Goal: Task Accomplishment & Management: Manage account settings

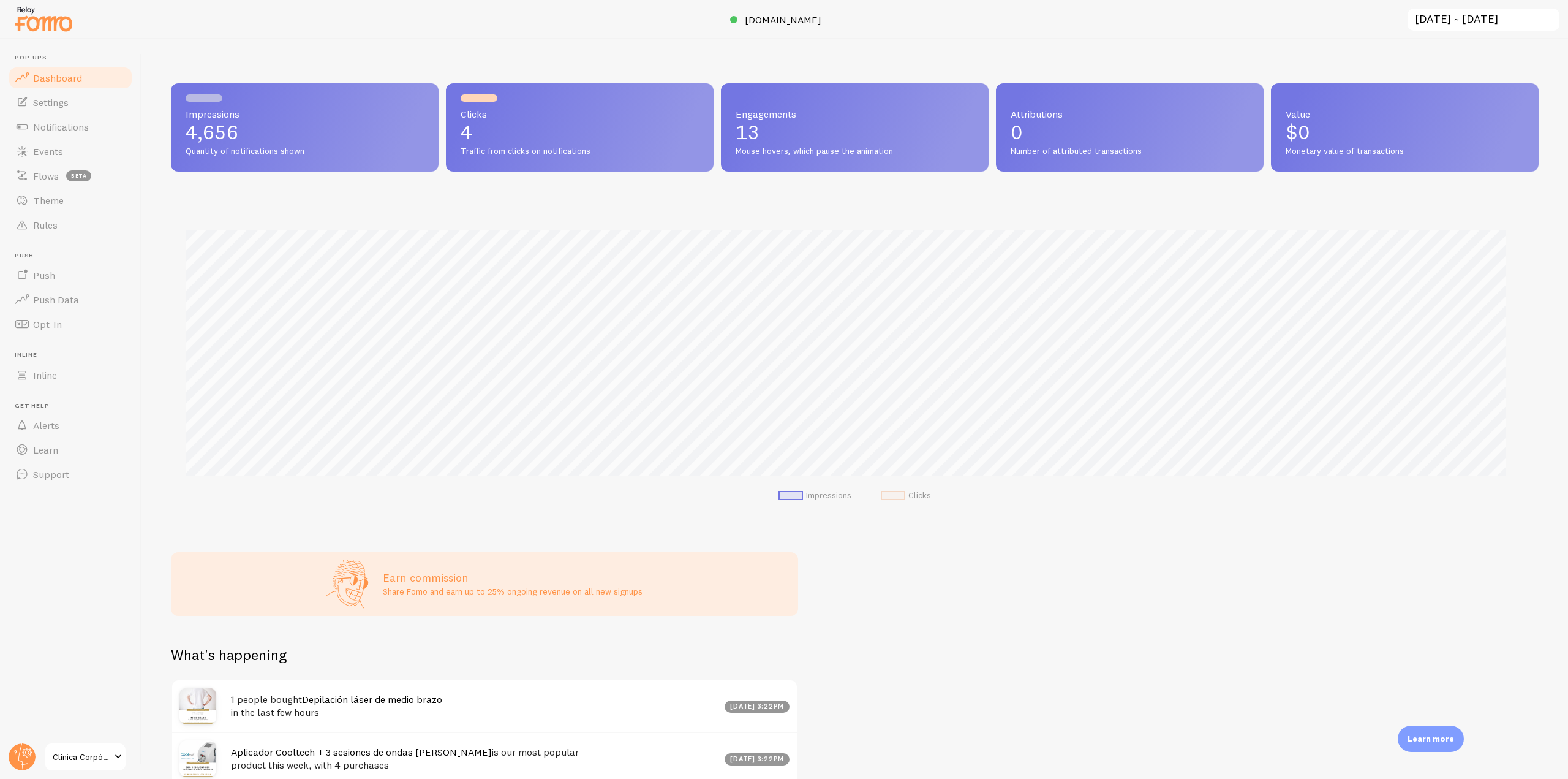
scroll to position [612480, 611280]
drag, startPoint x: 21, startPoint y: 754, endPoint x: 24, endPoint y: 748, distance: 6.7
click at [21, 754] on circle at bounding box center [22, 757] width 27 height 27
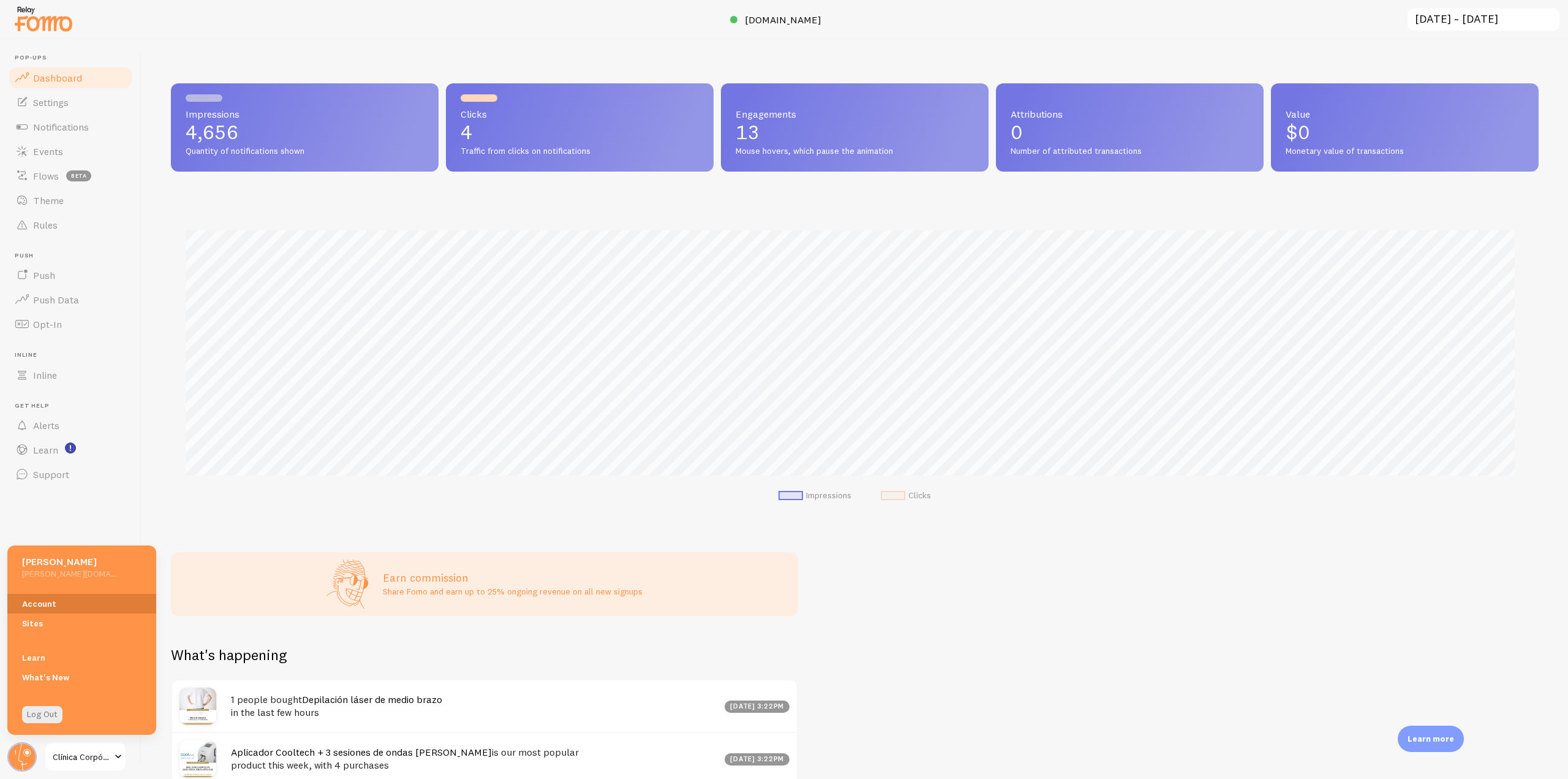
click at [40, 610] on link "Account" at bounding box center [82, 603] width 149 height 19
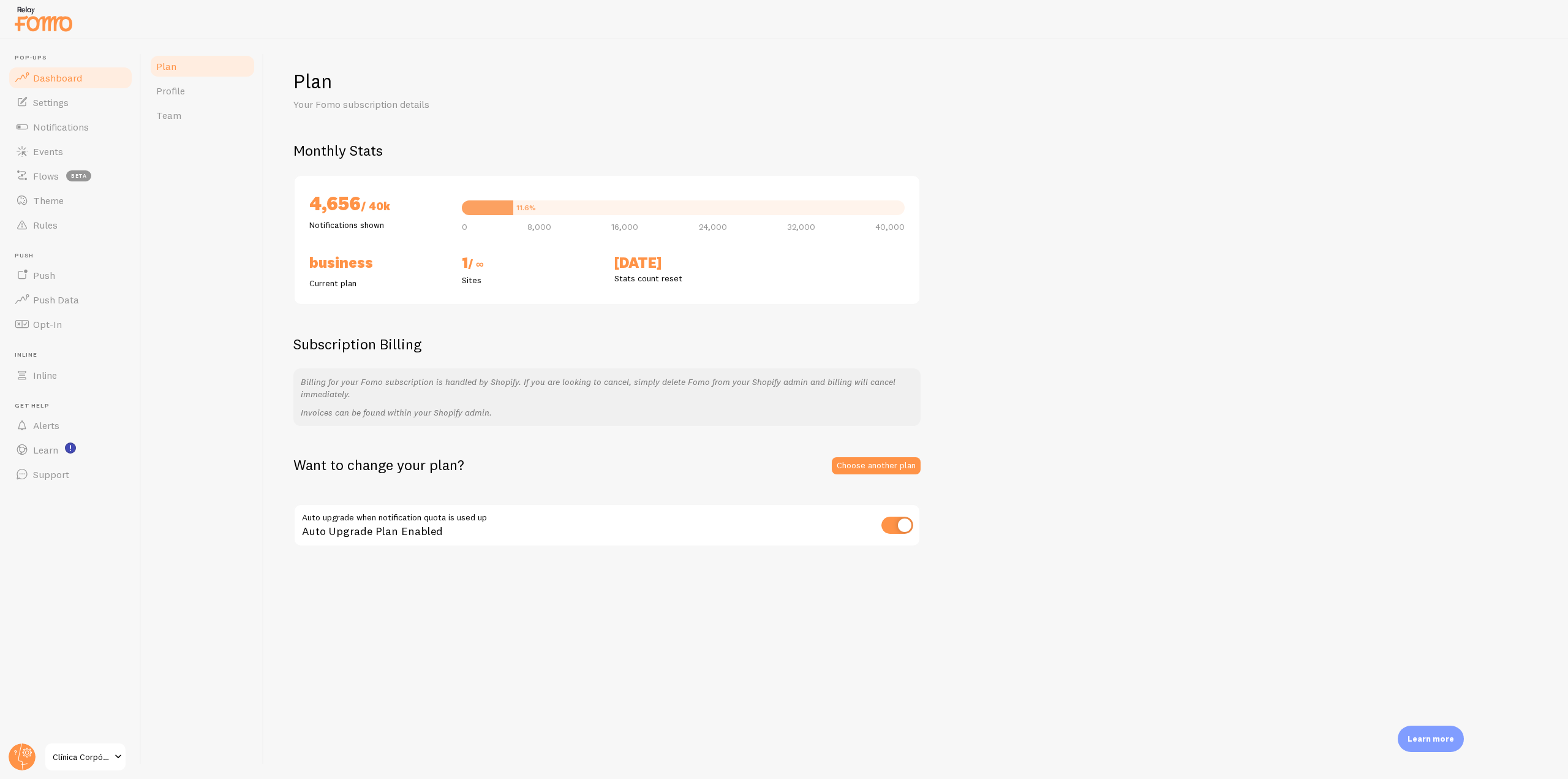
click at [86, 75] on link "Dashboard" at bounding box center [71, 77] width 126 height 25
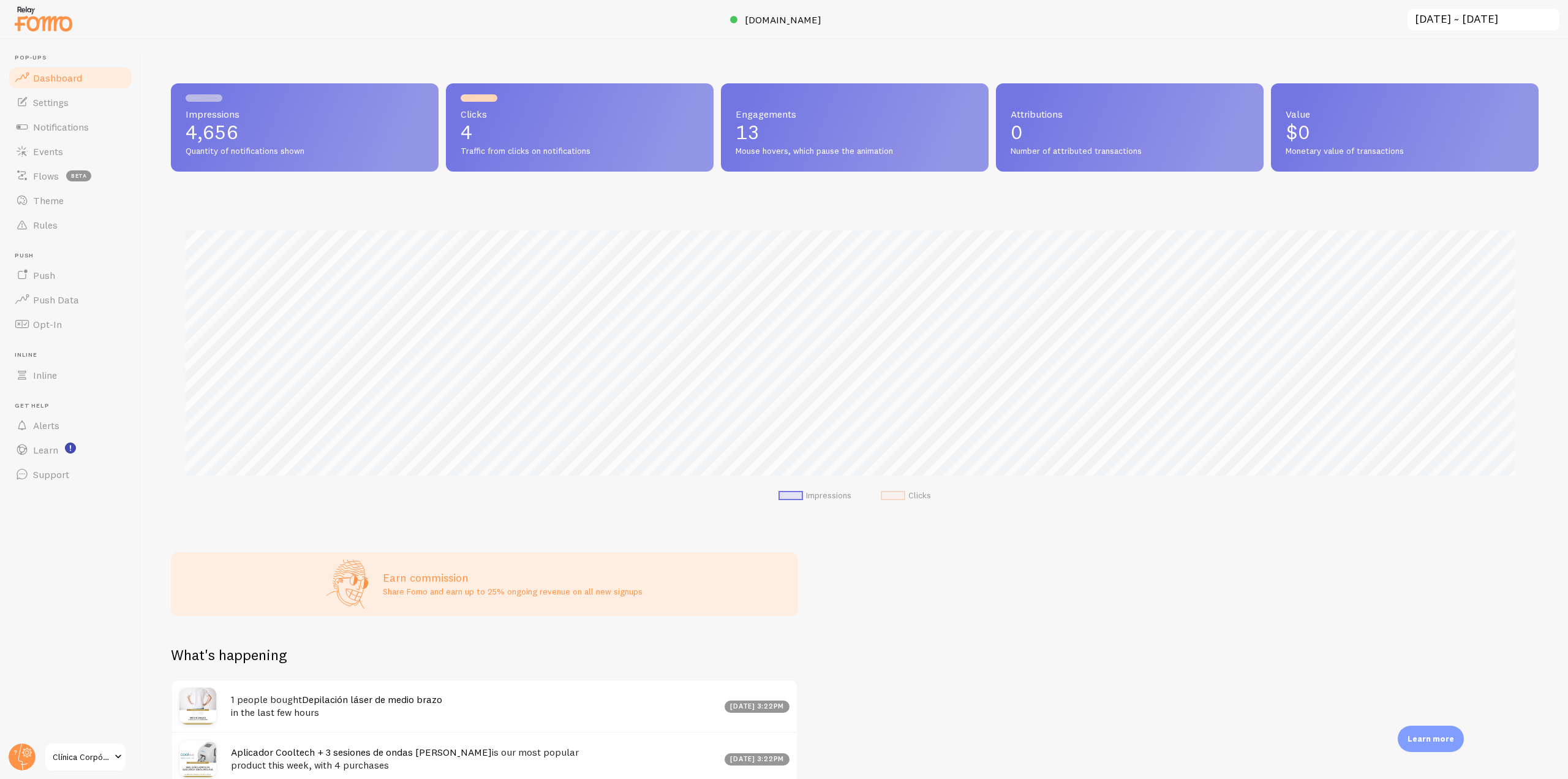
scroll to position [321, 1359]
click at [1453, 19] on input "[DATE] ~ [DATE]" at bounding box center [1484, 20] width 155 height 25
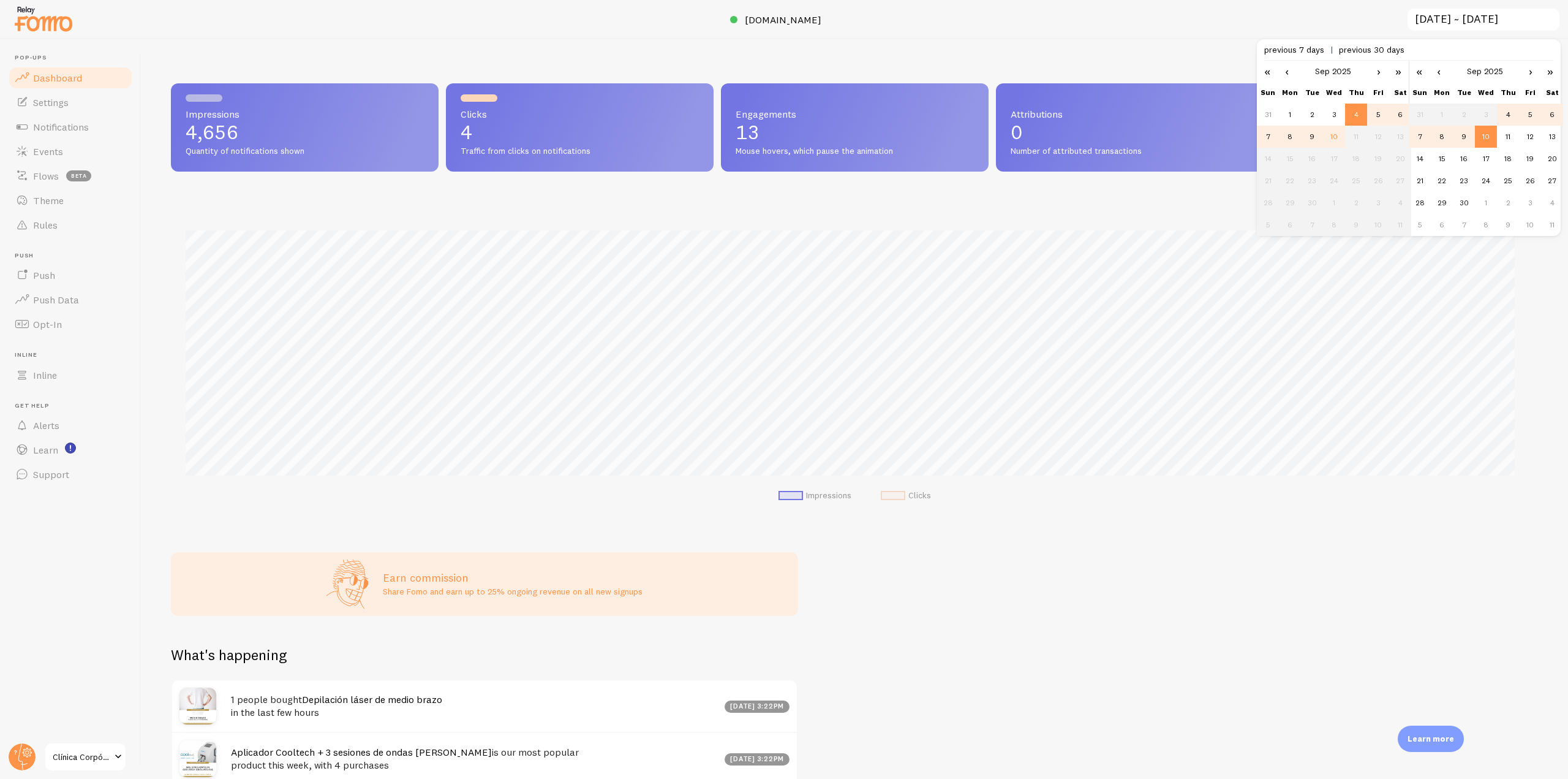
scroll to position [0, 0]
click at [1441, 74] on link "‹" at bounding box center [1439, 71] width 19 height 21
click at [1288, 74] on link "‹" at bounding box center [1287, 71] width 19 height 21
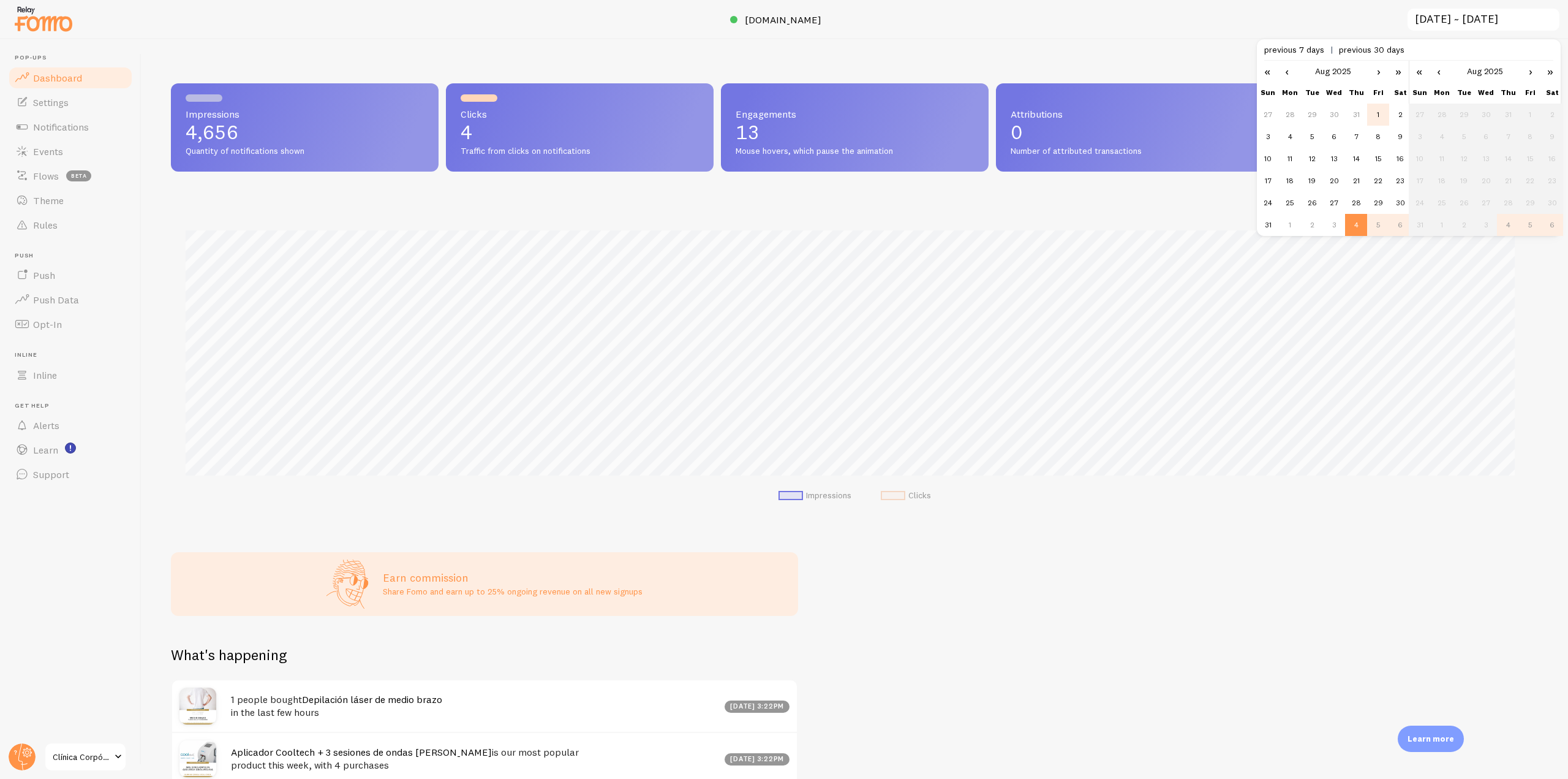
click at [1387, 116] on td "1" at bounding box center [1378, 115] width 22 height 22
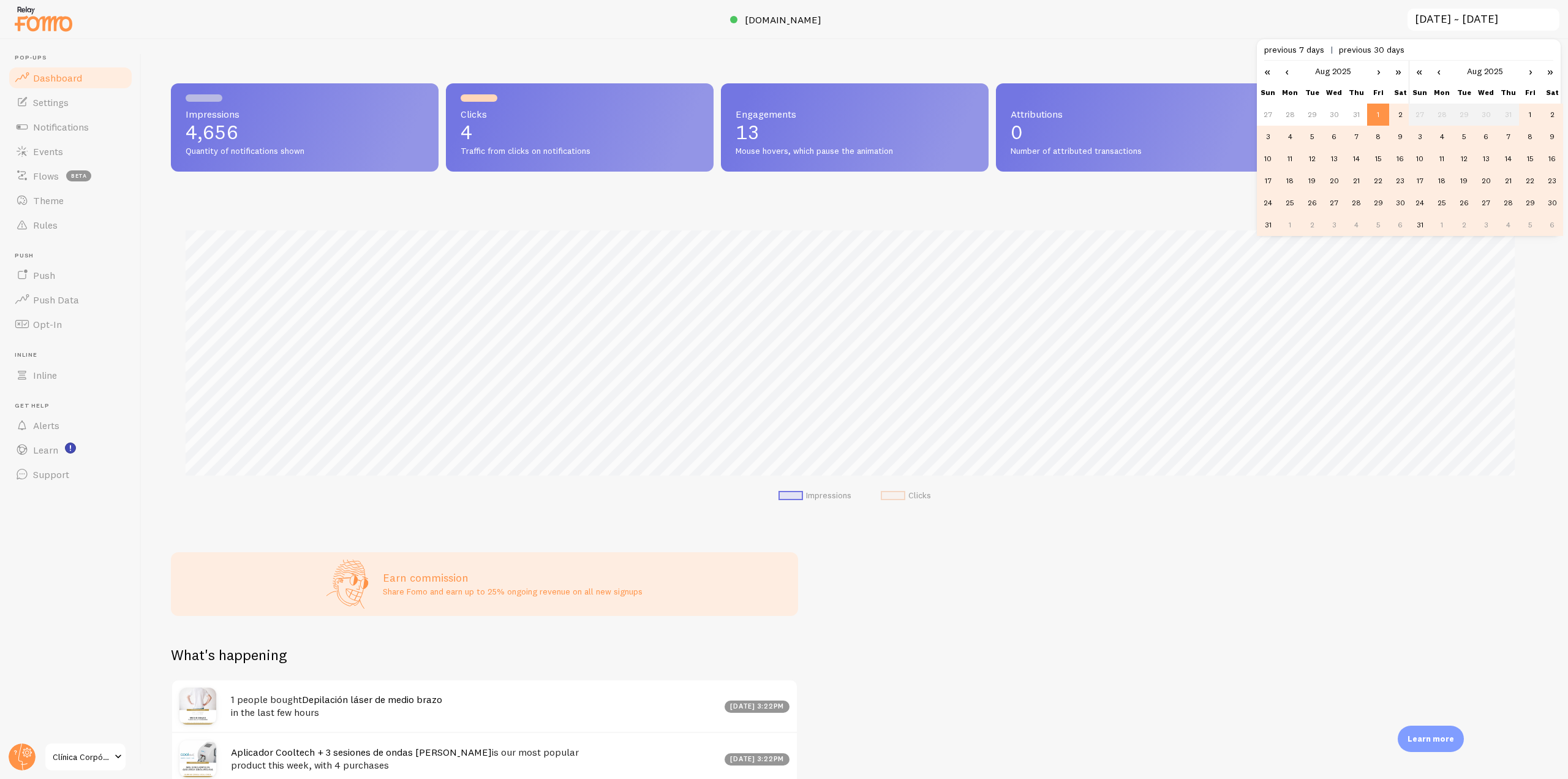
scroll to position [321, 1359]
click at [1418, 226] on td "31" at bounding box center [1420, 225] width 22 height 22
type input "[DATE] ~ [DATE]"
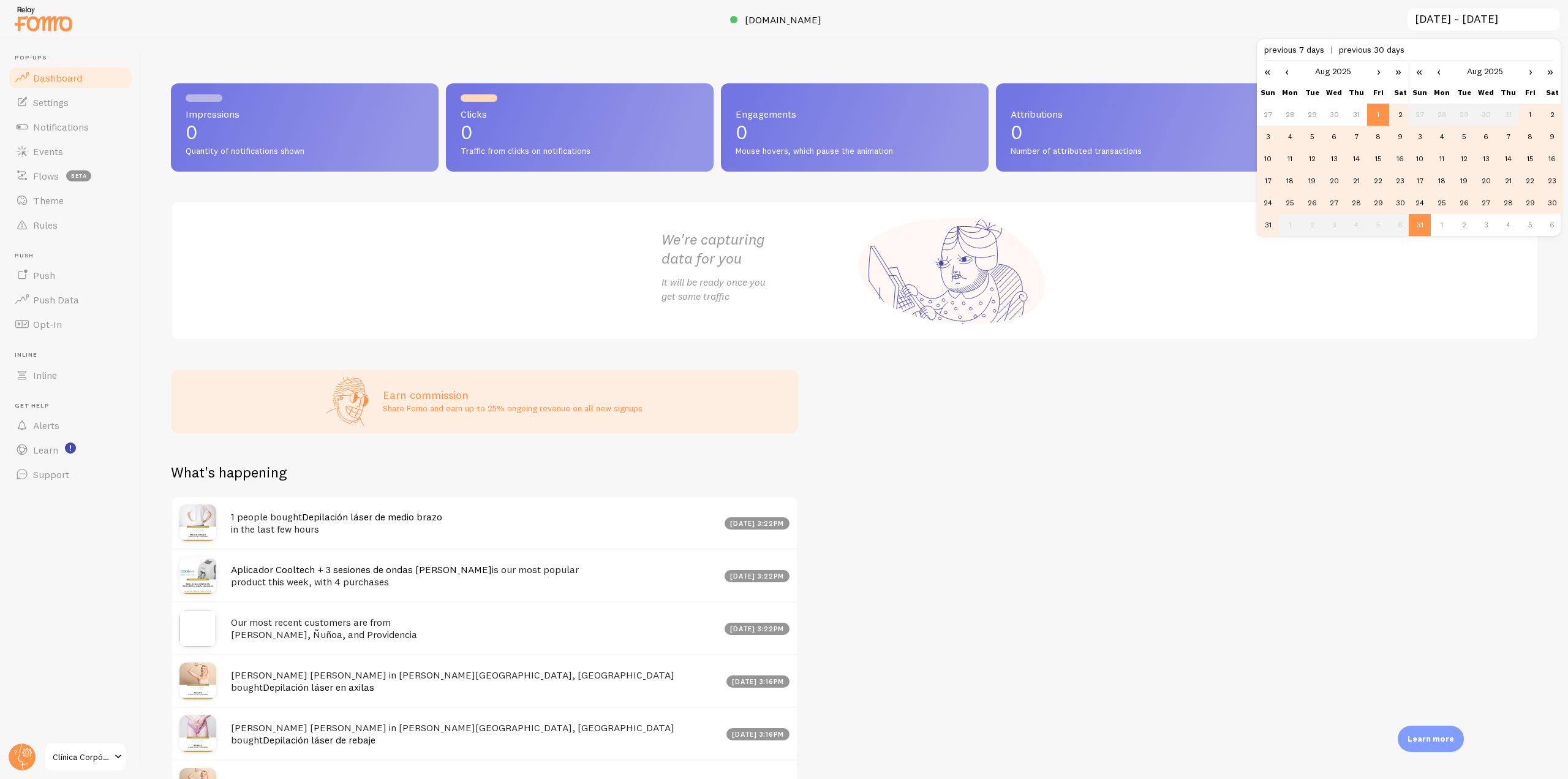
click at [1204, 401] on div "Impressions 0 Quantity of notifications shown Clicks 0 Traffic from clicks on n…" at bounding box center [855, 409] width 1427 height 740
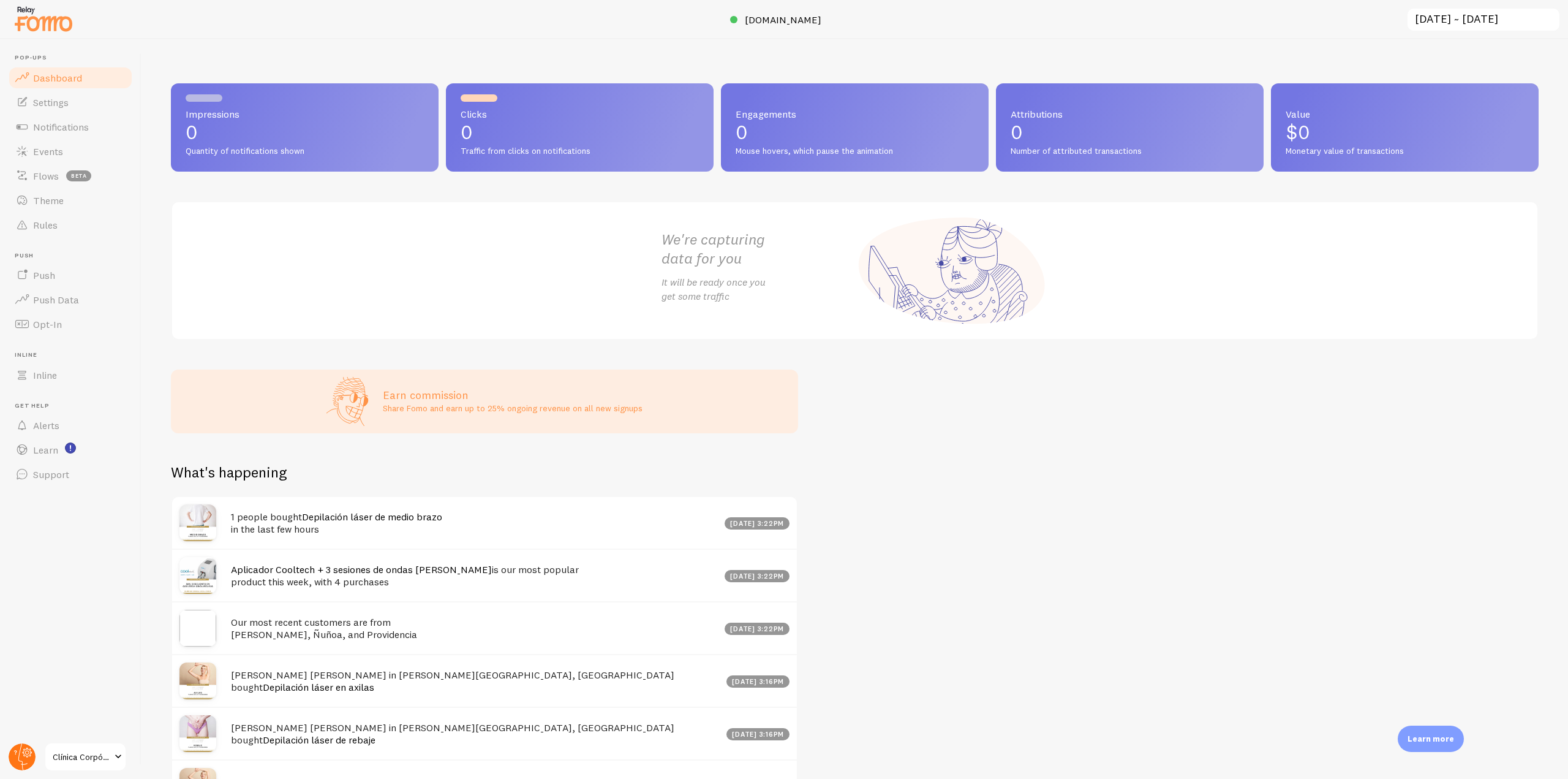
click at [18, 758] on circle at bounding box center [22, 757] width 27 height 27
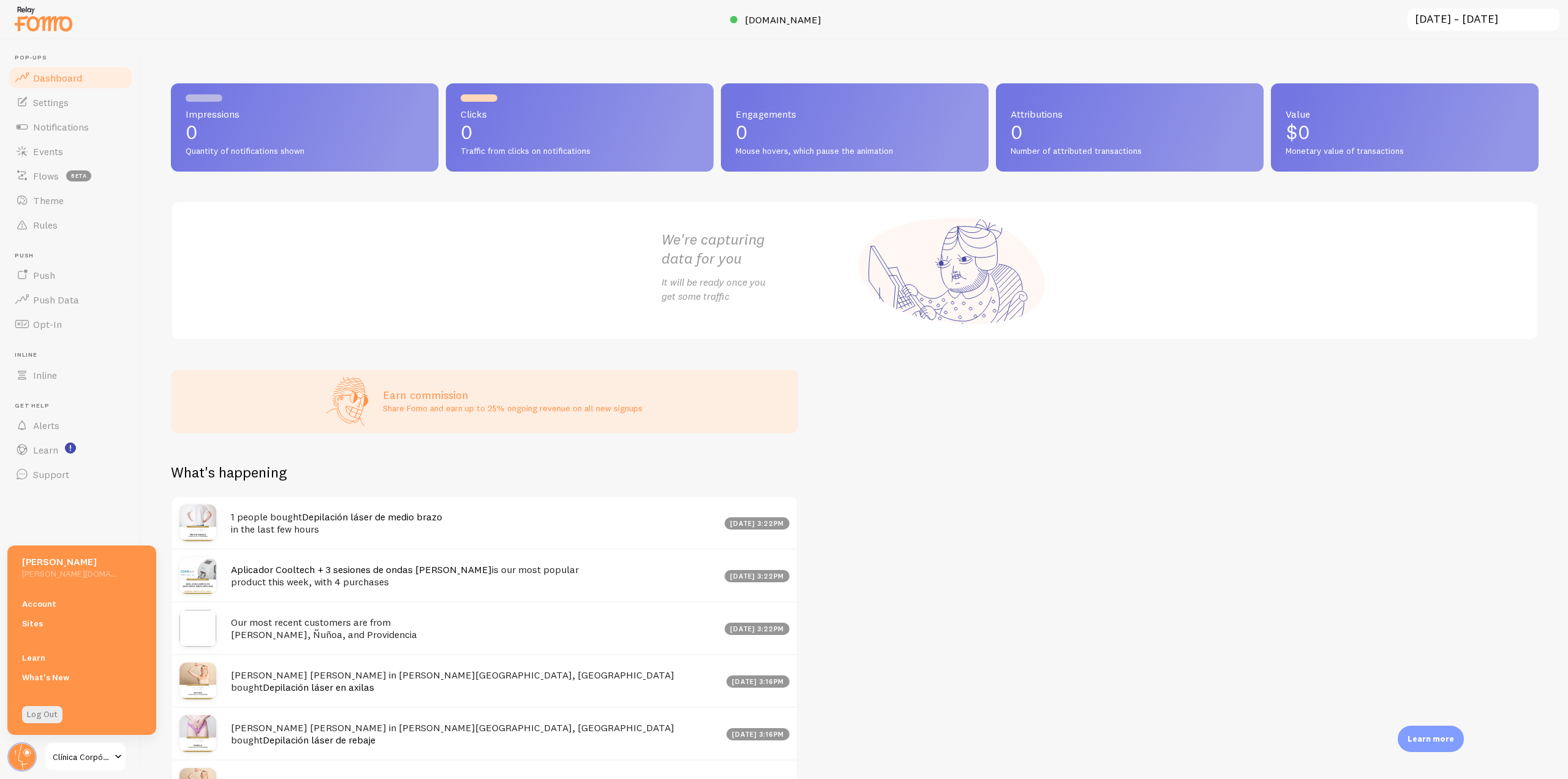
click at [66, 610] on link "Account" at bounding box center [82, 603] width 149 height 19
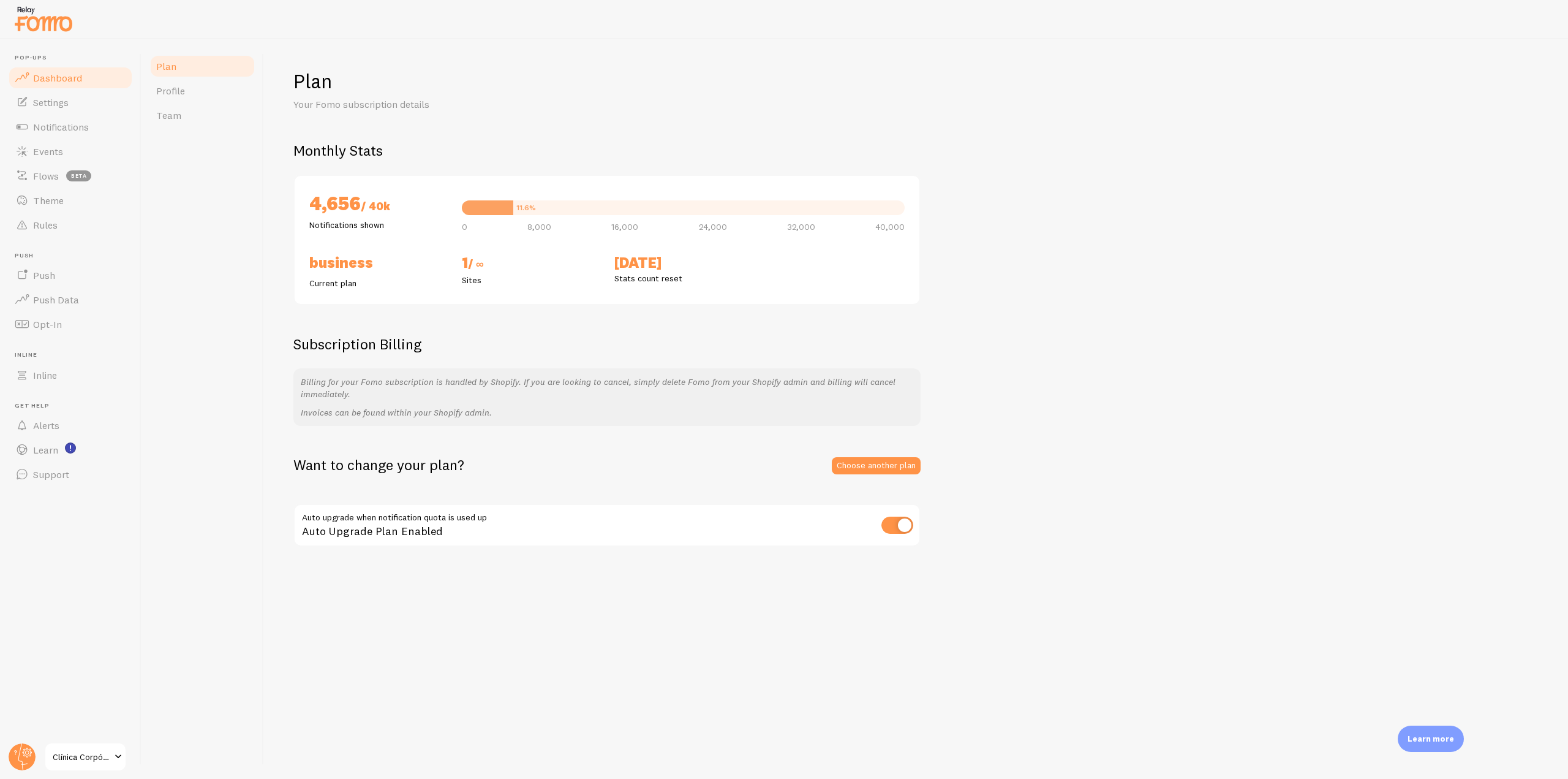
click at [84, 75] on link "Dashboard" at bounding box center [71, 77] width 126 height 25
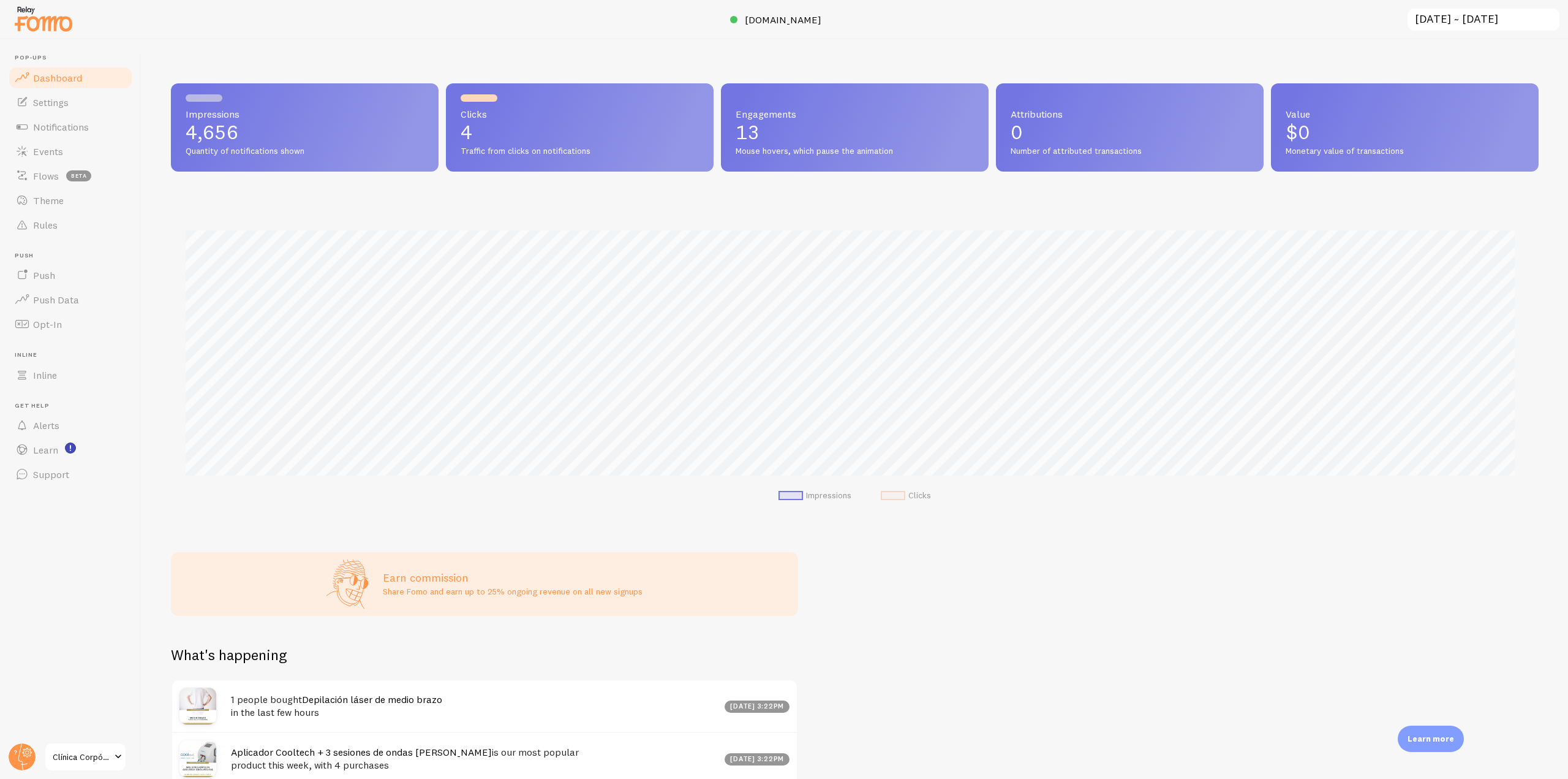
scroll to position [321, 1359]
click at [1531, 28] on input "[DATE] ~ [DATE]" at bounding box center [1484, 20] width 155 height 25
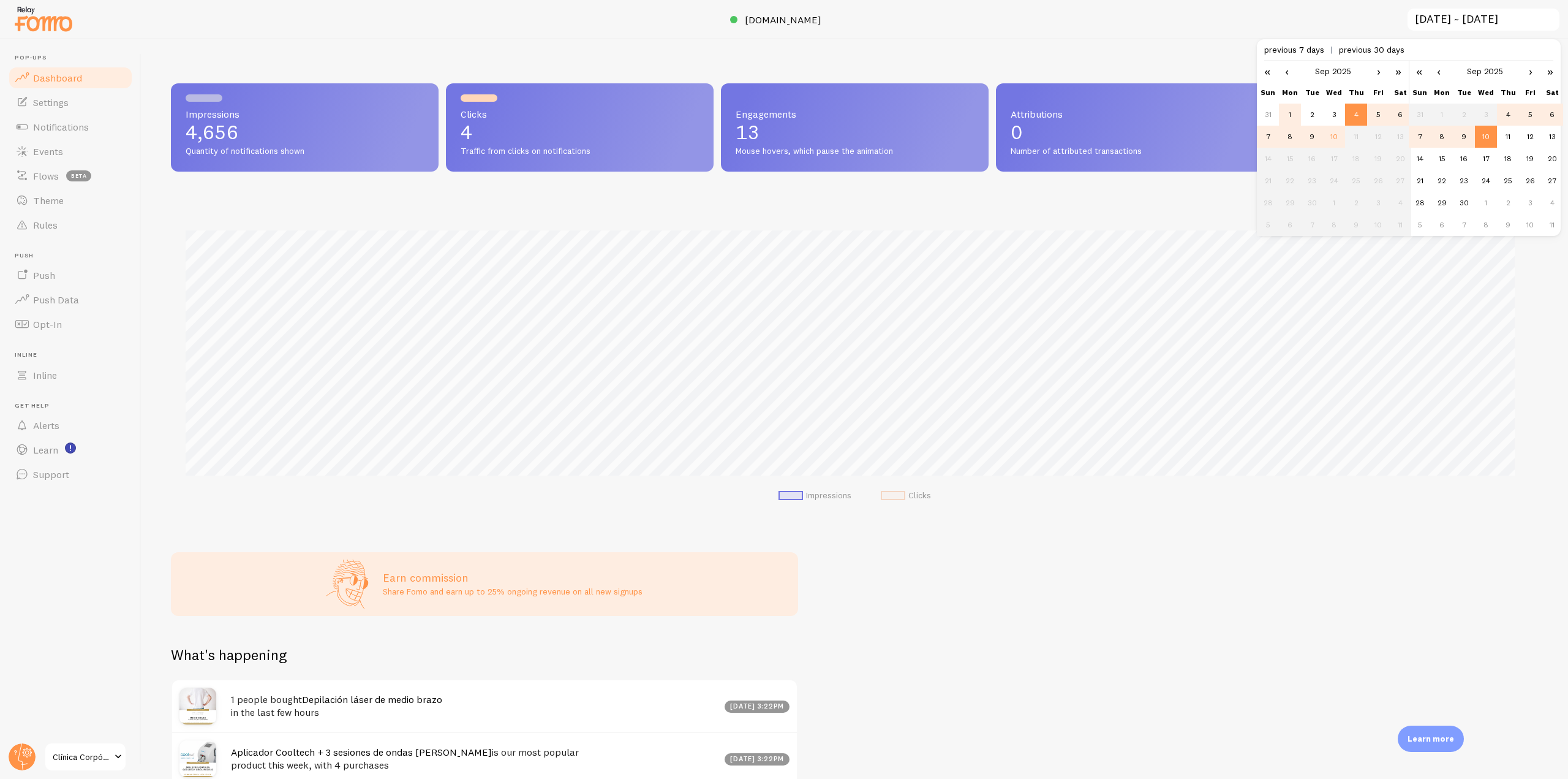
scroll to position [0, 0]
click at [1298, 116] on td "1" at bounding box center [1291, 115] width 22 height 22
type input "[DATE] ~ [DATE]"
click at [1483, 139] on td "10" at bounding box center [1486, 137] width 22 height 22
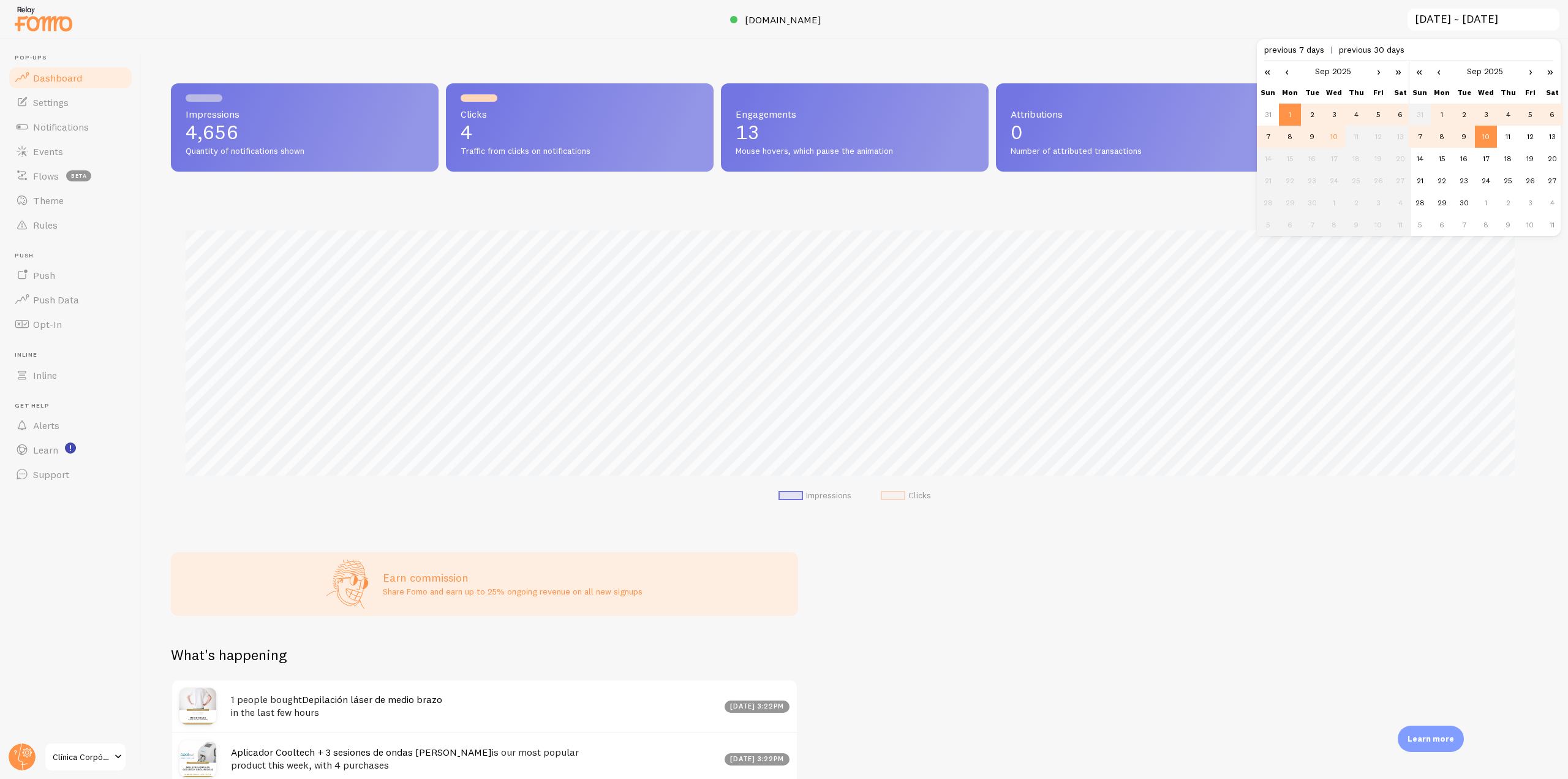
click at [1284, 533] on div "Impressions 4,656 Quantity of notifications shown Clicks 4 Traffic from clicks …" at bounding box center [855, 409] width 1427 height 740
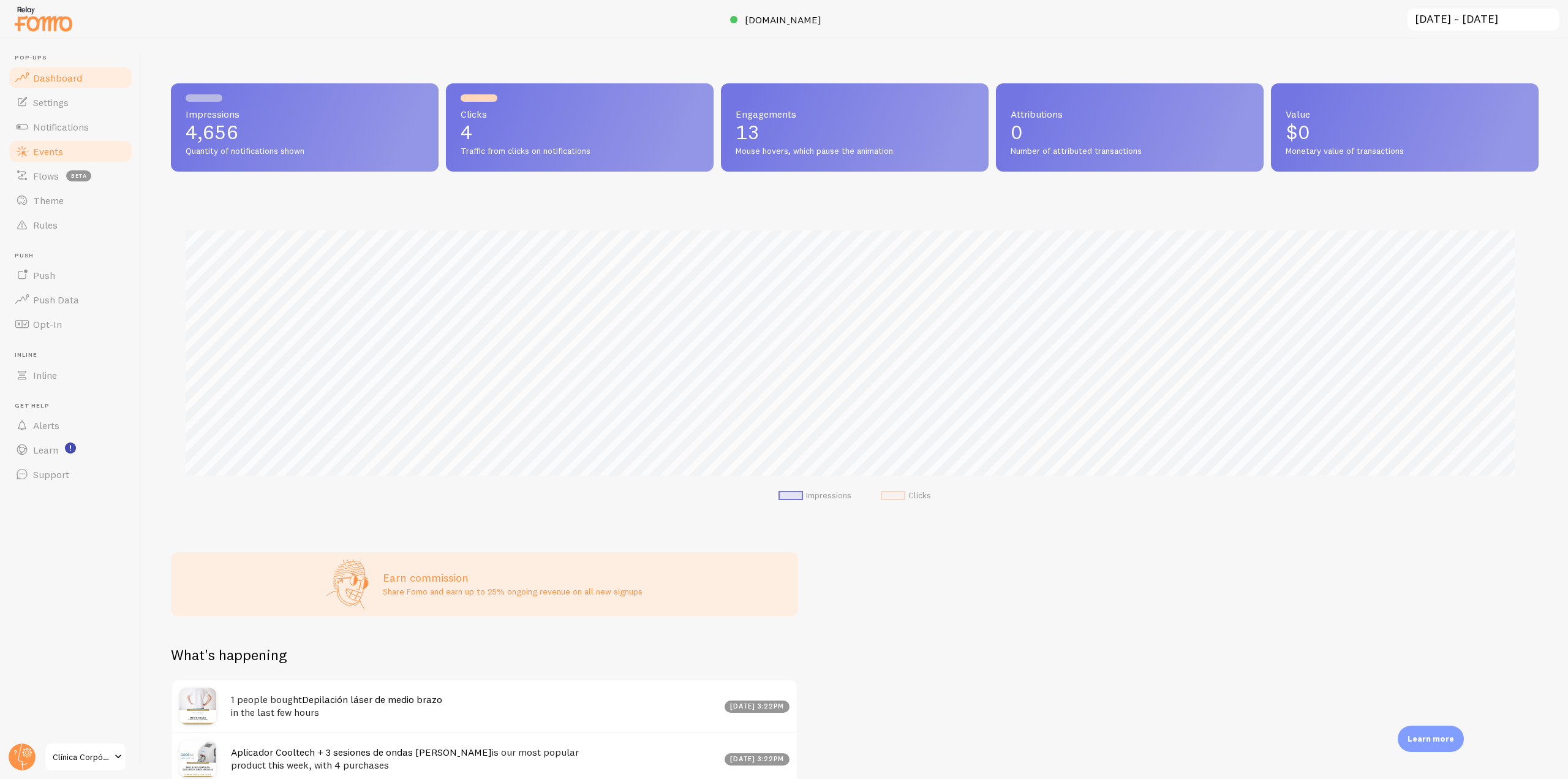
click at [92, 140] on link "Events" at bounding box center [71, 151] width 126 height 25
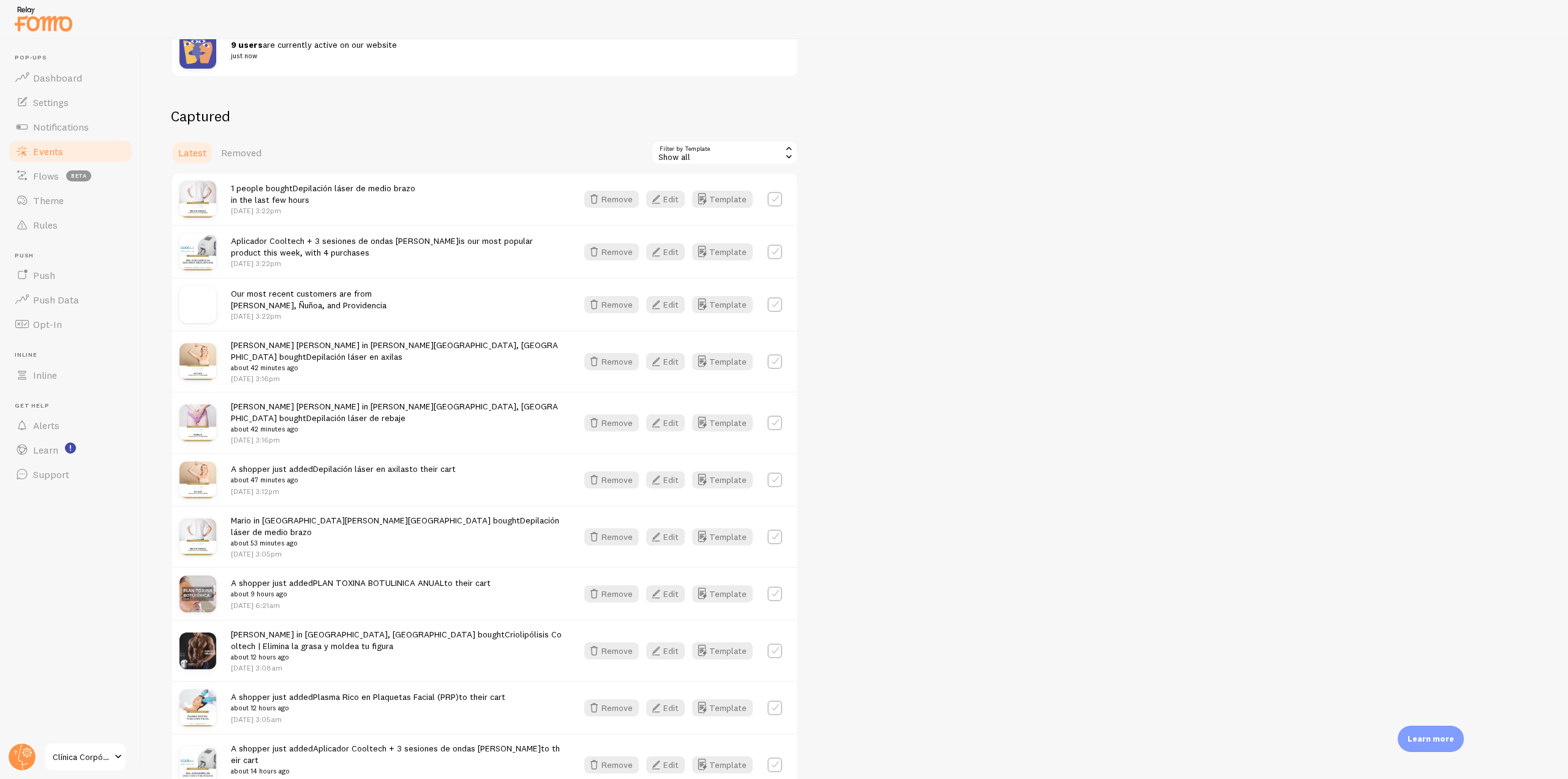
scroll to position [61, 0]
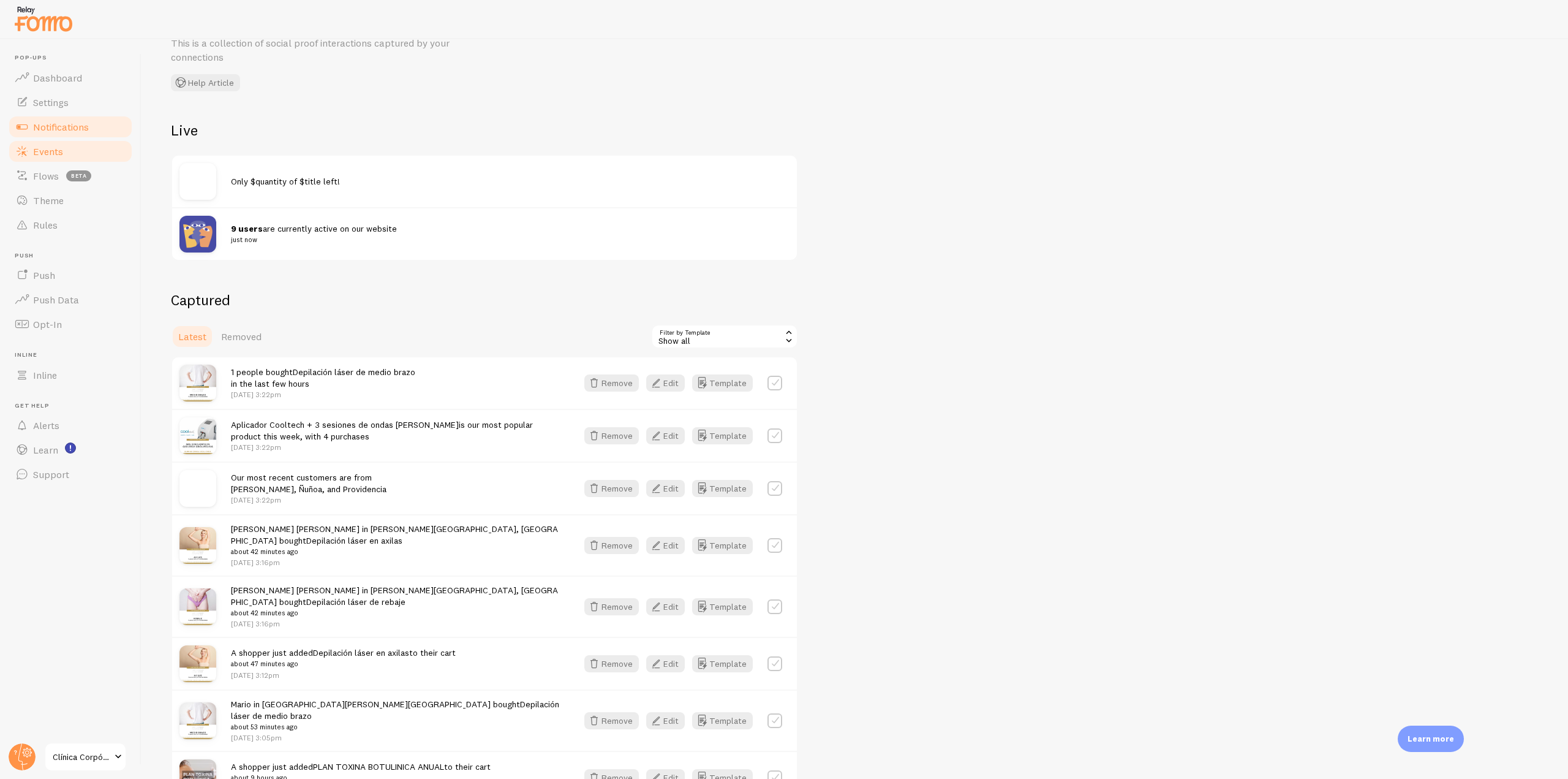
click at [94, 126] on link "Notifications" at bounding box center [71, 126] width 126 height 25
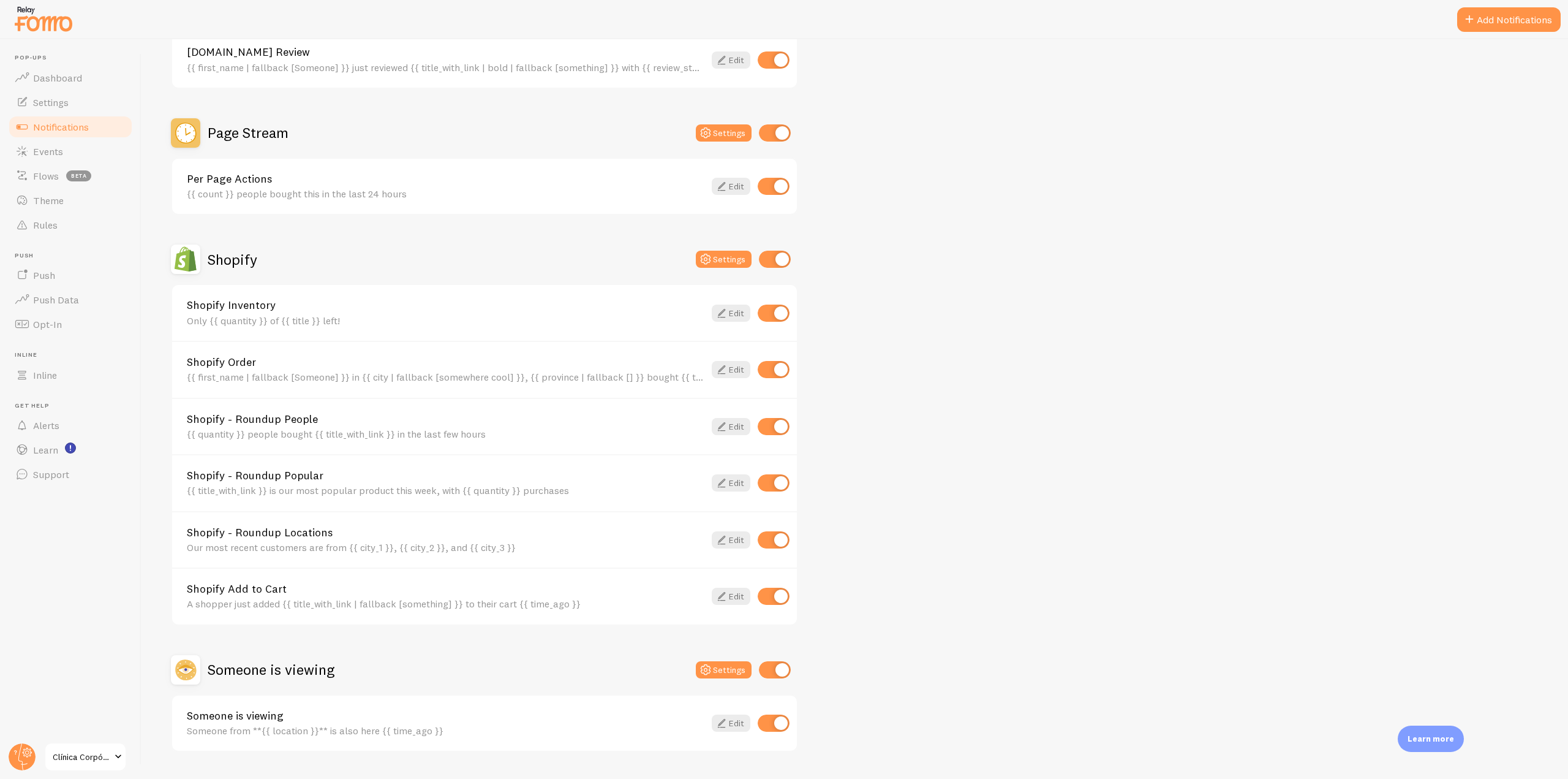
scroll to position [644, 0]
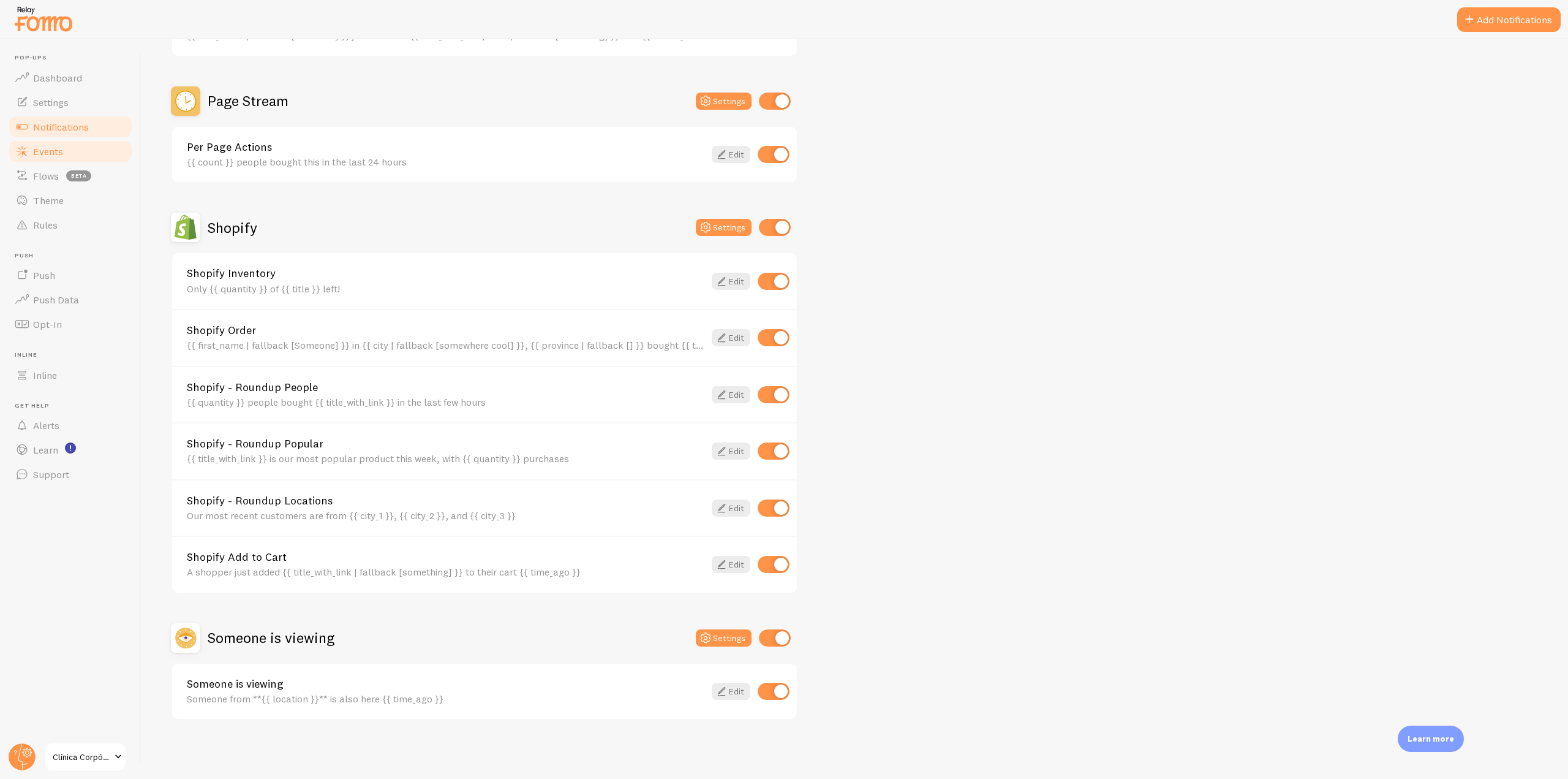
click at [74, 158] on link "Events" at bounding box center [71, 151] width 126 height 25
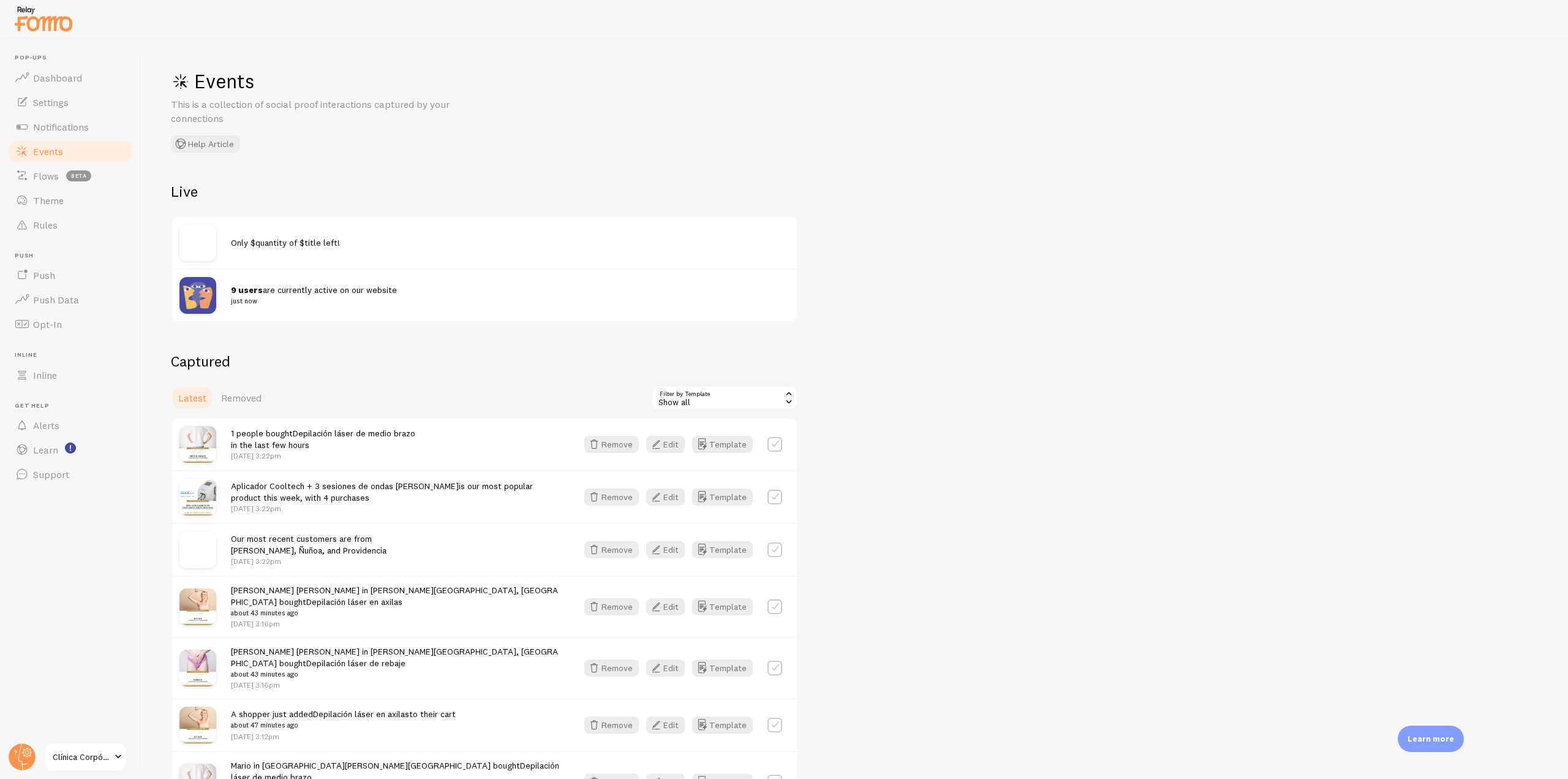
click at [766, 397] on div "Show all" at bounding box center [725, 397] width 147 height 25
click at [717, 443] on li "Shopify Inventory" at bounding box center [724, 449] width 144 height 19
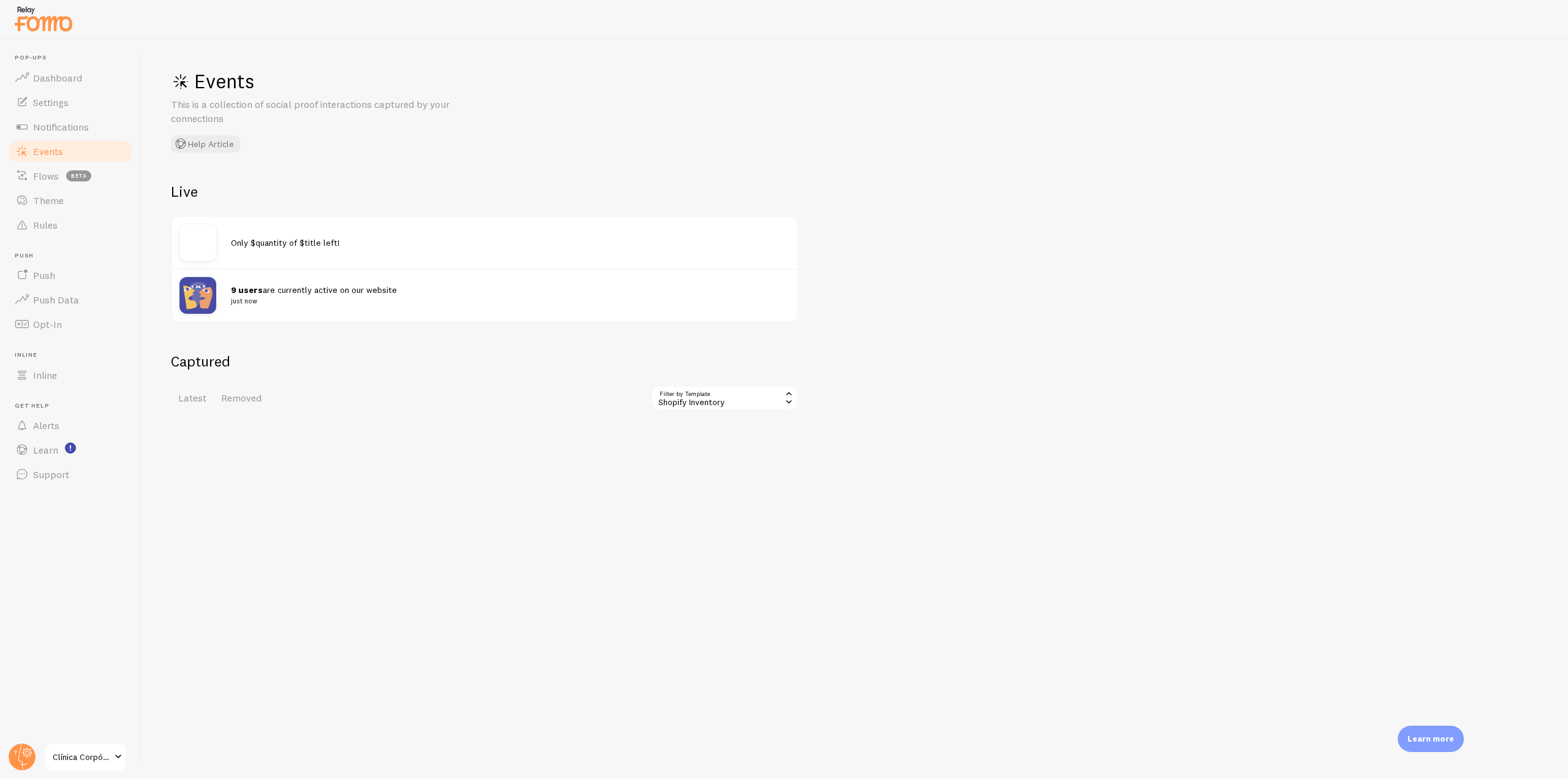
click at [747, 391] on div "Shopify Inventory" at bounding box center [725, 397] width 147 height 25
click at [722, 475] on li "Abandoned Cart Template with Variables" at bounding box center [724, 472] width 144 height 29
click at [756, 400] on div "Abandoned Cart Template with Variables" at bounding box center [712, 397] width 173 height 25
click at [723, 497] on li "Abandoned Cart Template without Variables" at bounding box center [712, 501] width 170 height 29
click at [751, 402] on div "Abandoned Cart Template without Variables" at bounding box center [706, 397] width 186 height 25
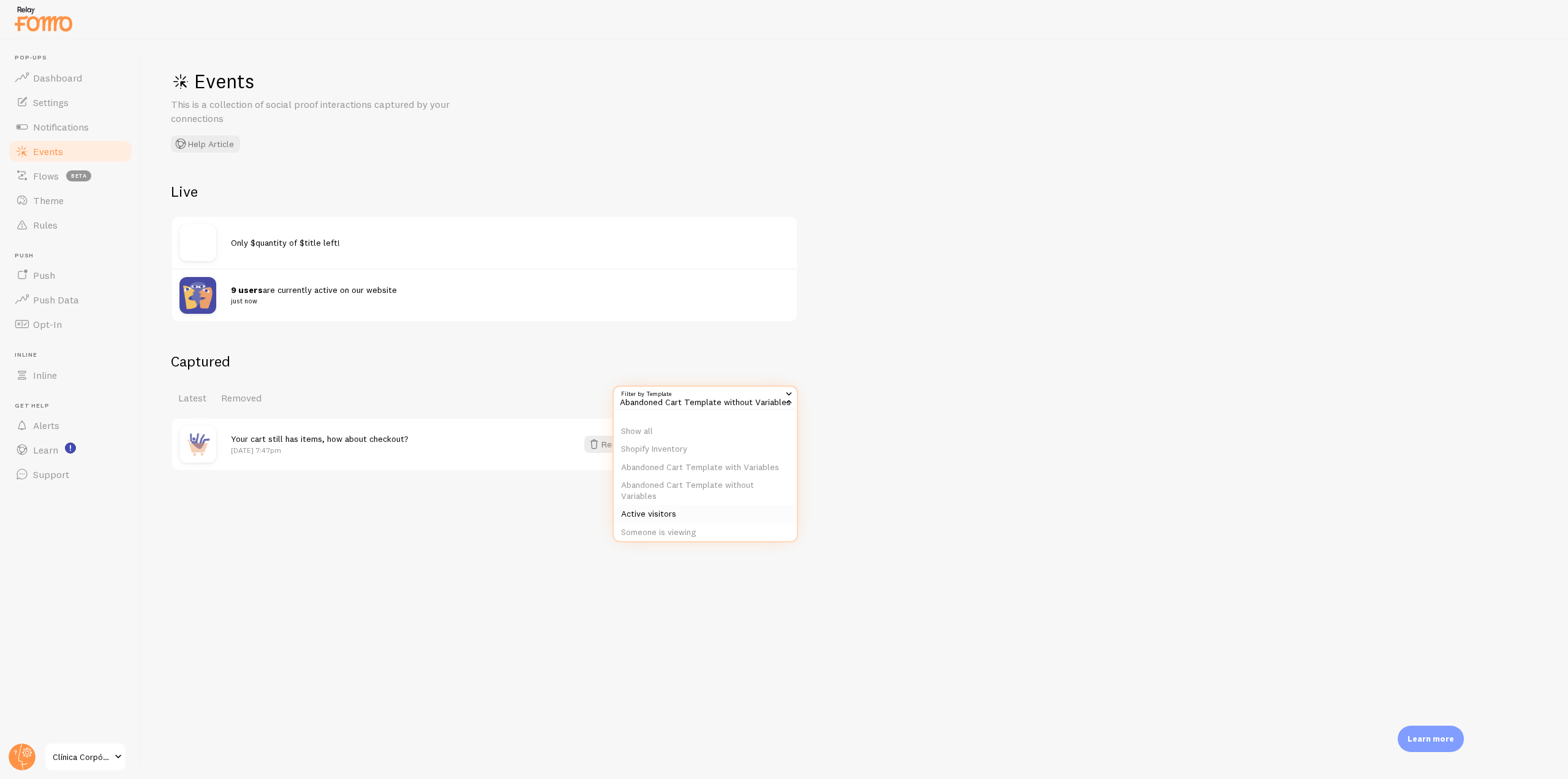
click at [696, 520] on li "Active visitors" at bounding box center [705, 514] width 183 height 19
click at [741, 411] on div "Events This is a collection of social proof interactions captured by your conne…" at bounding box center [855, 409] width 1427 height 740
click at [744, 403] on div "Active visitors" at bounding box center [725, 397] width 147 height 25
click at [716, 491] on li "Shopify Order" at bounding box center [724, 500] width 144 height 19
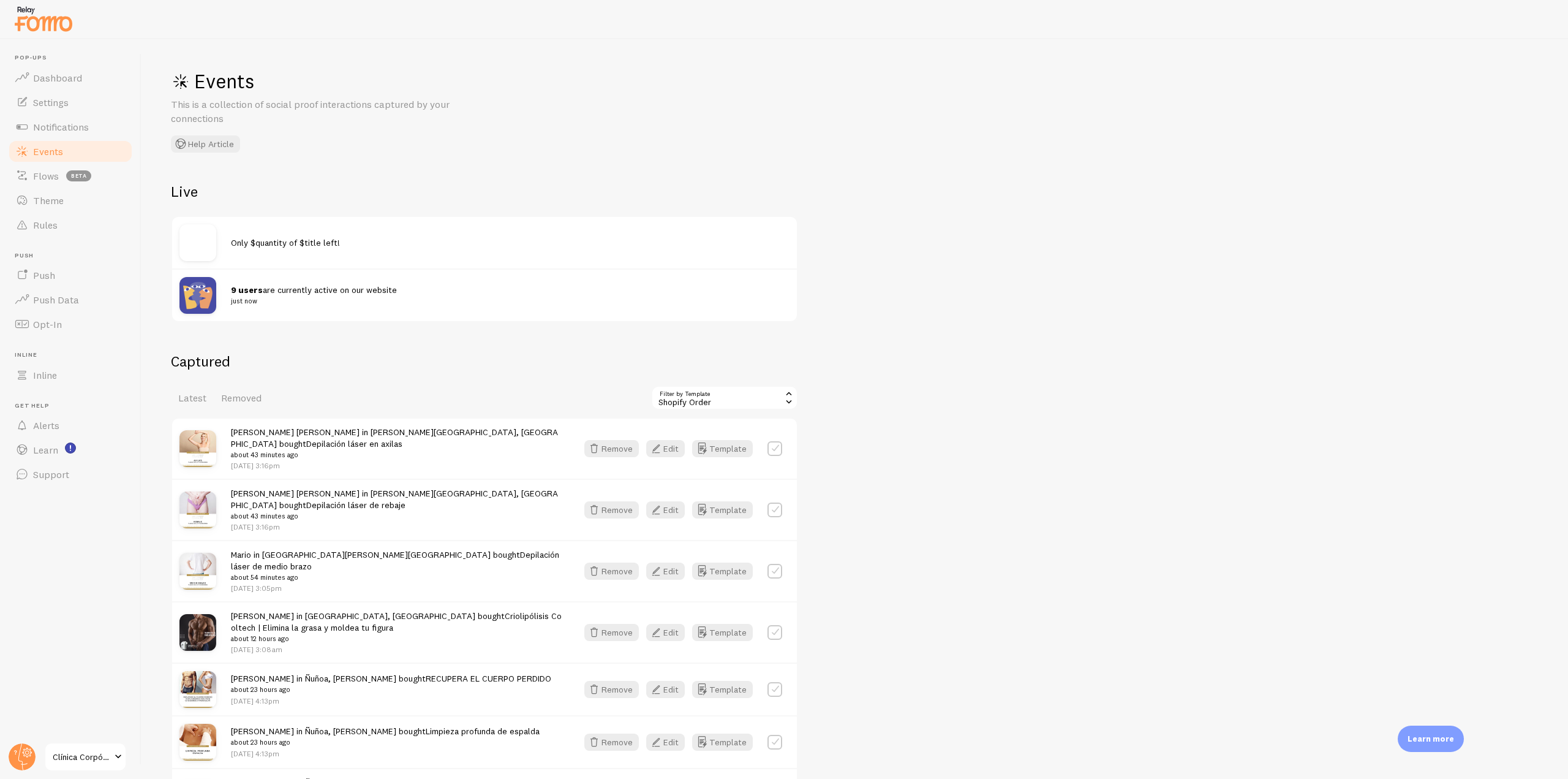
click at [67, 151] on link "Events" at bounding box center [71, 151] width 126 height 25
click at [83, 112] on link "Settings" at bounding box center [71, 102] width 126 height 25
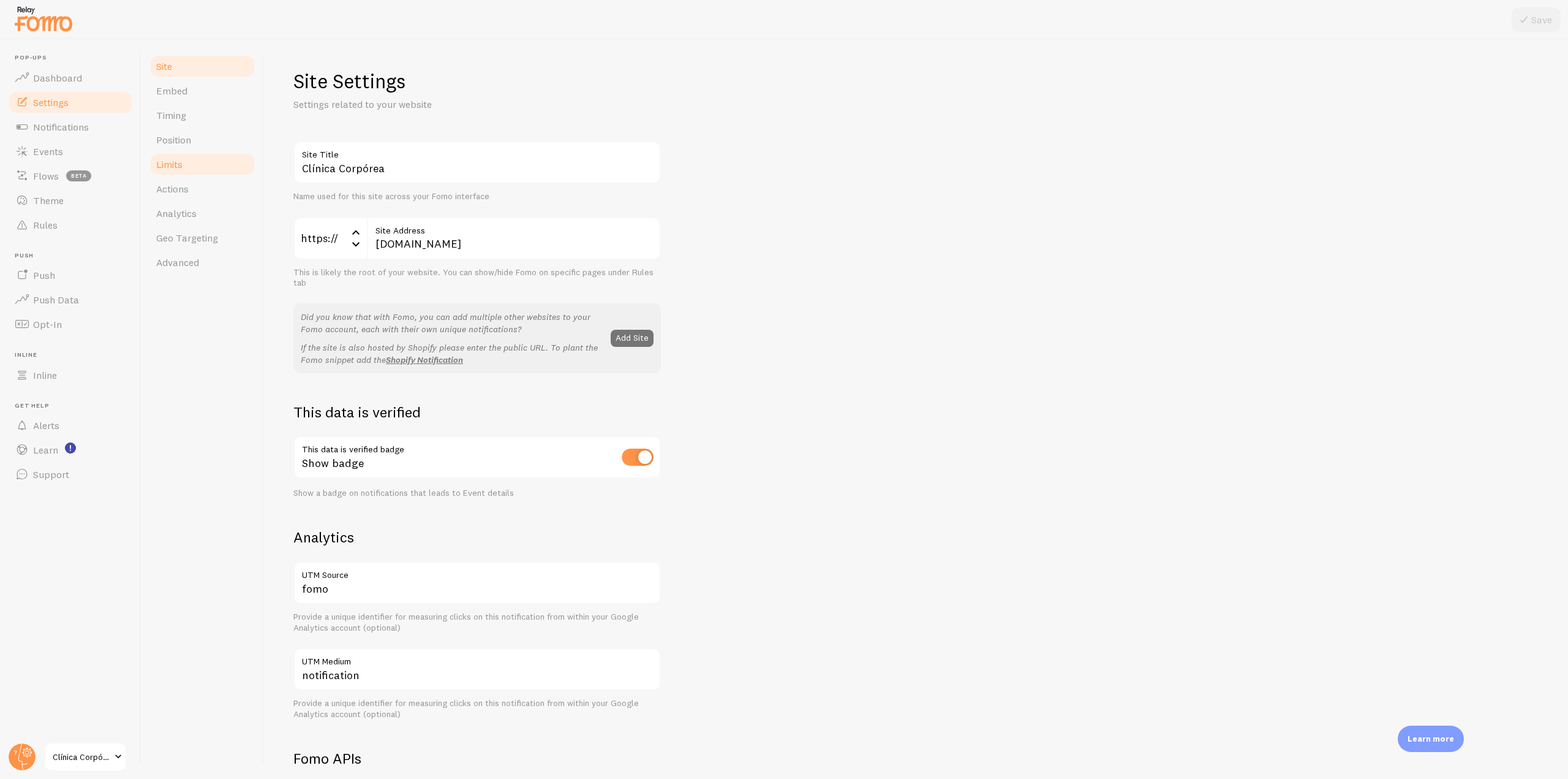
click at [204, 171] on link "Limits" at bounding box center [202, 164] width 107 height 25
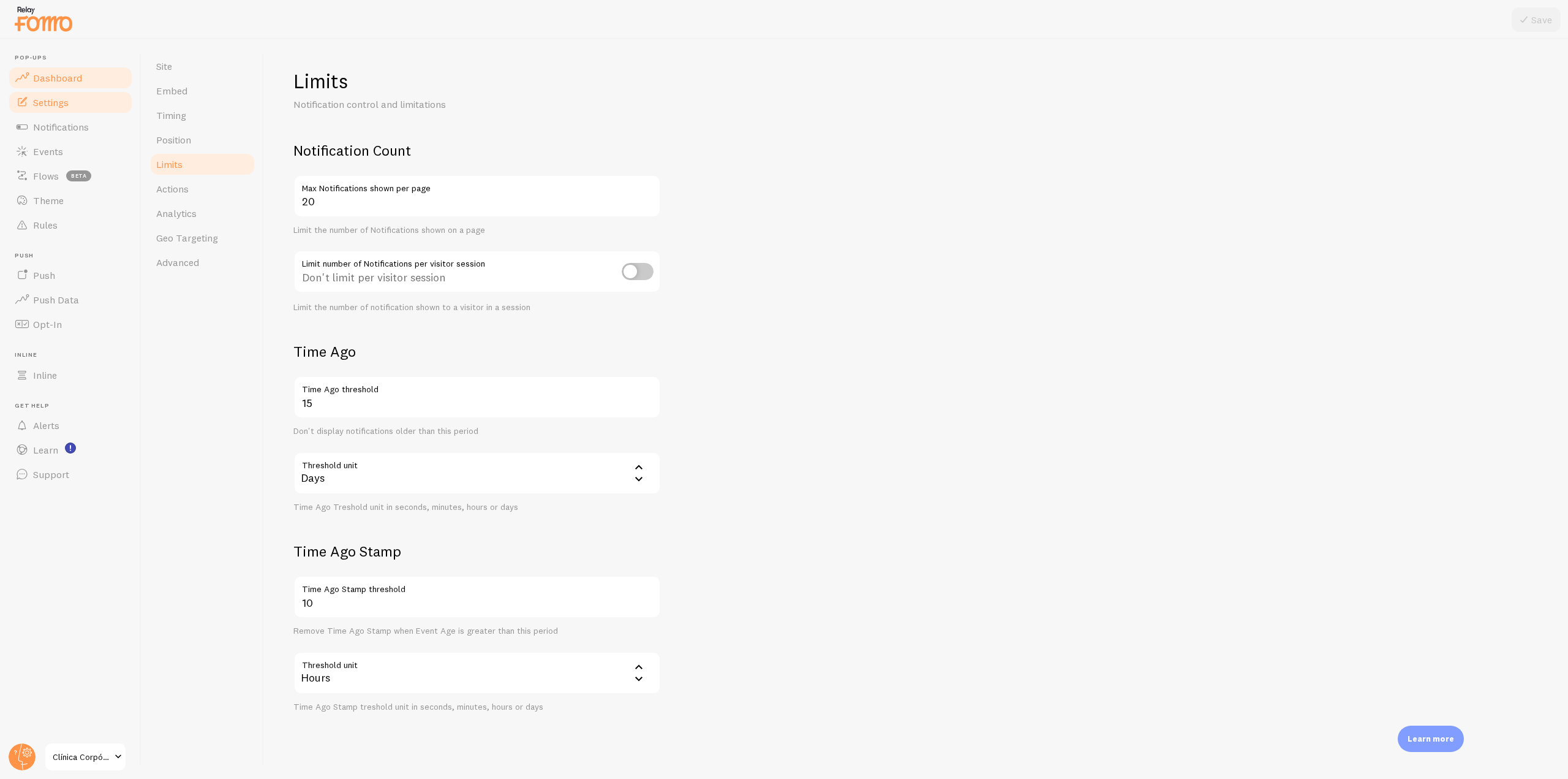
click at [89, 71] on link "Dashboard" at bounding box center [71, 77] width 126 height 25
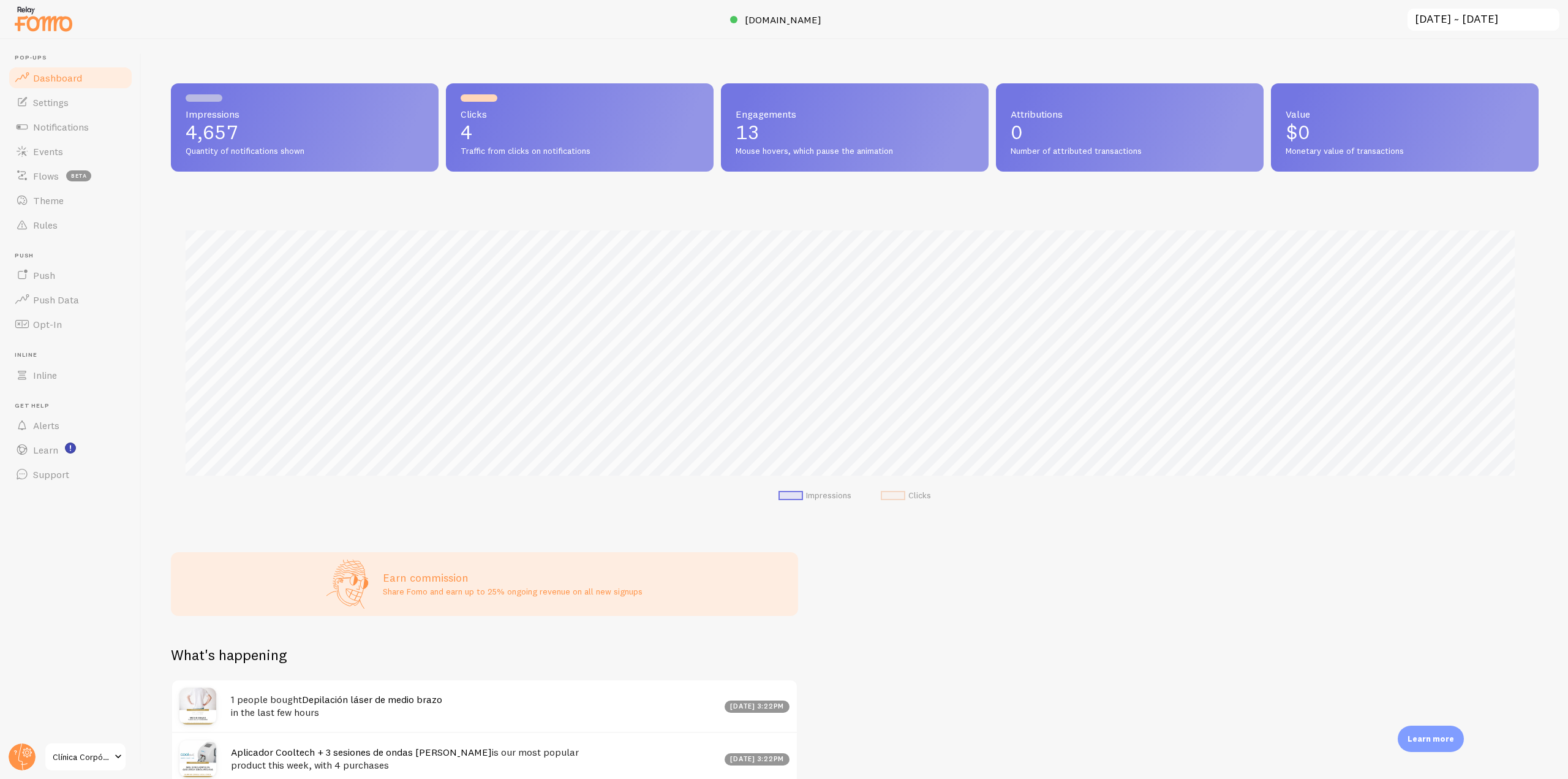
scroll to position [321, 1359]
click at [78, 160] on link "Events" at bounding box center [71, 151] width 126 height 25
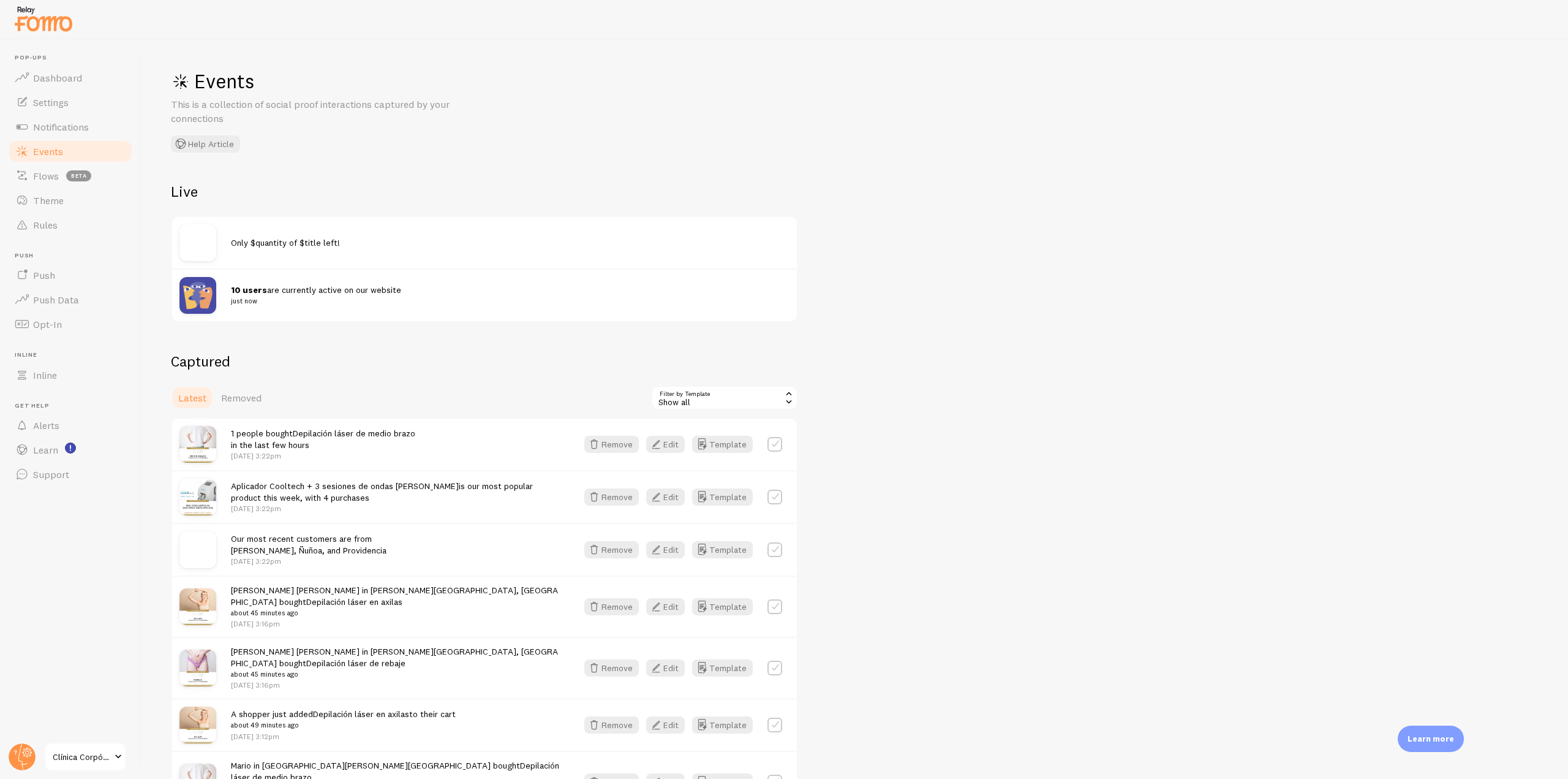
click at [765, 391] on div "Show all" at bounding box center [725, 397] width 147 height 25
click at [707, 533] on li "Shopify Add to Cart" at bounding box center [724, 528] width 144 height 19
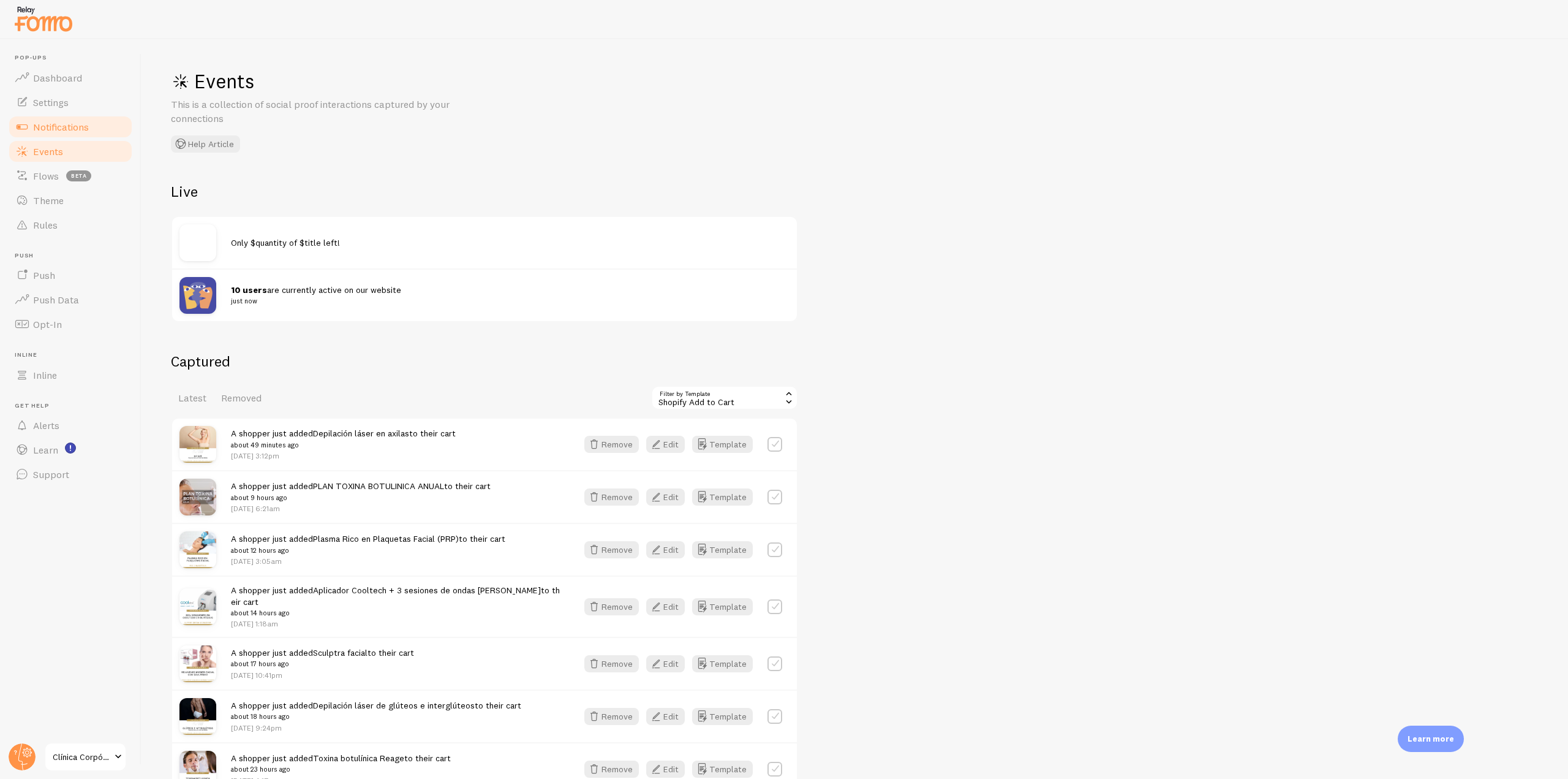
click at [74, 126] on span "Notifications" at bounding box center [60, 126] width 56 height 12
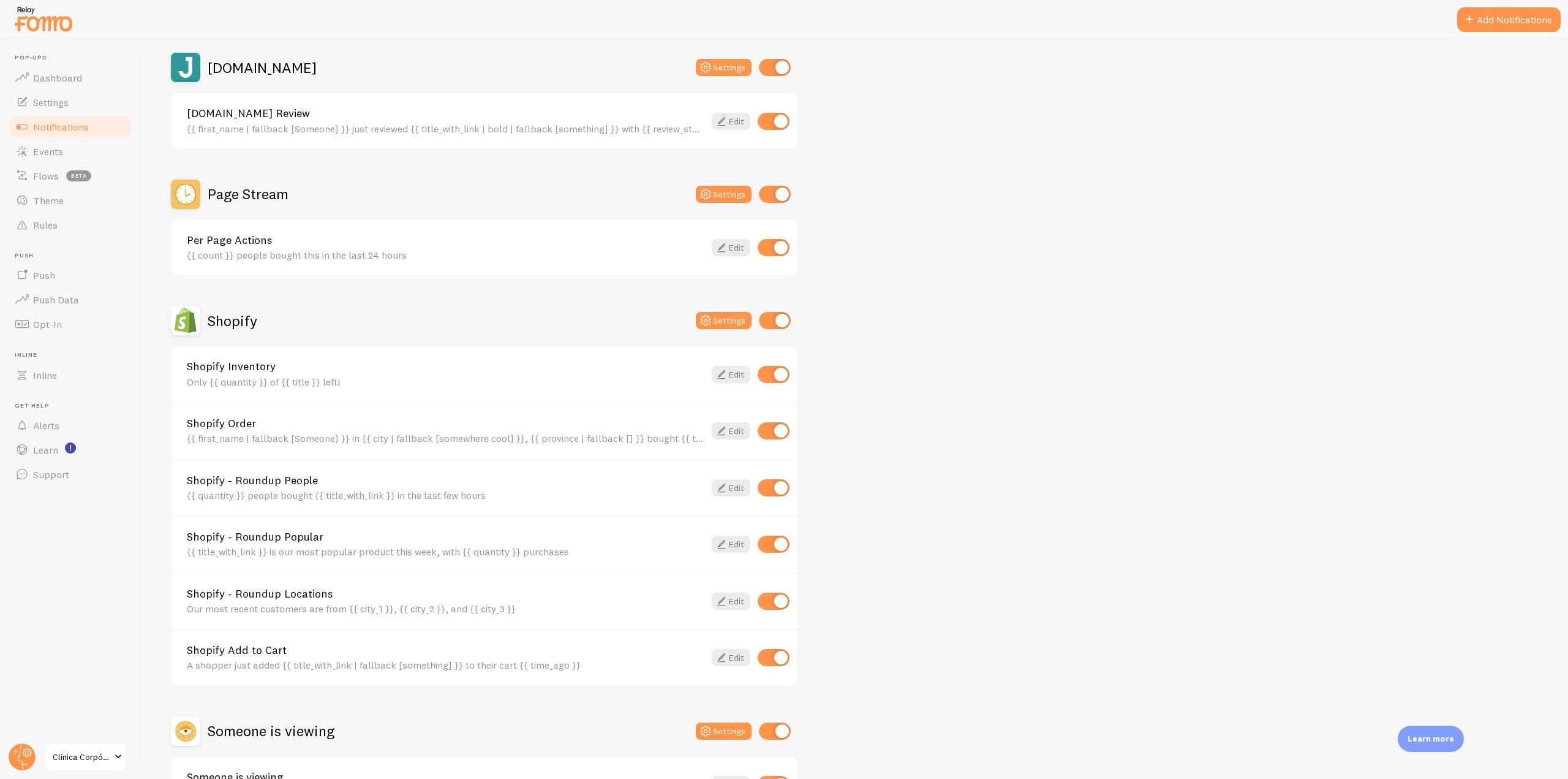
scroll to position [613, 0]
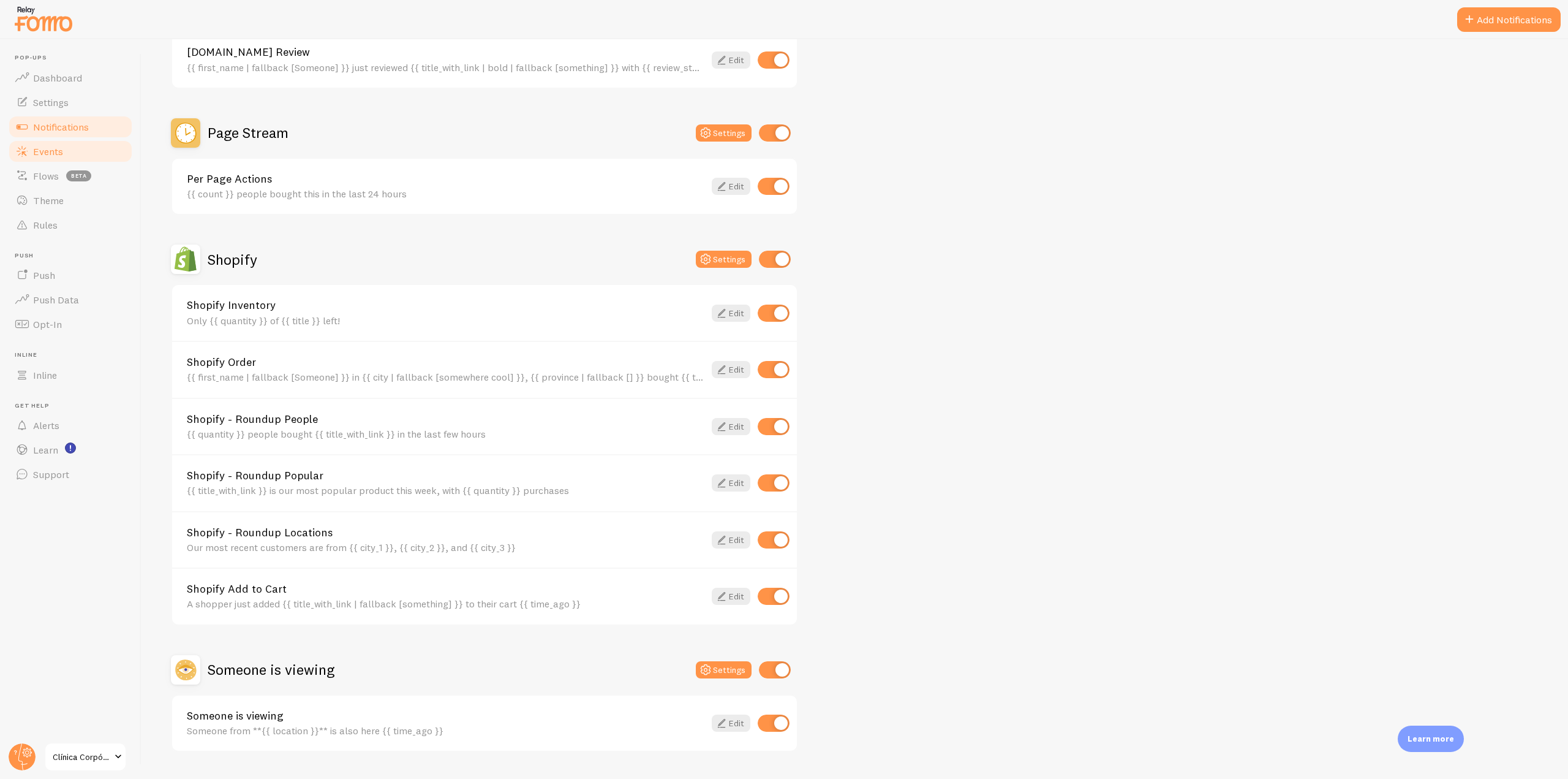
click at [68, 156] on link "Events" at bounding box center [71, 151] width 126 height 25
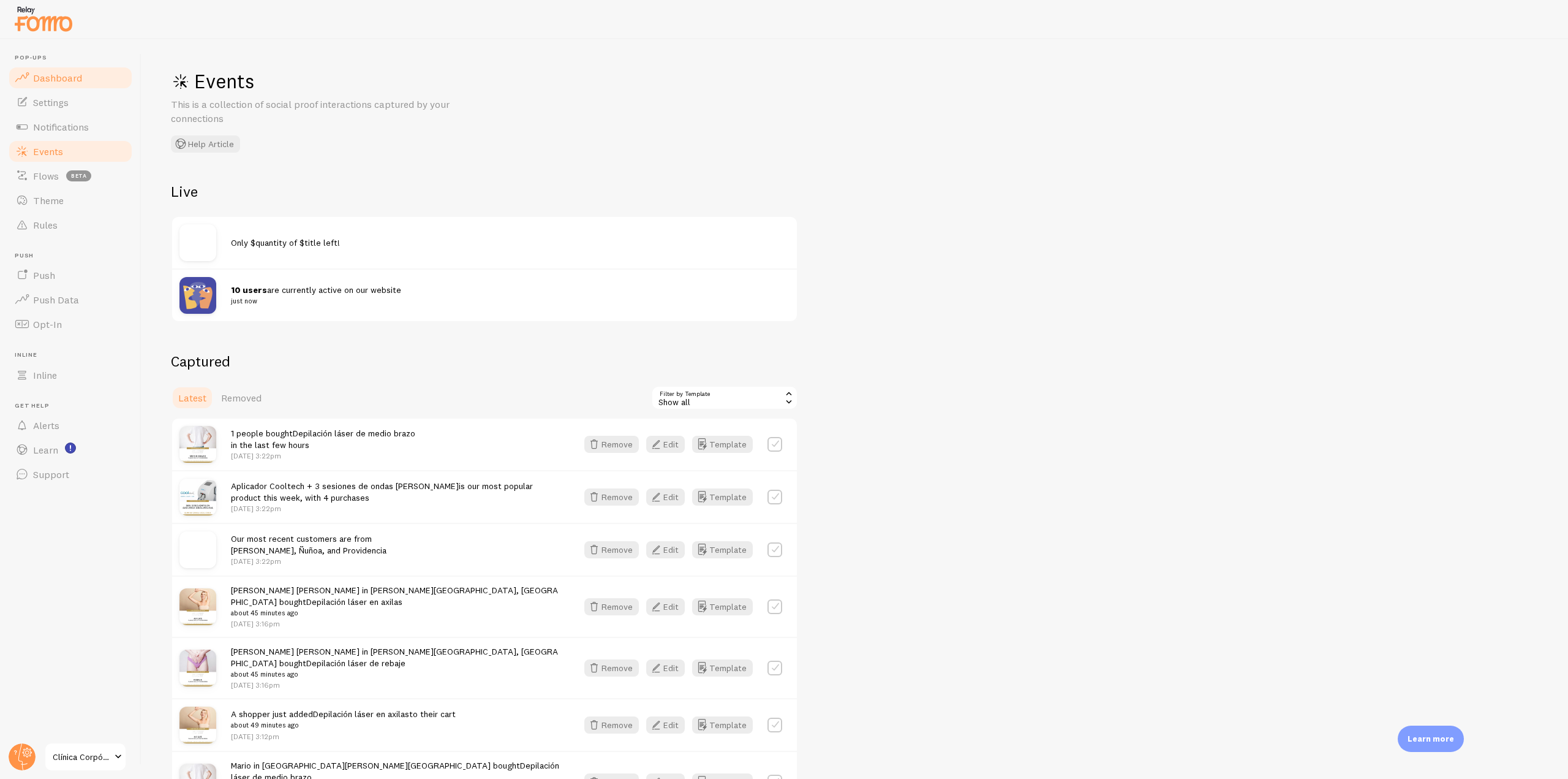
click at [86, 74] on link "Dashboard" at bounding box center [71, 77] width 126 height 25
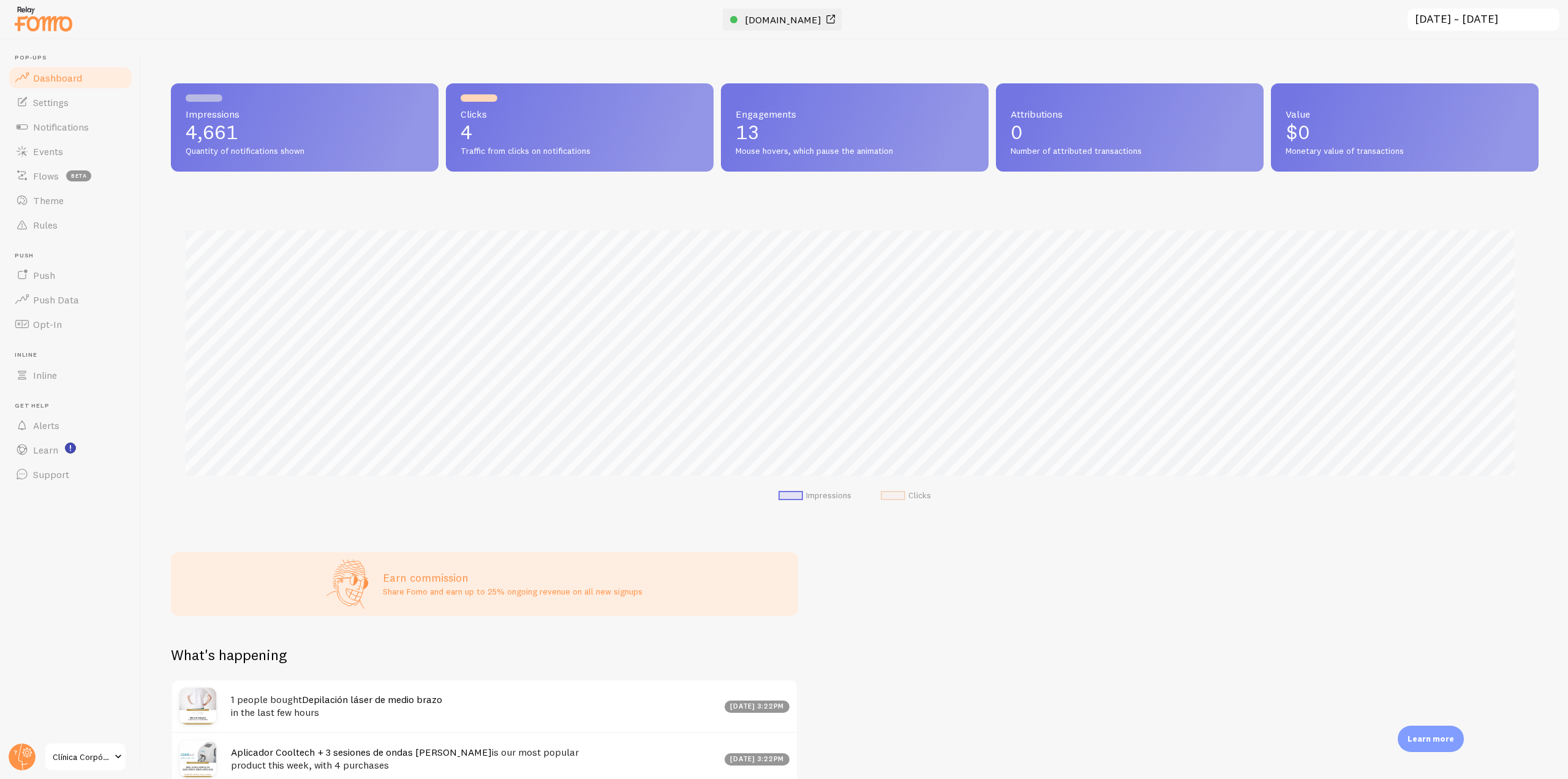
scroll to position [321, 1359]
click at [771, 16] on span "[DOMAIN_NAME]" at bounding box center [783, 19] width 77 height 12
click at [83, 109] on link "Settings" at bounding box center [71, 102] width 126 height 25
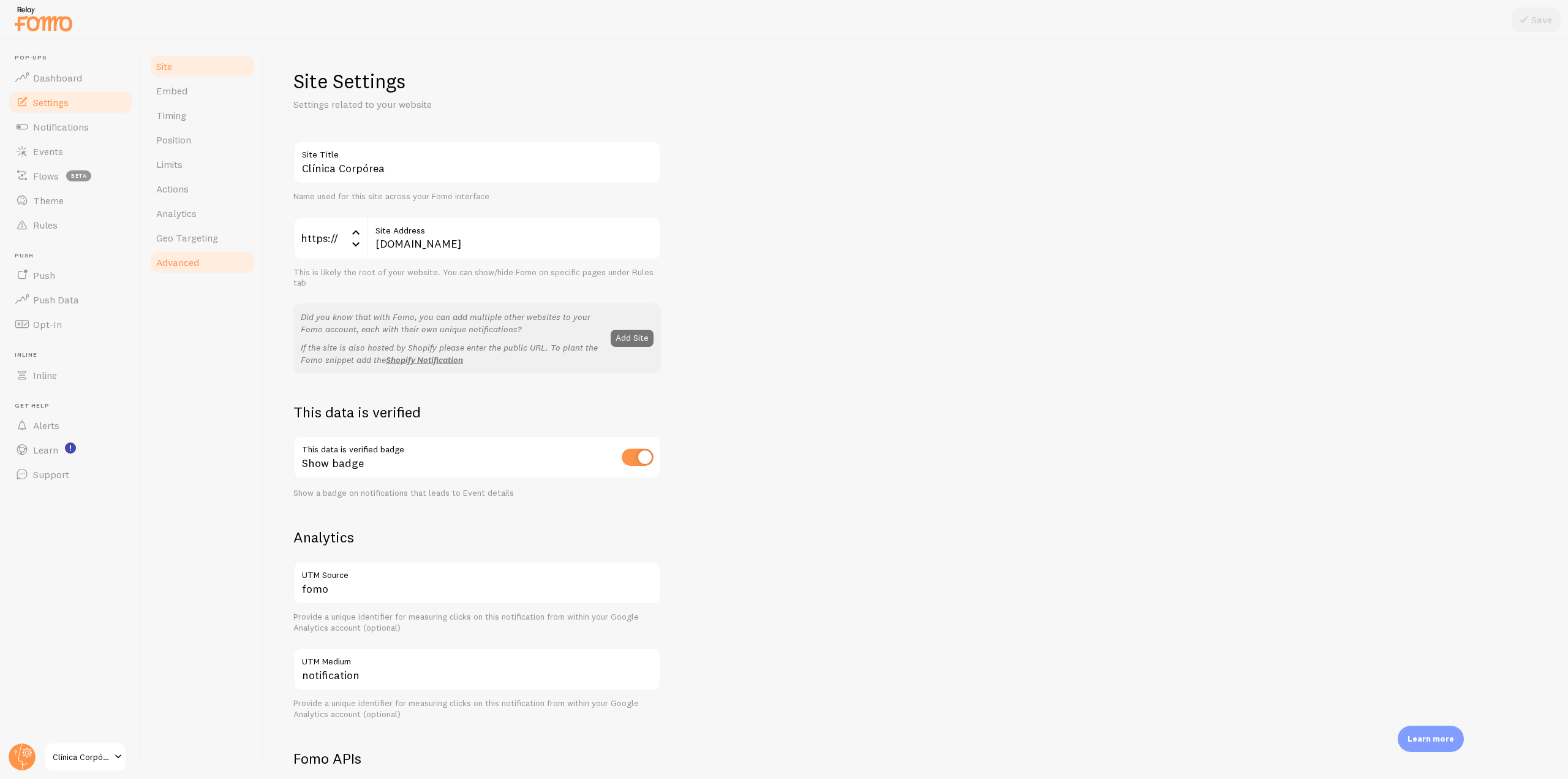
click at [198, 251] on link "Advanced" at bounding box center [202, 262] width 107 height 25
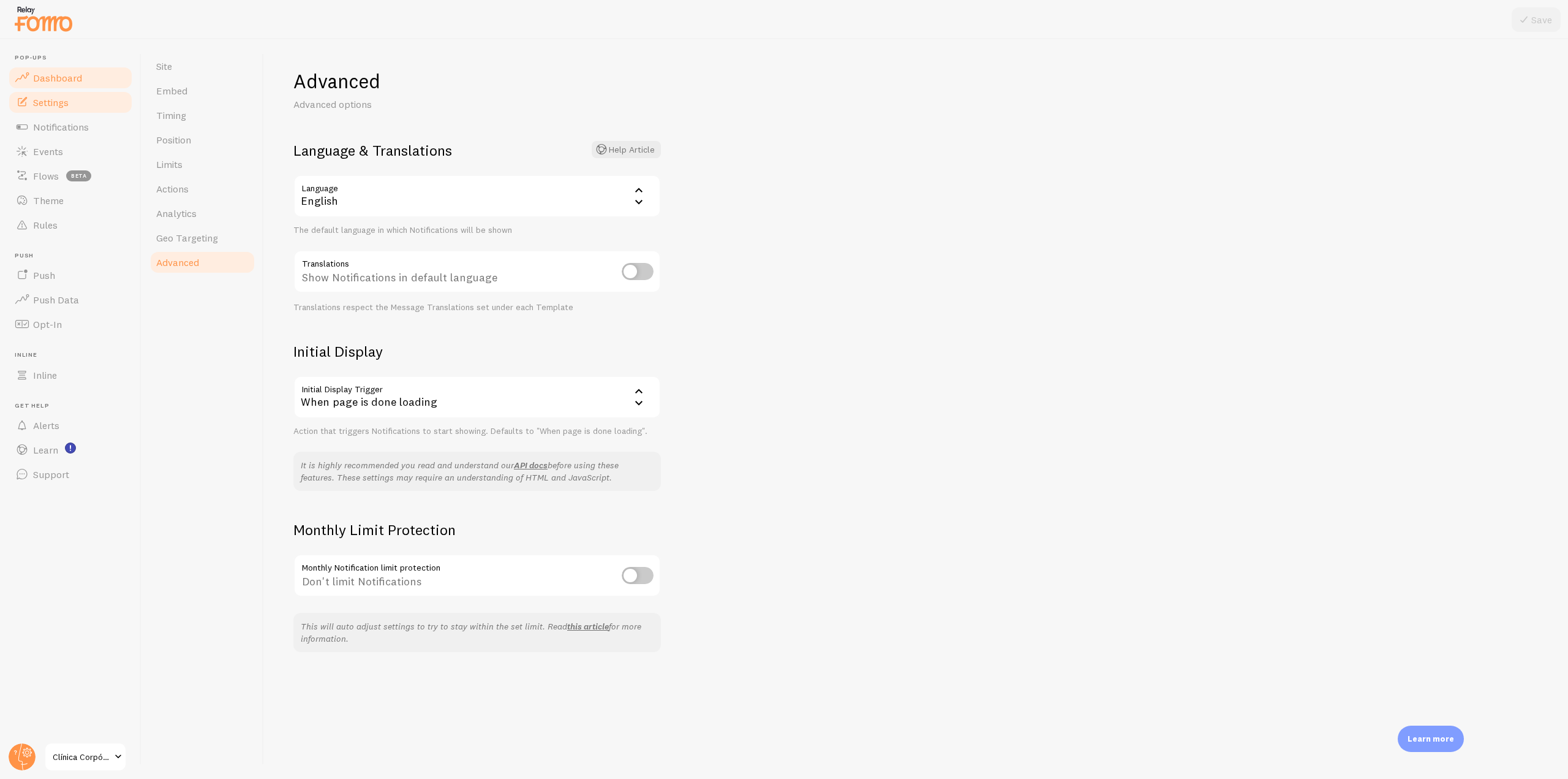
click at [74, 82] on span "Dashboard" at bounding box center [57, 77] width 49 height 12
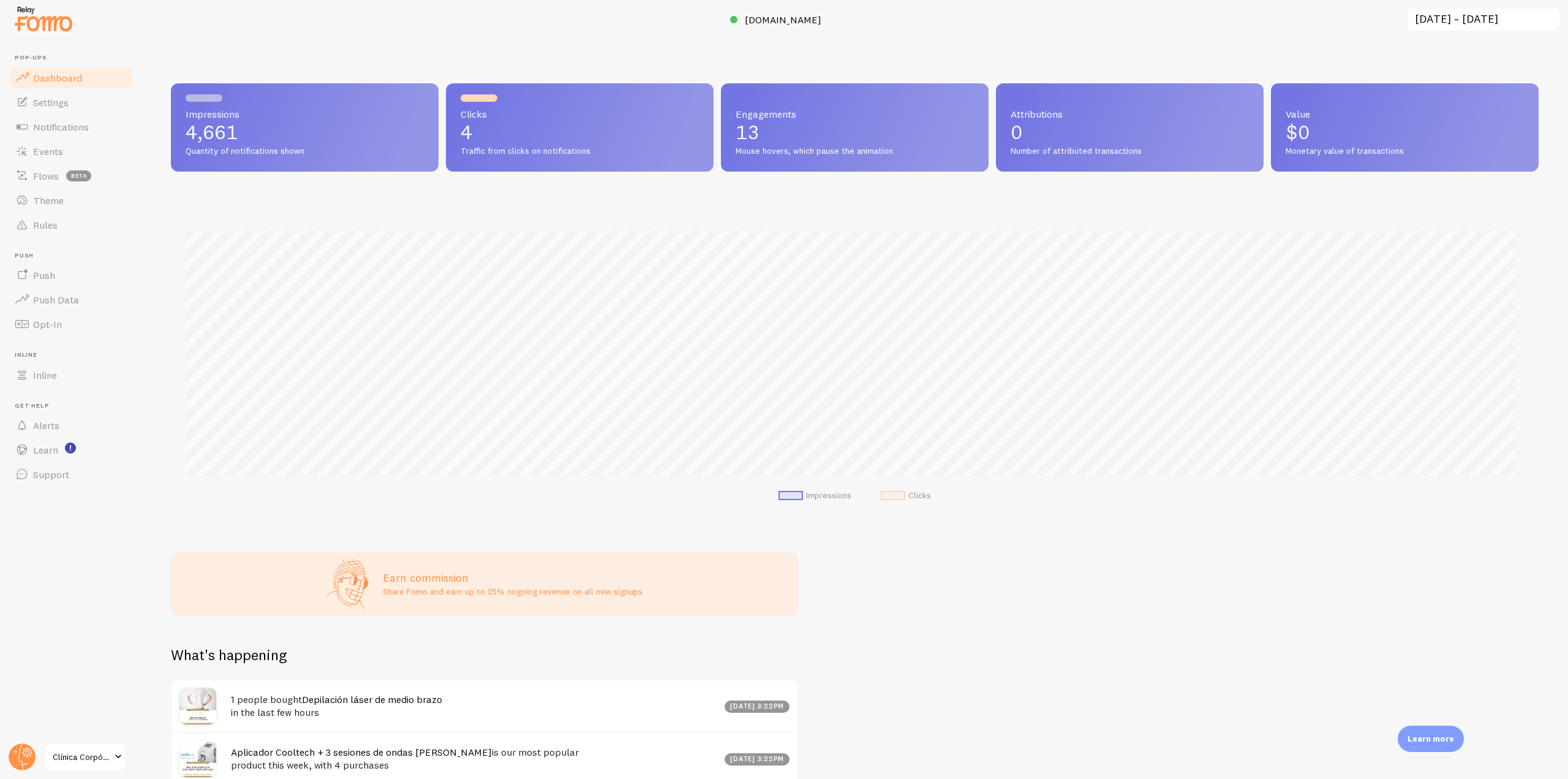
scroll to position [321, 1359]
click at [93, 128] on link "Notifications" at bounding box center [71, 126] width 126 height 25
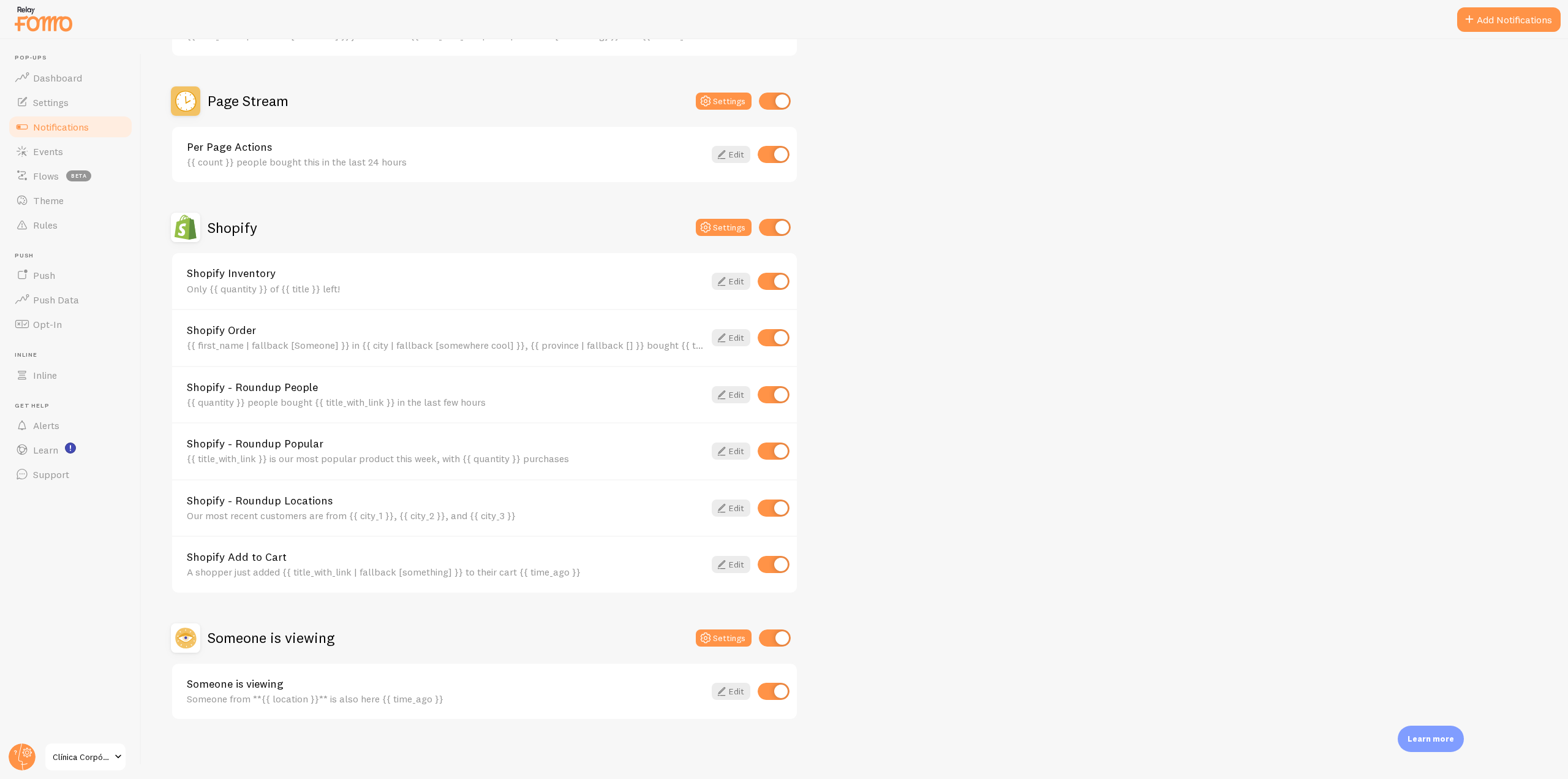
scroll to position [400, 0]
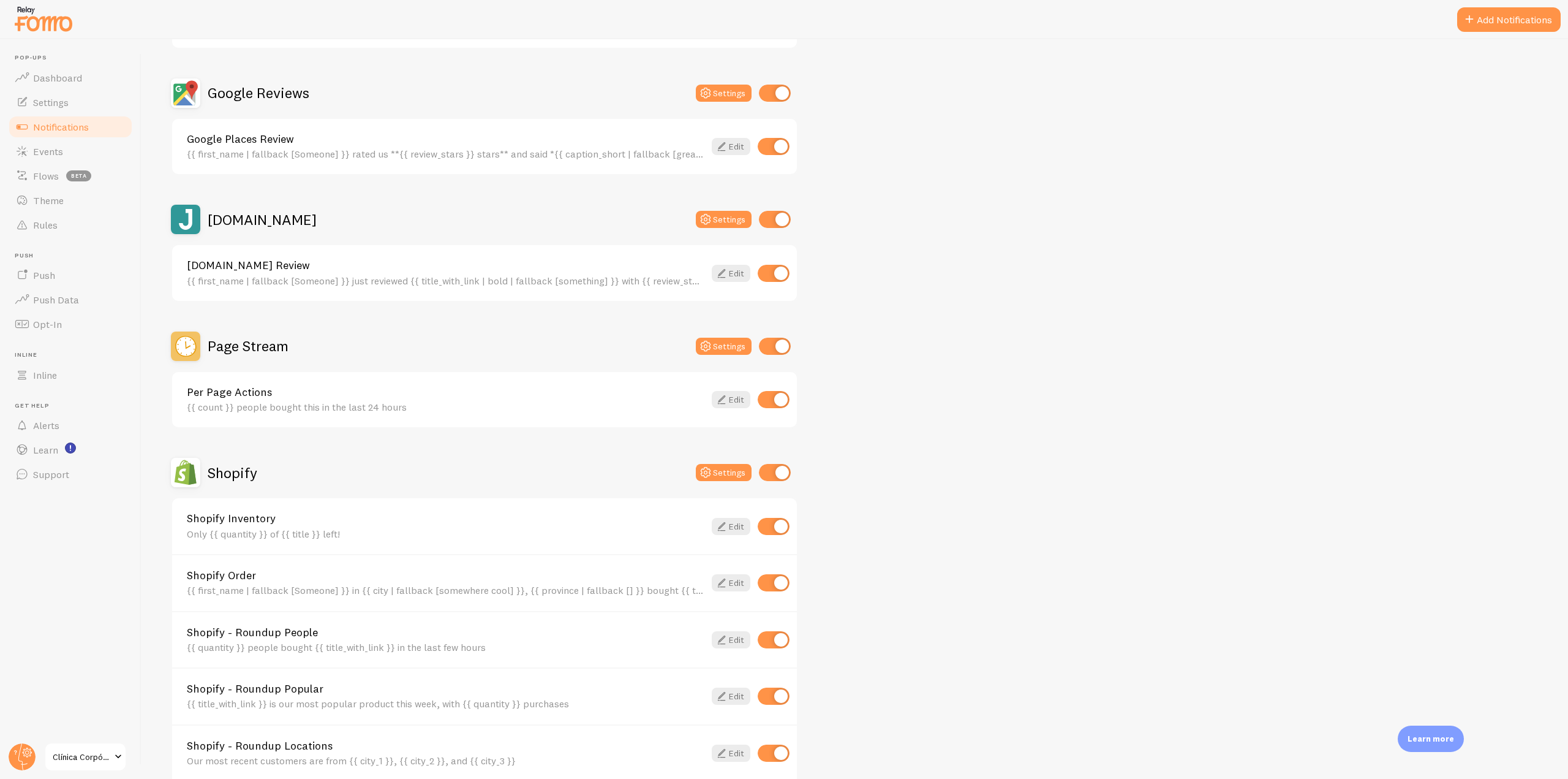
click at [719, 336] on div "Page Stream Settings" at bounding box center [484, 347] width 627 height 30
click at [708, 344] on icon at bounding box center [706, 346] width 15 height 15
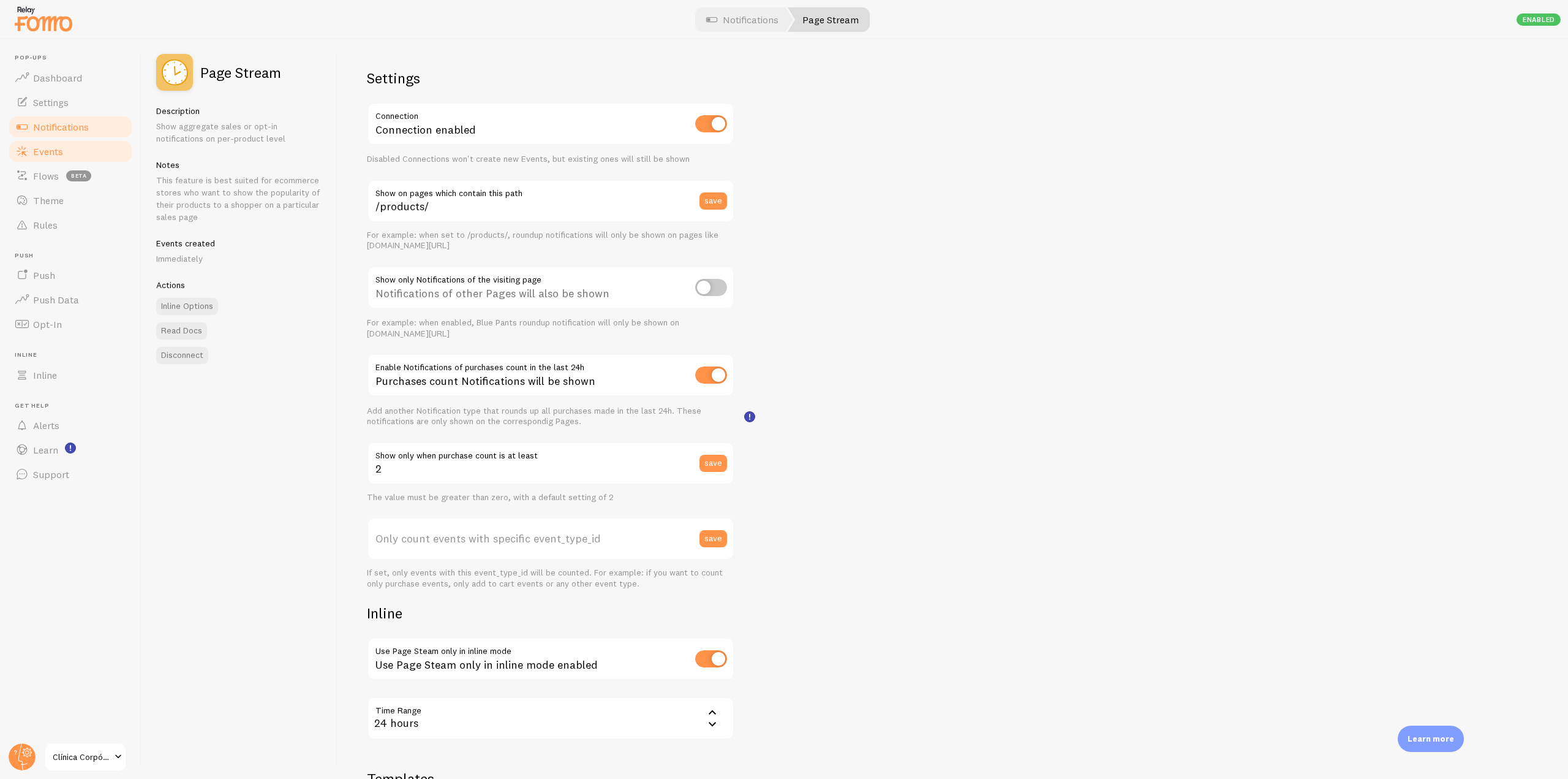
click at [96, 139] on link "Events" at bounding box center [71, 151] width 126 height 25
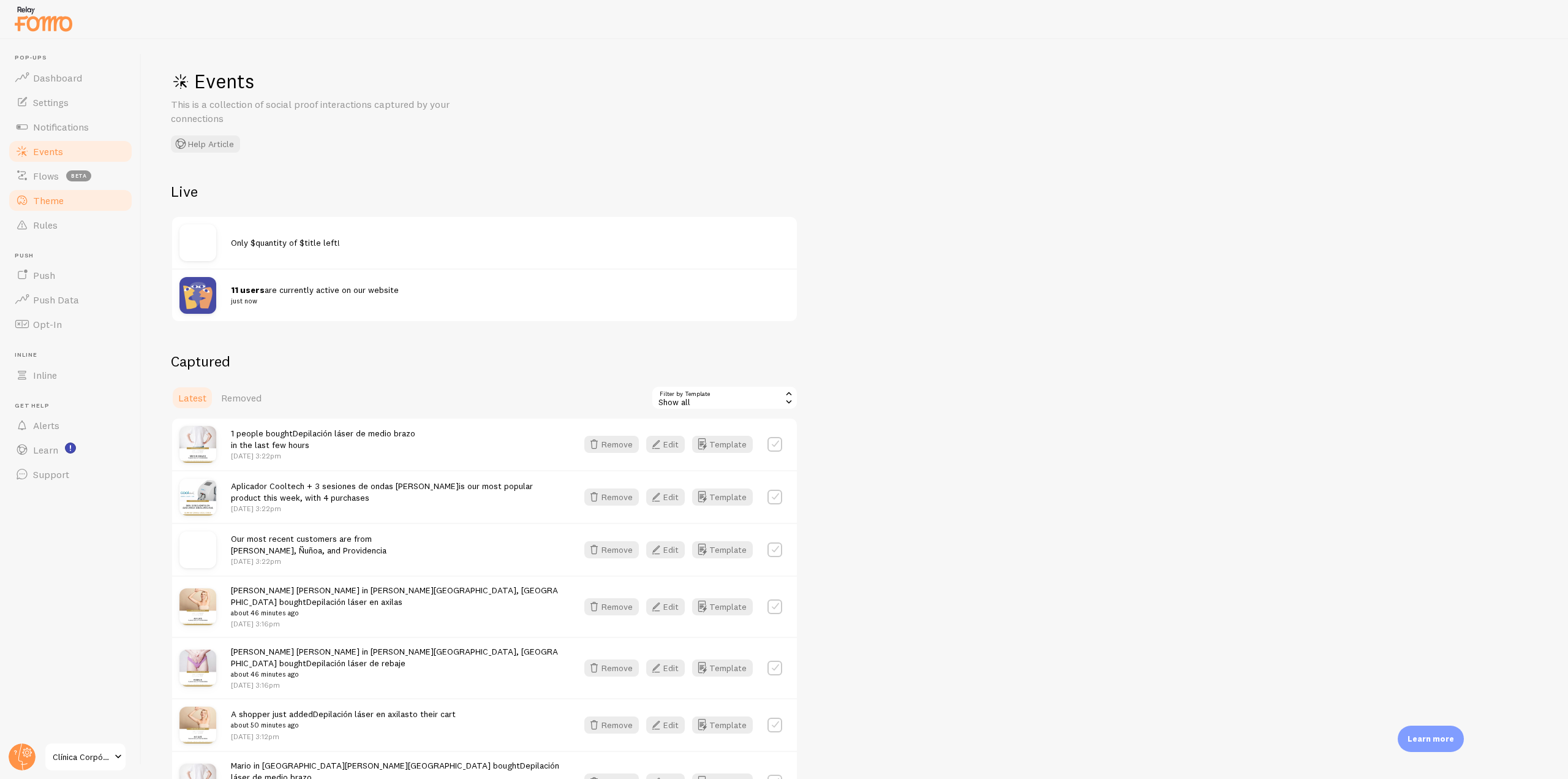
click at [59, 202] on span "Theme" at bounding box center [48, 200] width 30 height 12
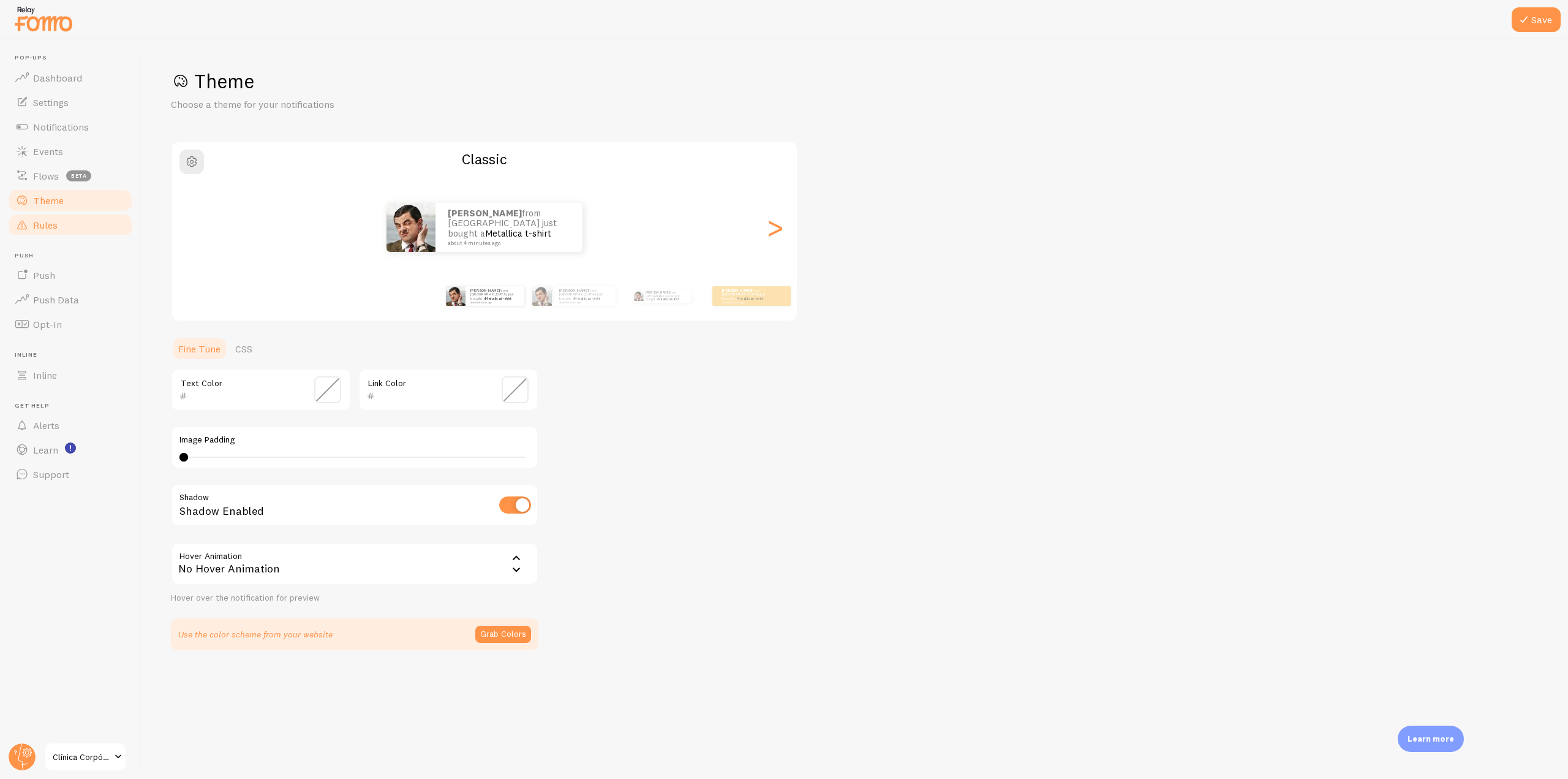
click at [51, 224] on span "Rules" at bounding box center [45, 225] width 25 height 12
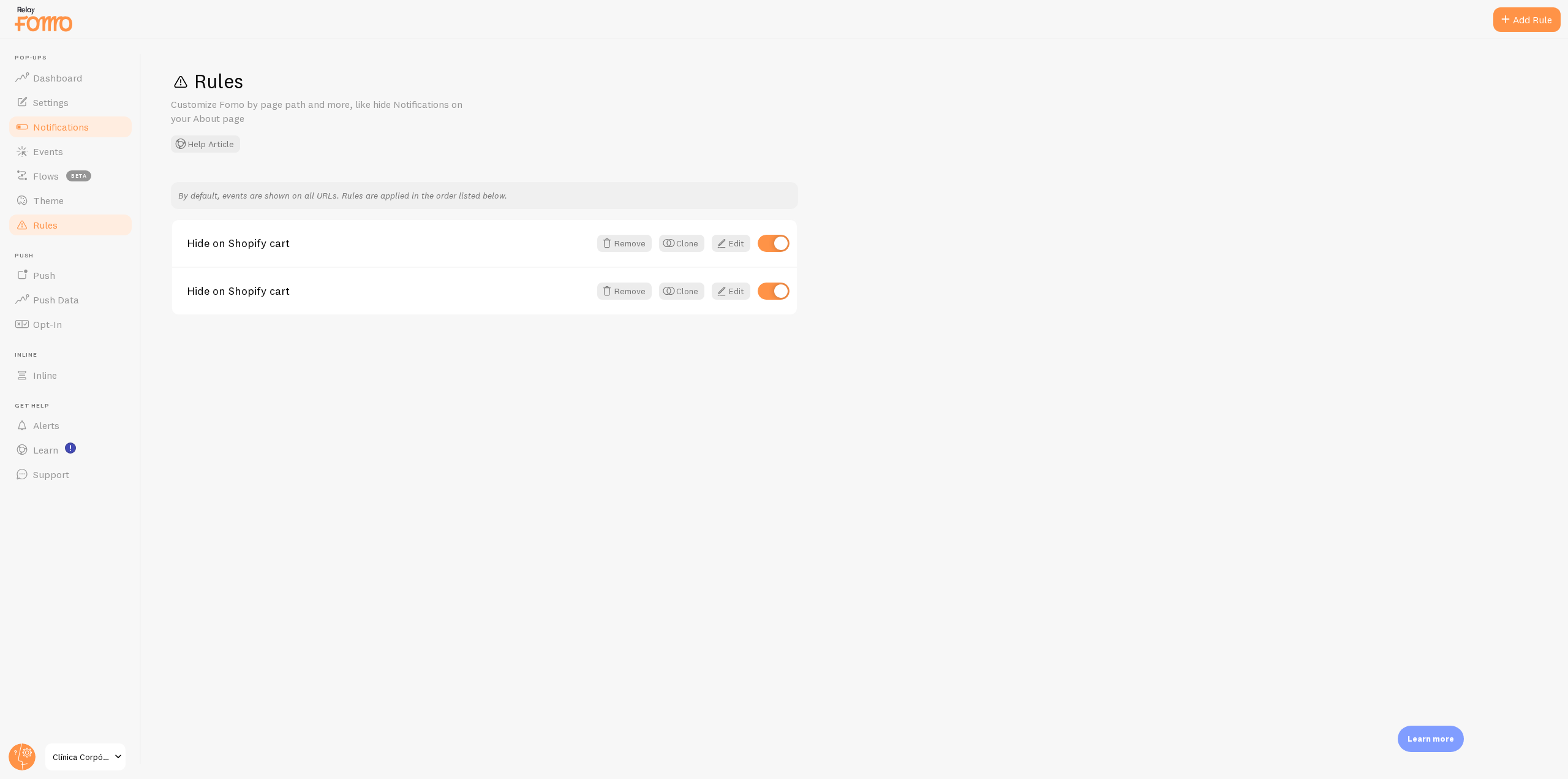
click at [92, 137] on link "Notifications" at bounding box center [71, 126] width 126 height 25
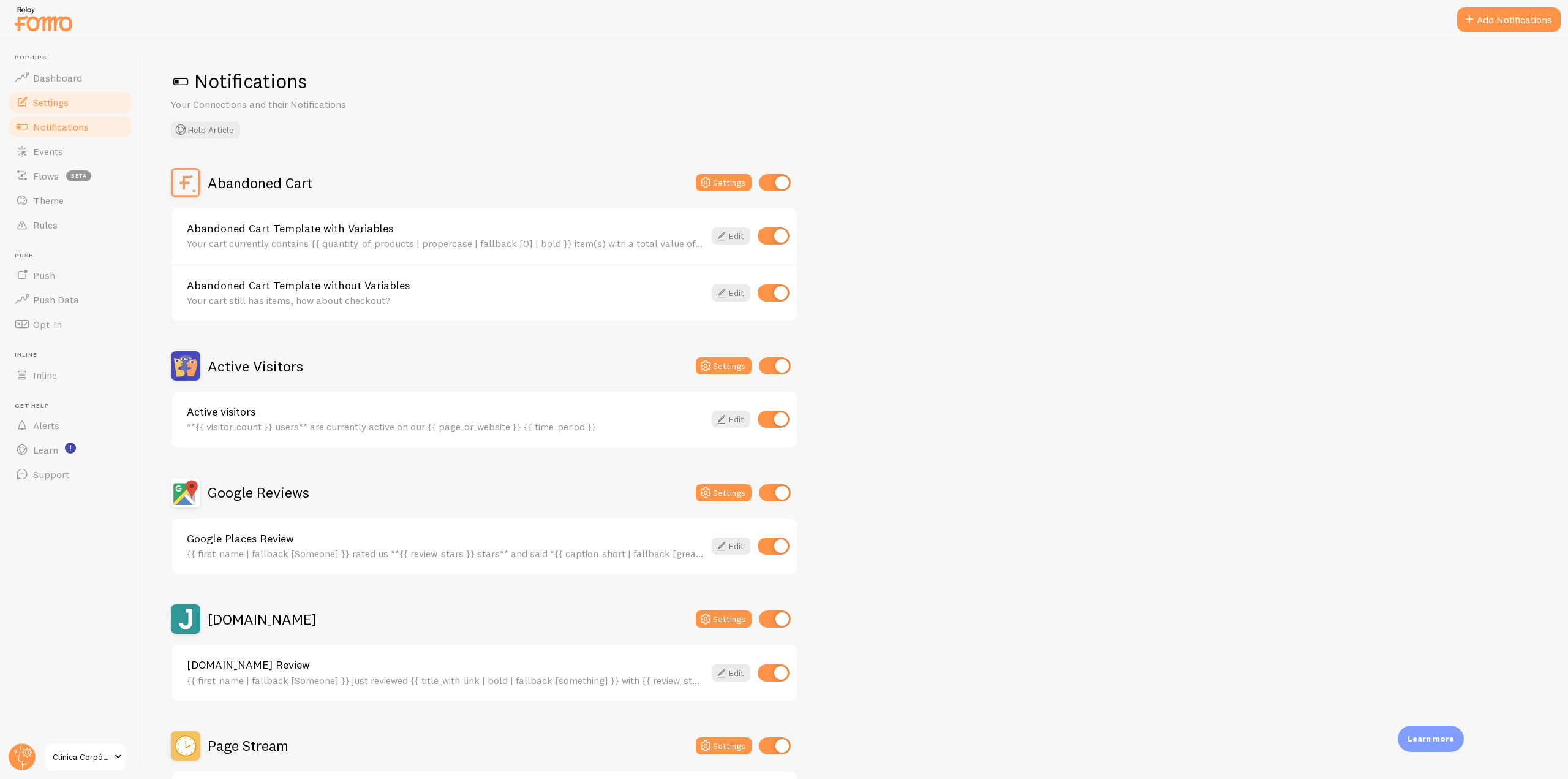
click at [75, 99] on link "Settings" at bounding box center [71, 102] width 126 height 25
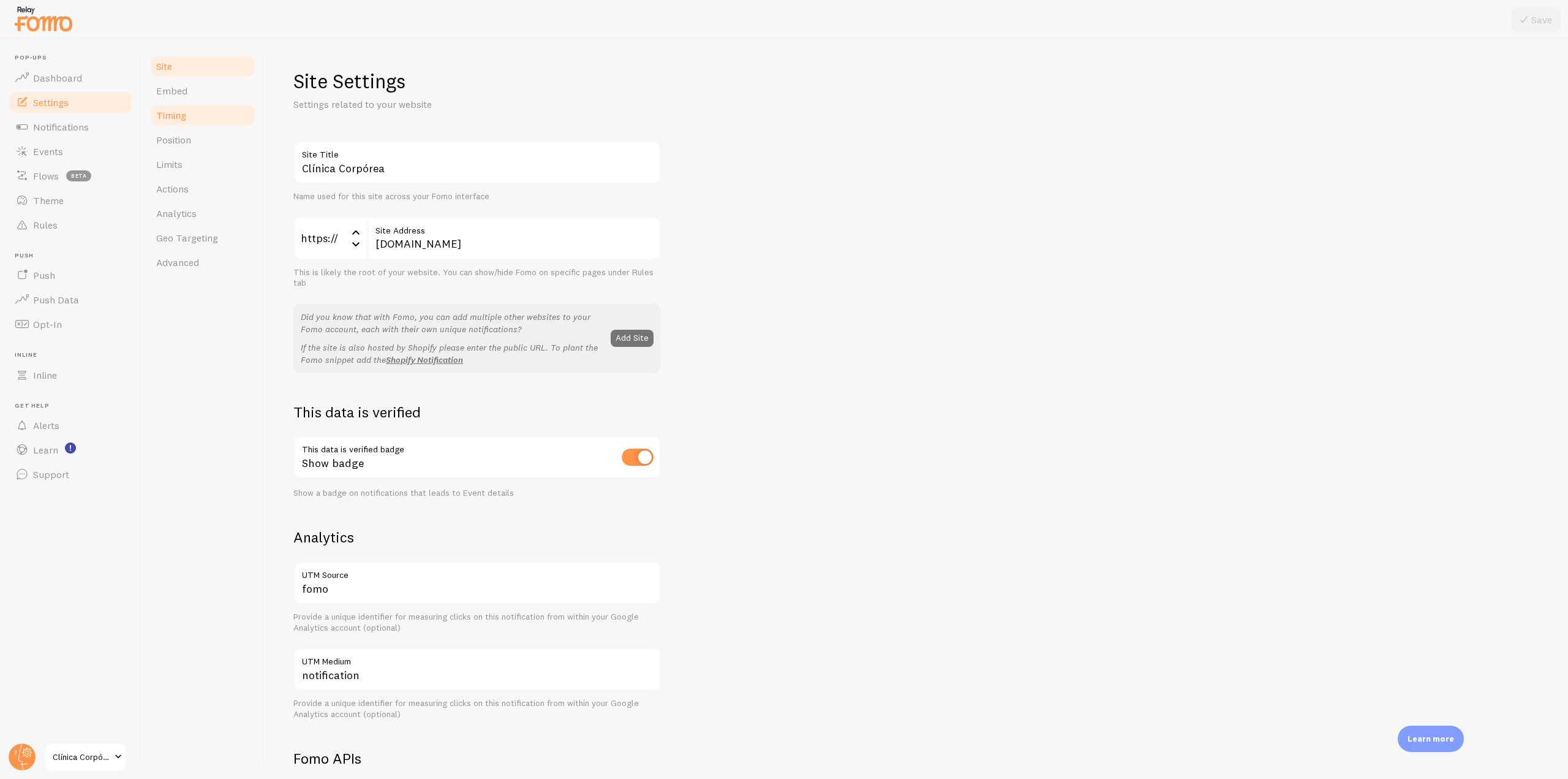
click at [179, 112] on span "Timing" at bounding box center [171, 115] width 30 height 12
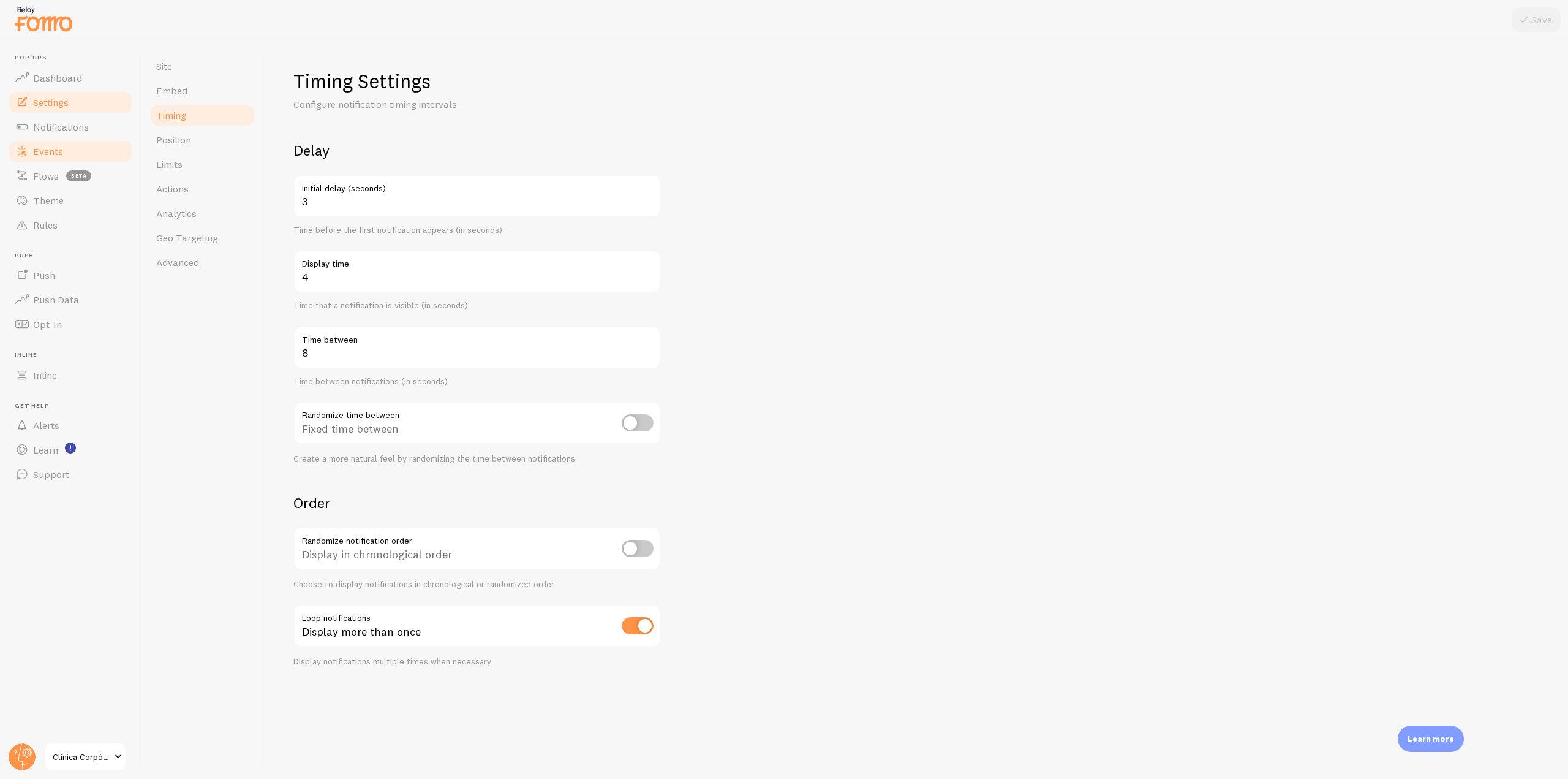
click at [70, 152] on link "Events" at bounding box center [71, 151] width 126 height 25
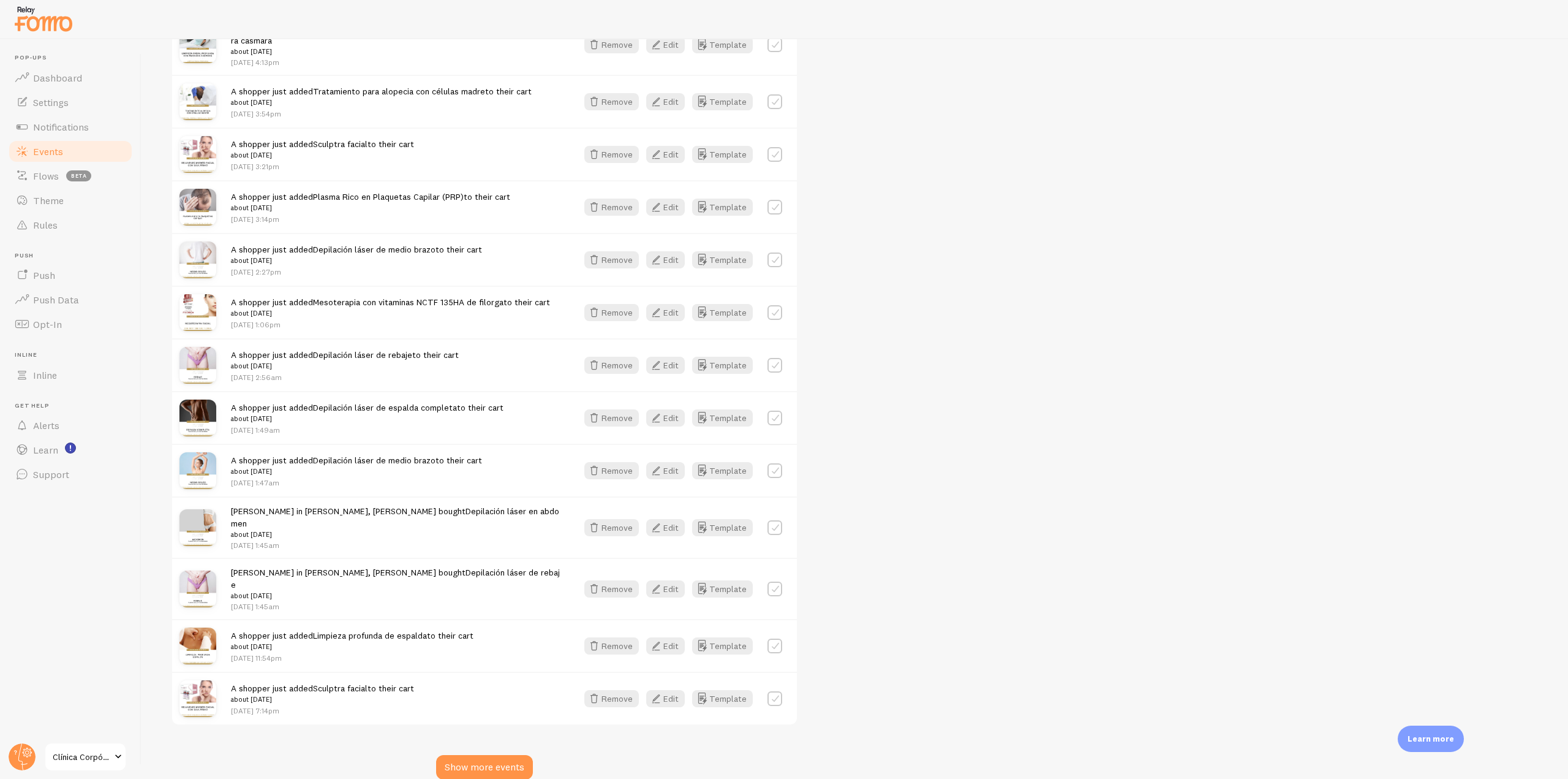
scroll to position [913, 0]
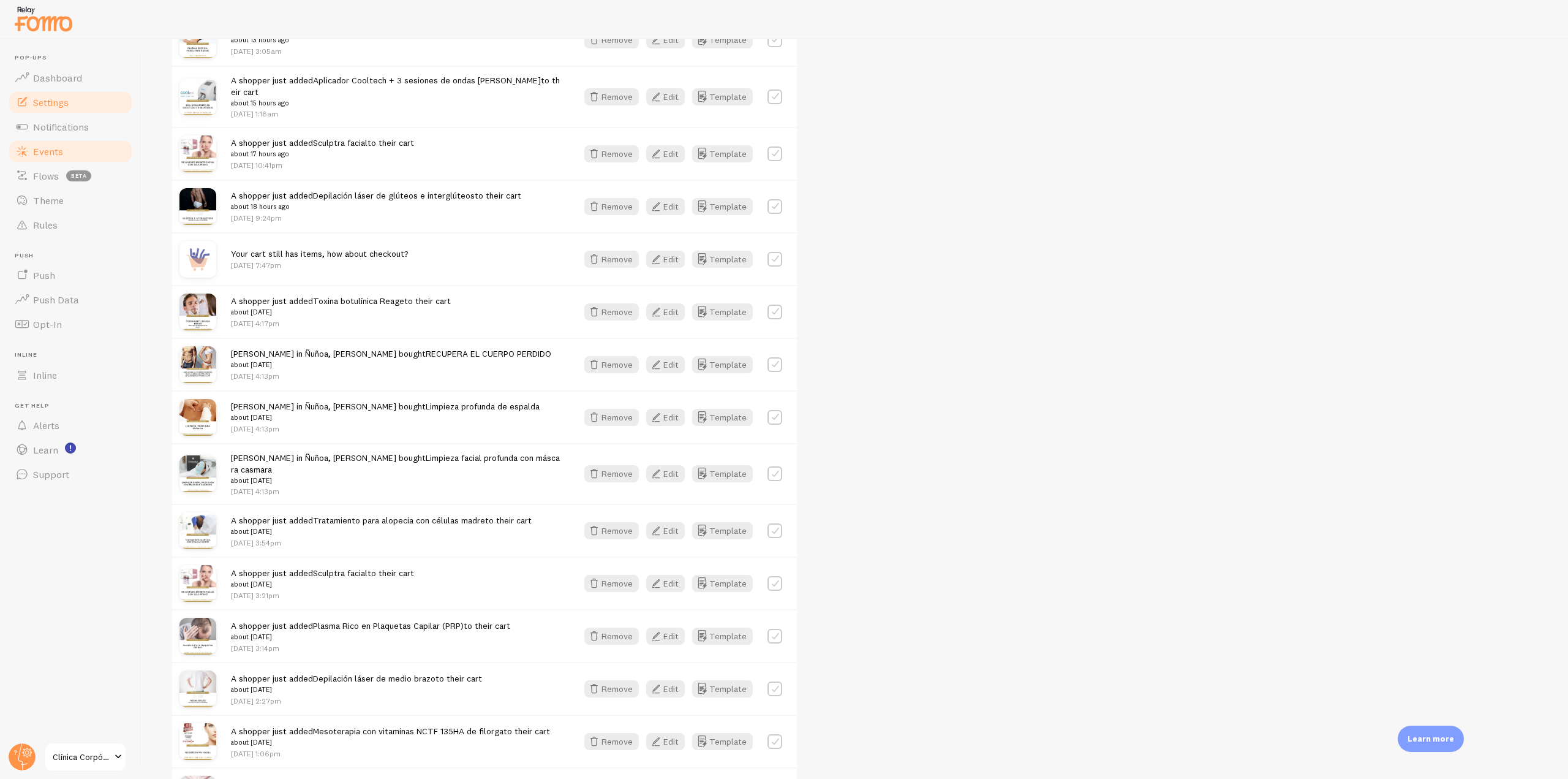
click at [80, 112] on link "Settings" at bounding box center [71, 102] width 126 height 25
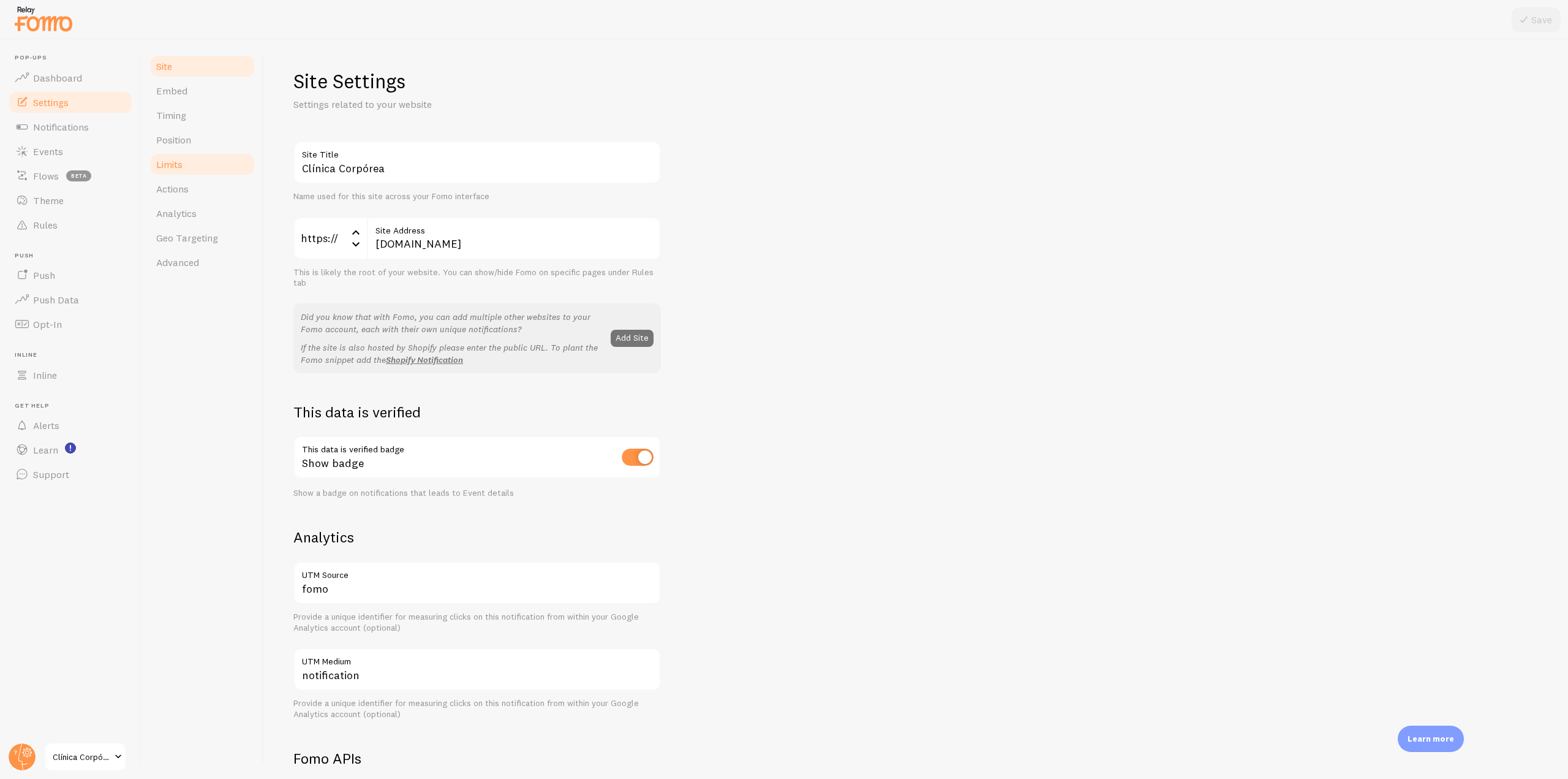
click at [177, 167] on span "Limits" at bounding box center [169, 164] width 26 height 12
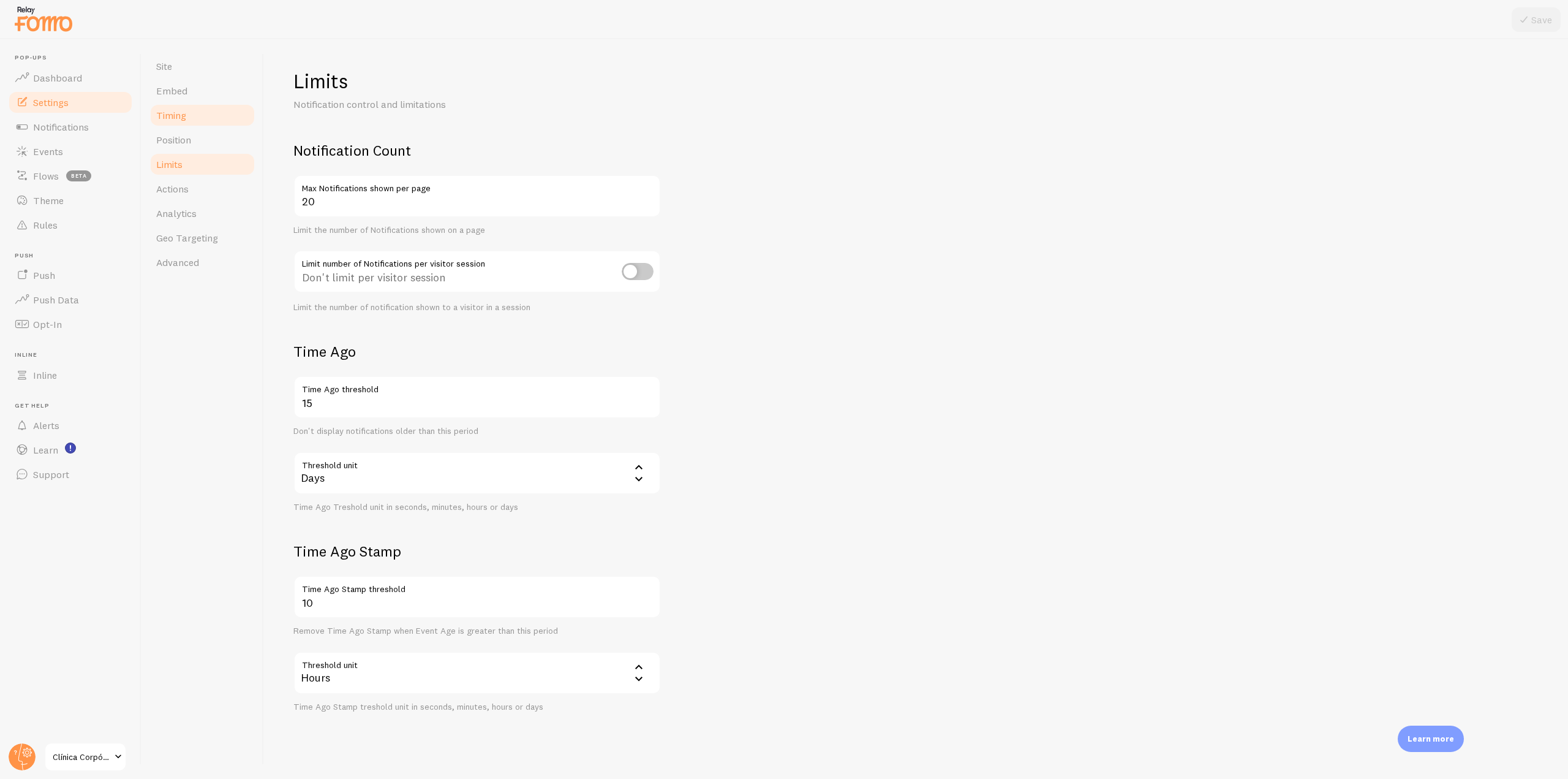
click at [203, 121] on link "Timing" at bounding box center [202, 115] width 107 height 25
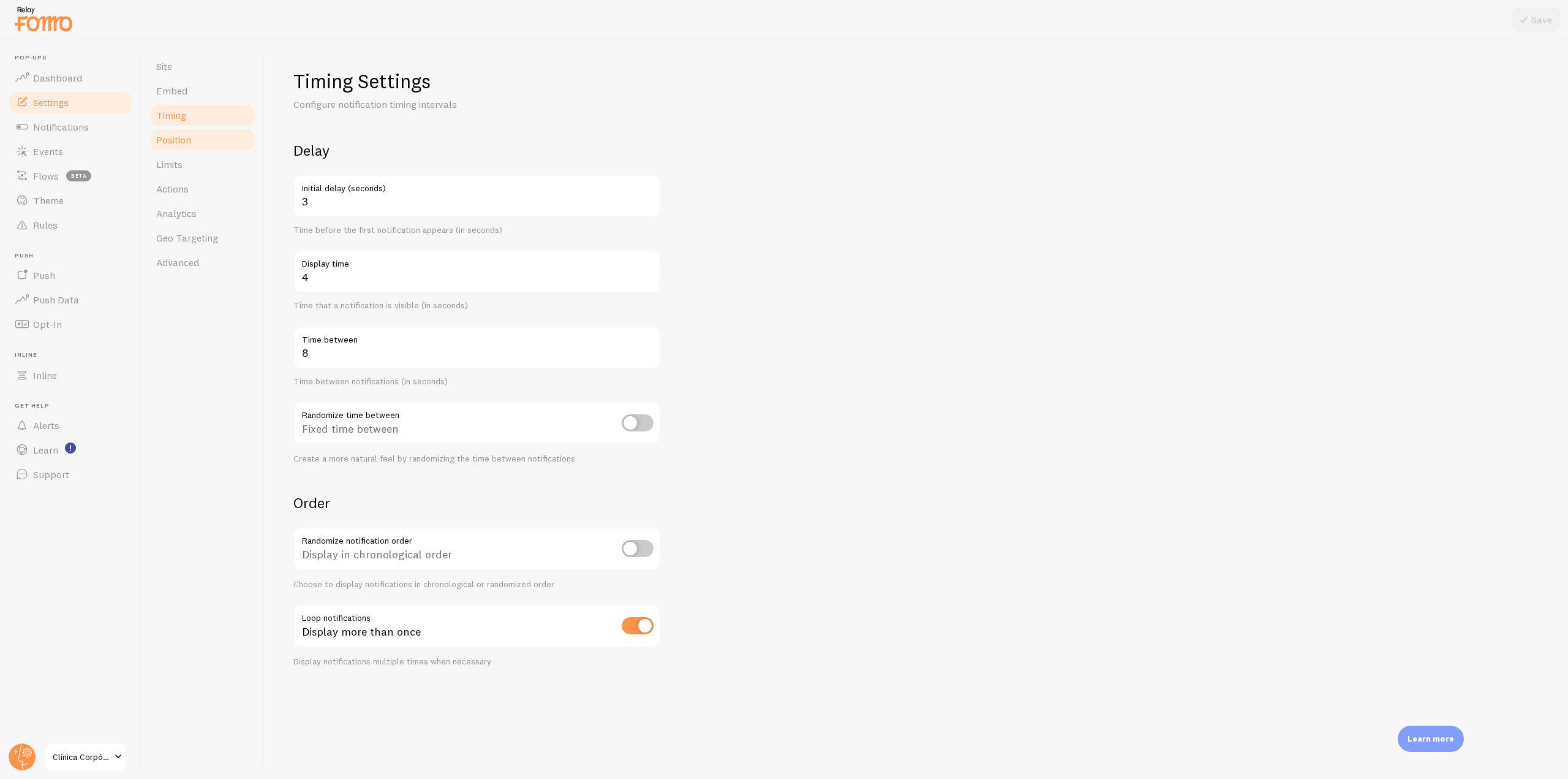
click at [193, 141] on link "Position" at bounding box center [202, 139] width 107 height 25
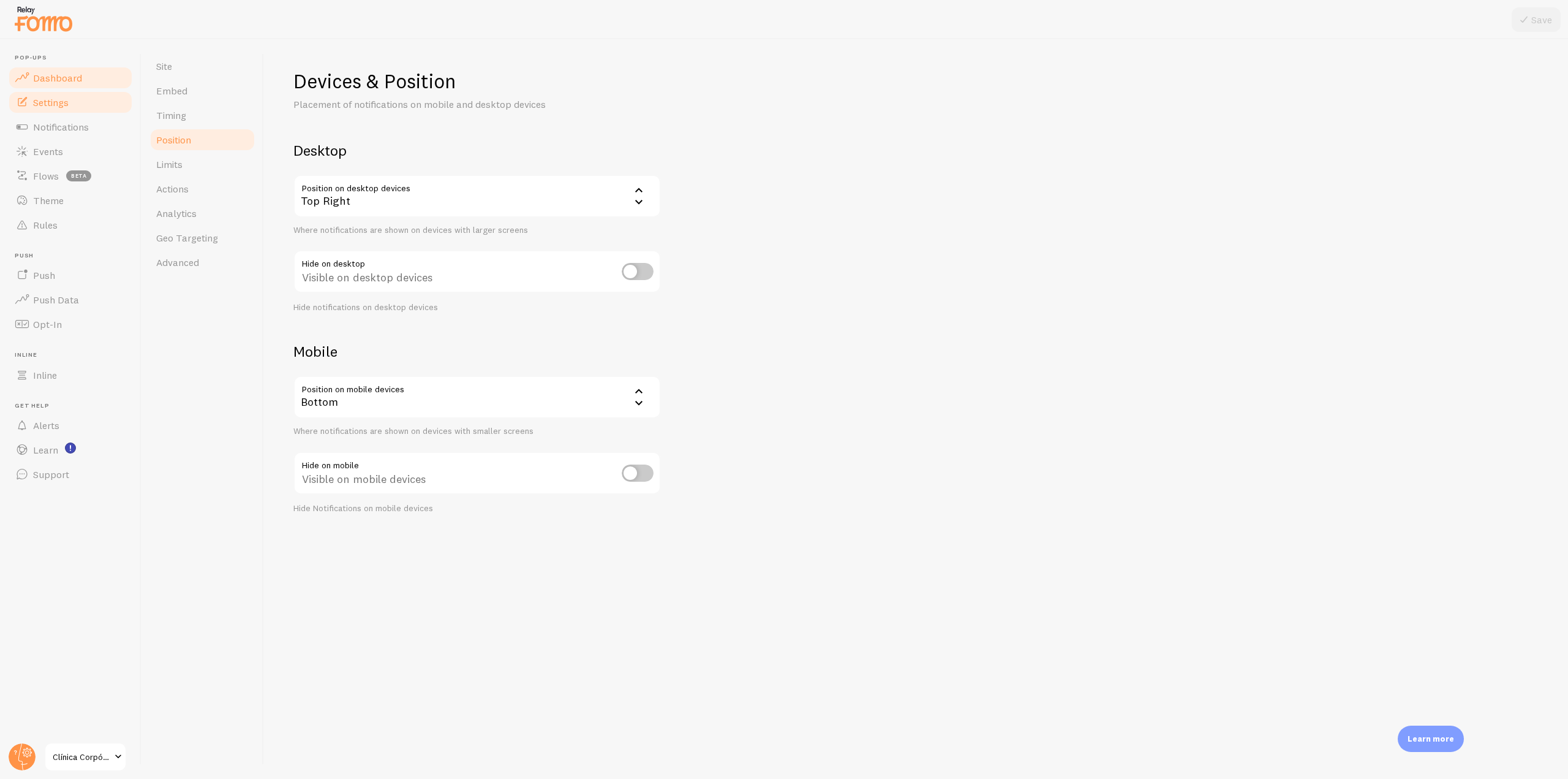
click at [76, 80] on span "Dashboard" at bounding box center [57, 77] width 49 height 12
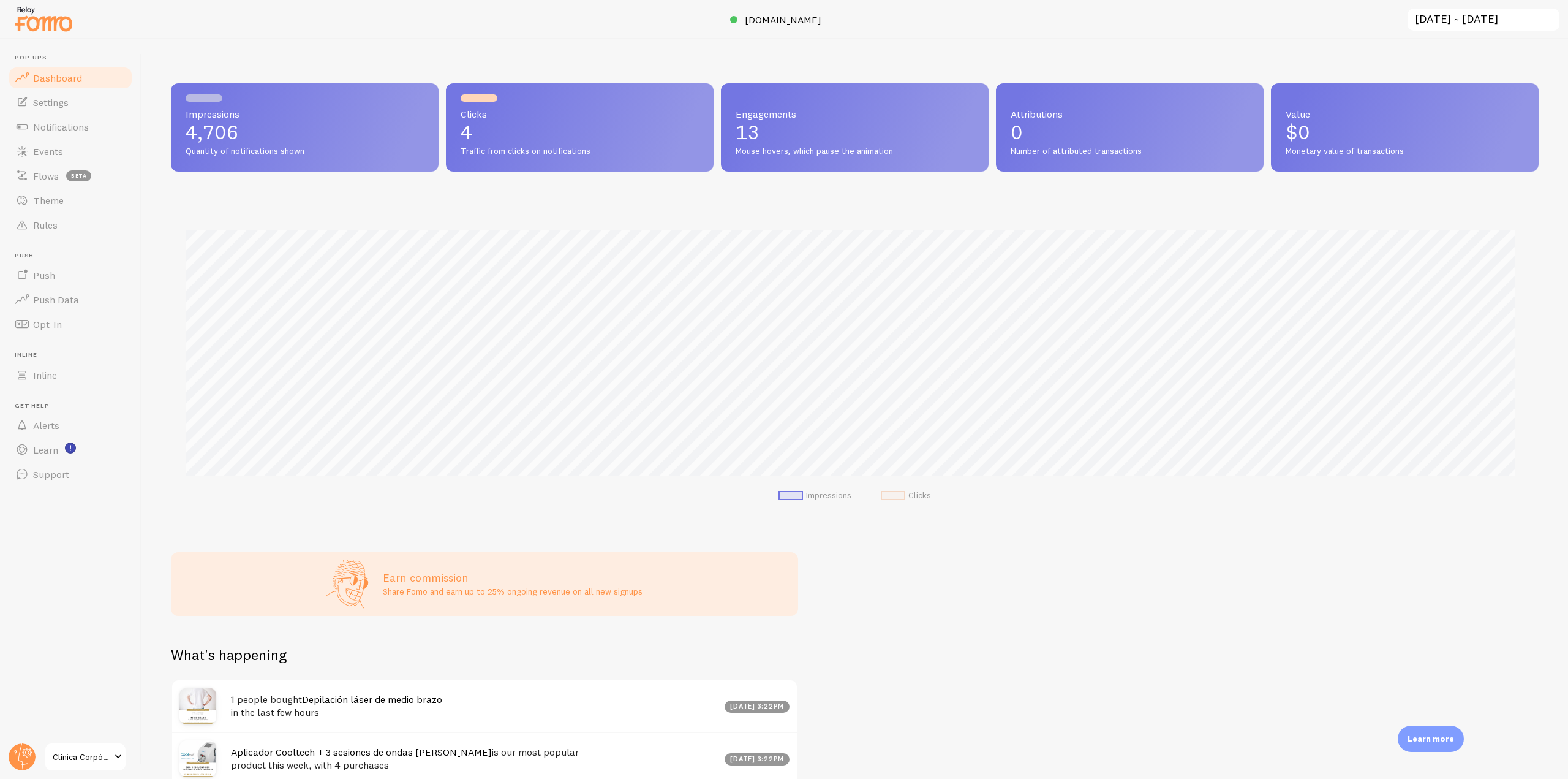
scroll to position [321, 1359]
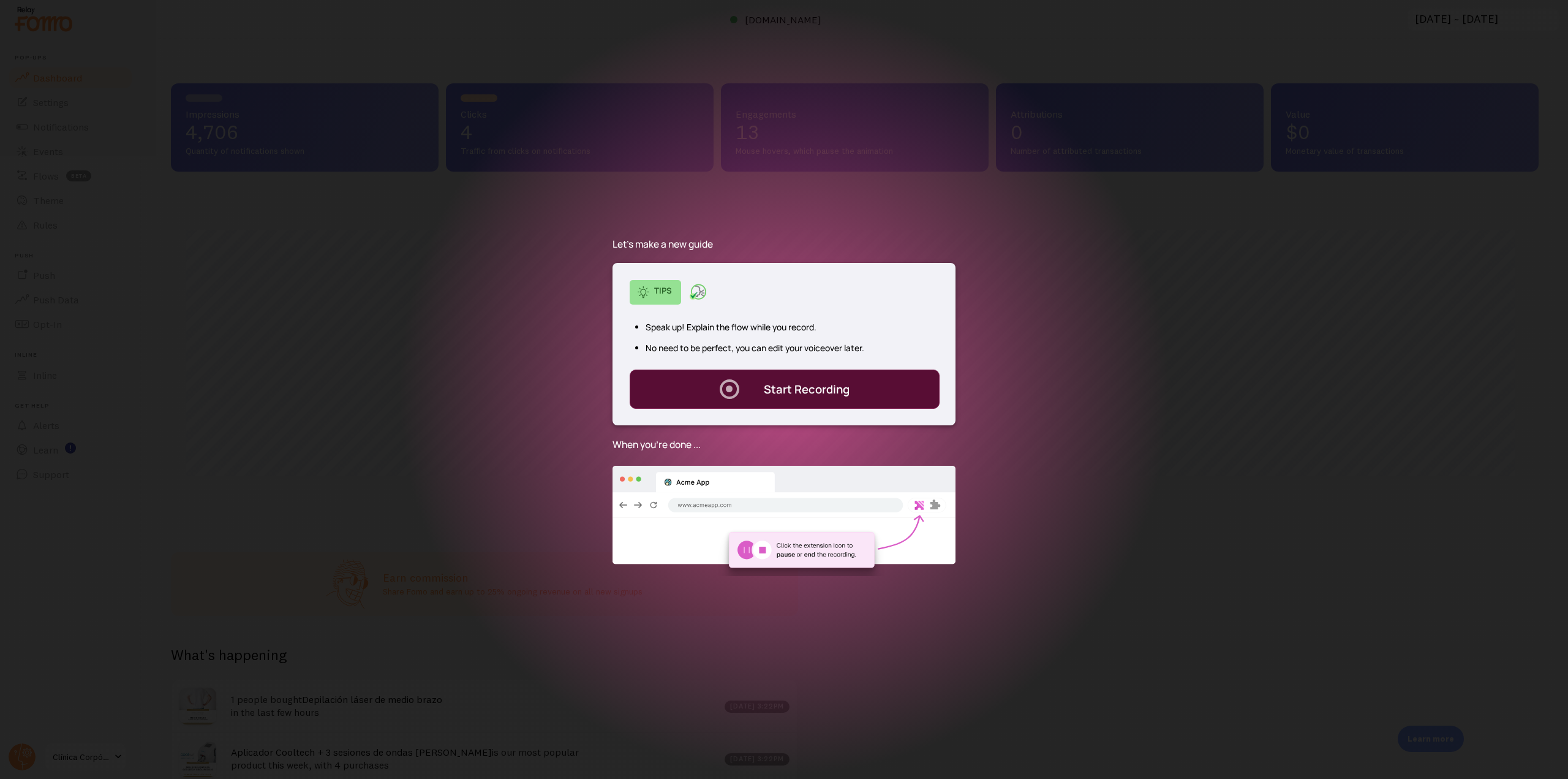
click at [785, 397] on div "Start Recording" at bounding box center [806, 388] width 86 height 16
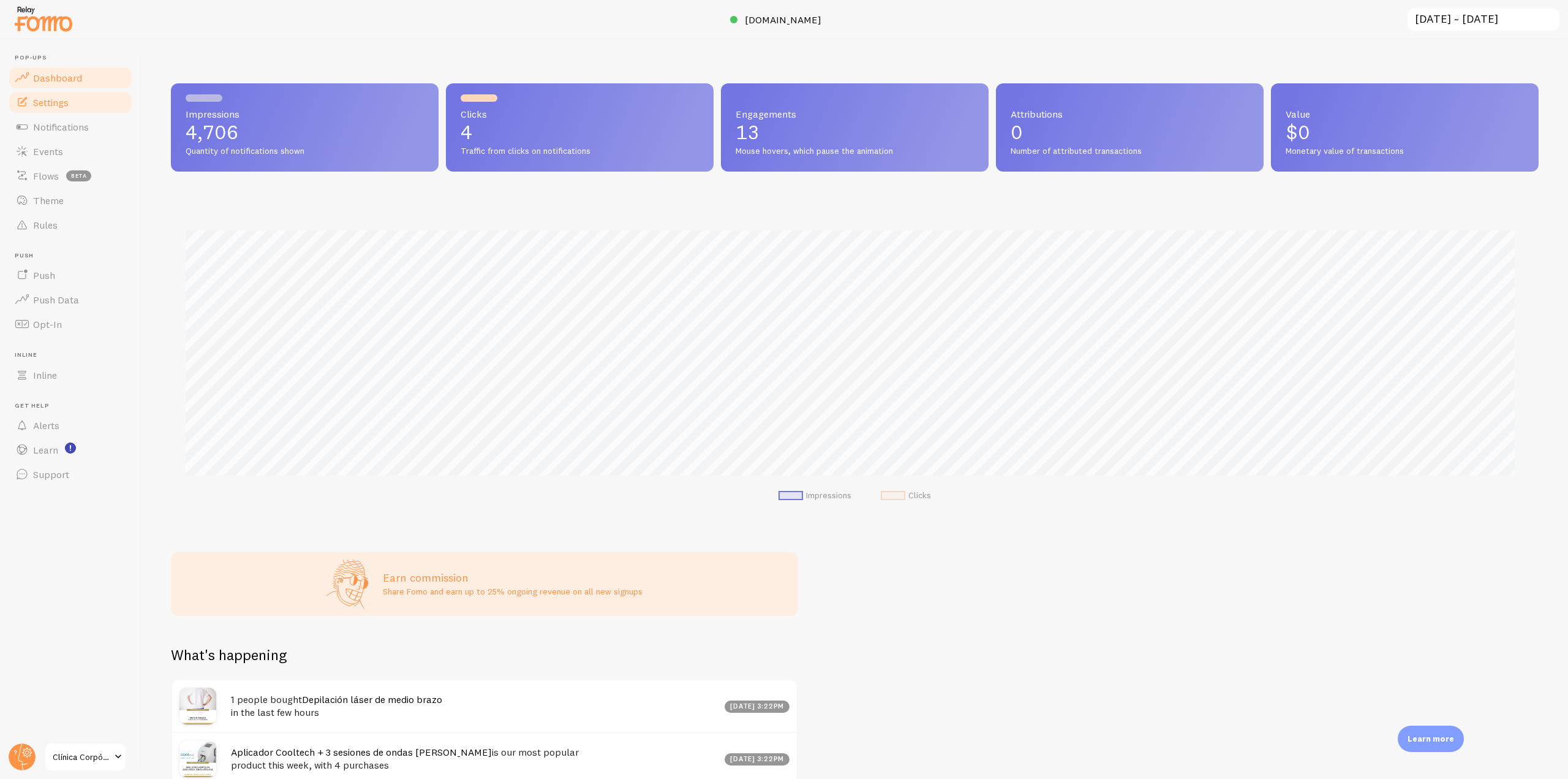
click at [57, 106] on span "Settings" at bounding box center [51, 102] width 36 height 12
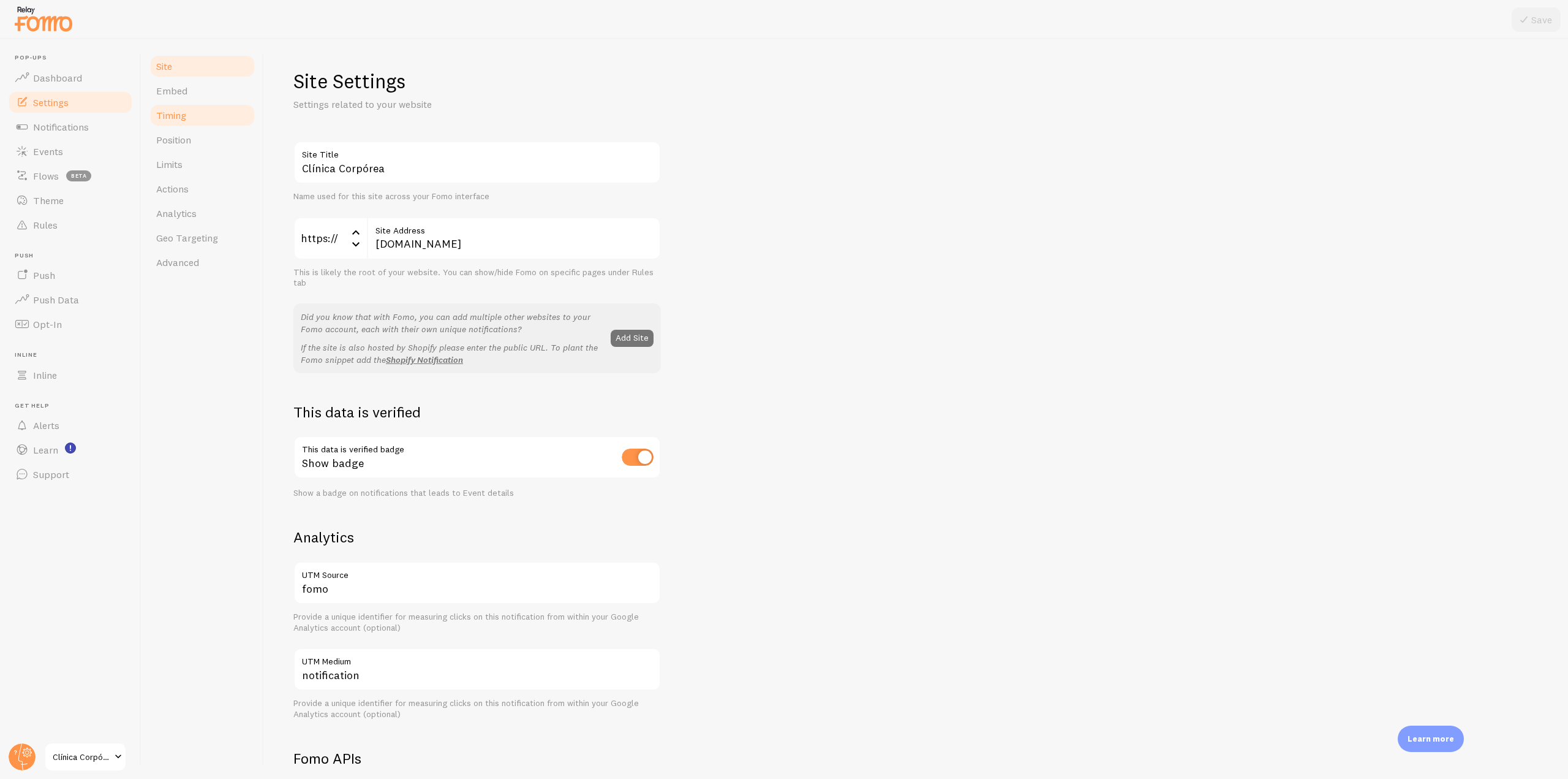
click at [199, 120] on link "Timing" at bounding box center [202, 115] width 107 height 25
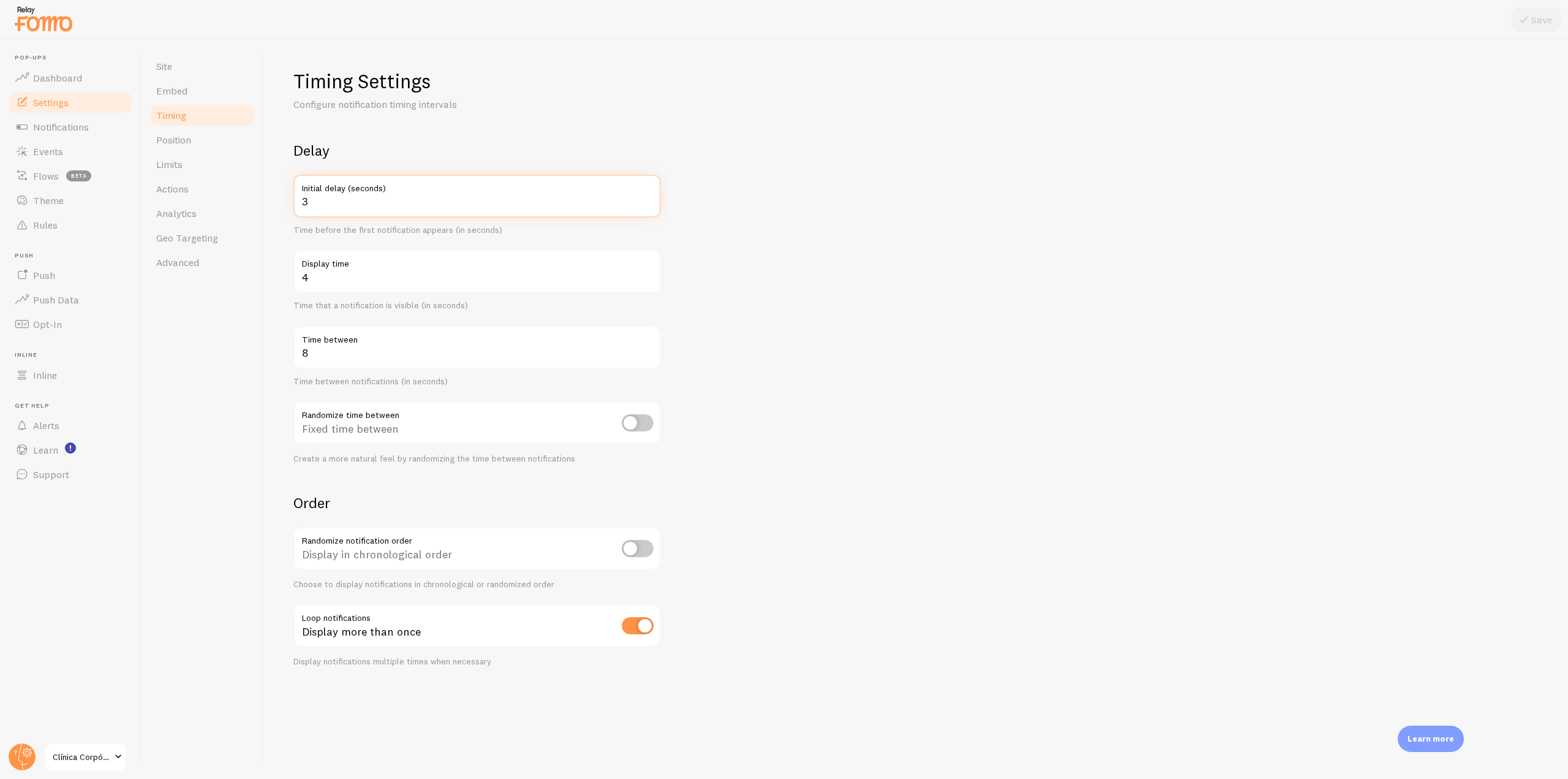
drag, startPoint x: 388, startPoint y: 202, endPoint x: 283, endPoint y: 200, distance: 105.0
click at [283, 200] on div "Timing Settings Configure notification timing intervals Delay 3 Initial delay (…" at bounding box center [916, 409] width 1304 height 740
click at [423, 158] on h2 "Delay" at bounding box center [478, 150] width 367 height 19
click at [188, 262] on span "Advanced" at bounding box center [178, 262] width 43 height 12
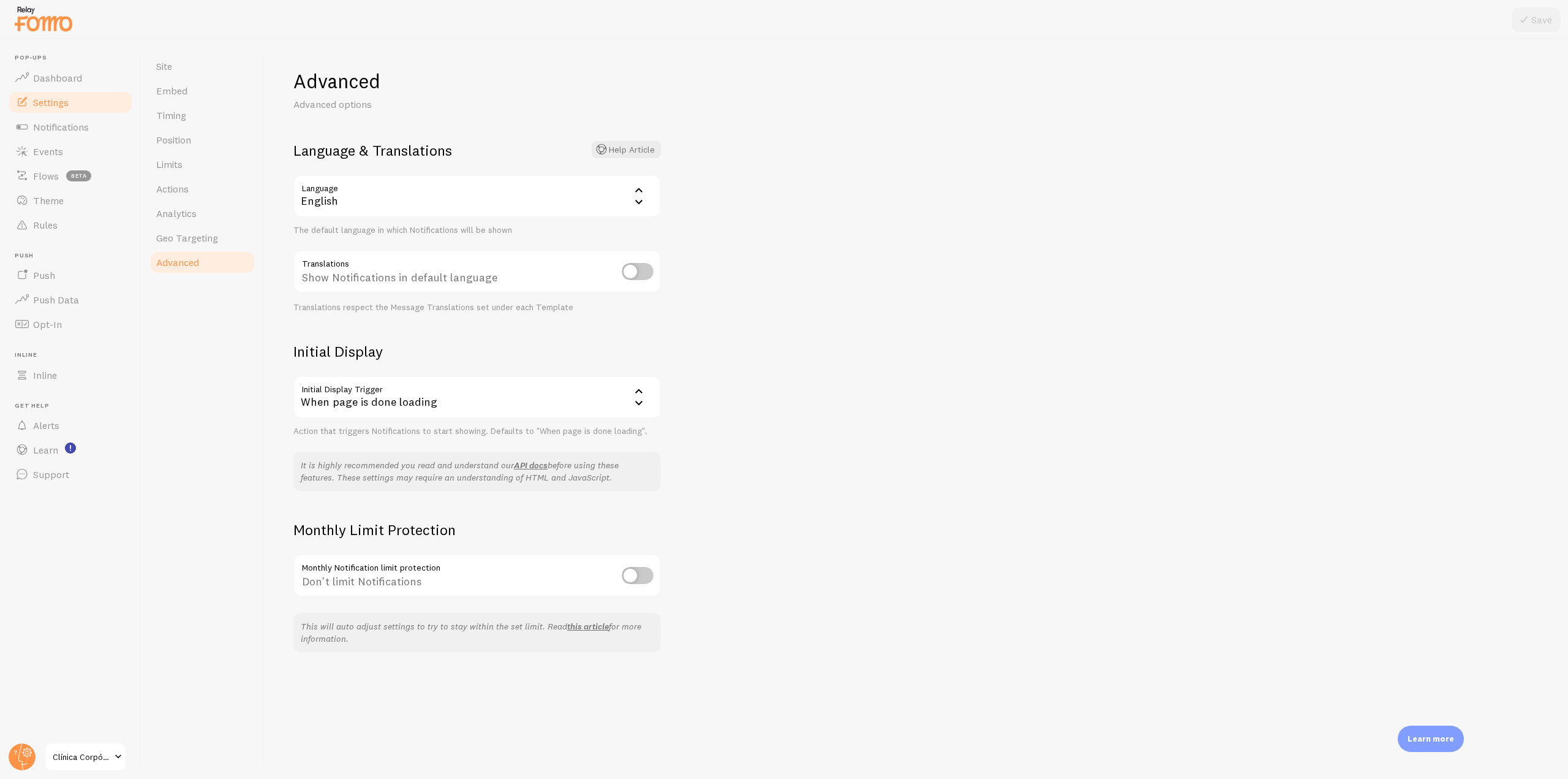
click at [416, 411] on div "When page is done loading" at bounding box center [478, 397] width 367 height 43
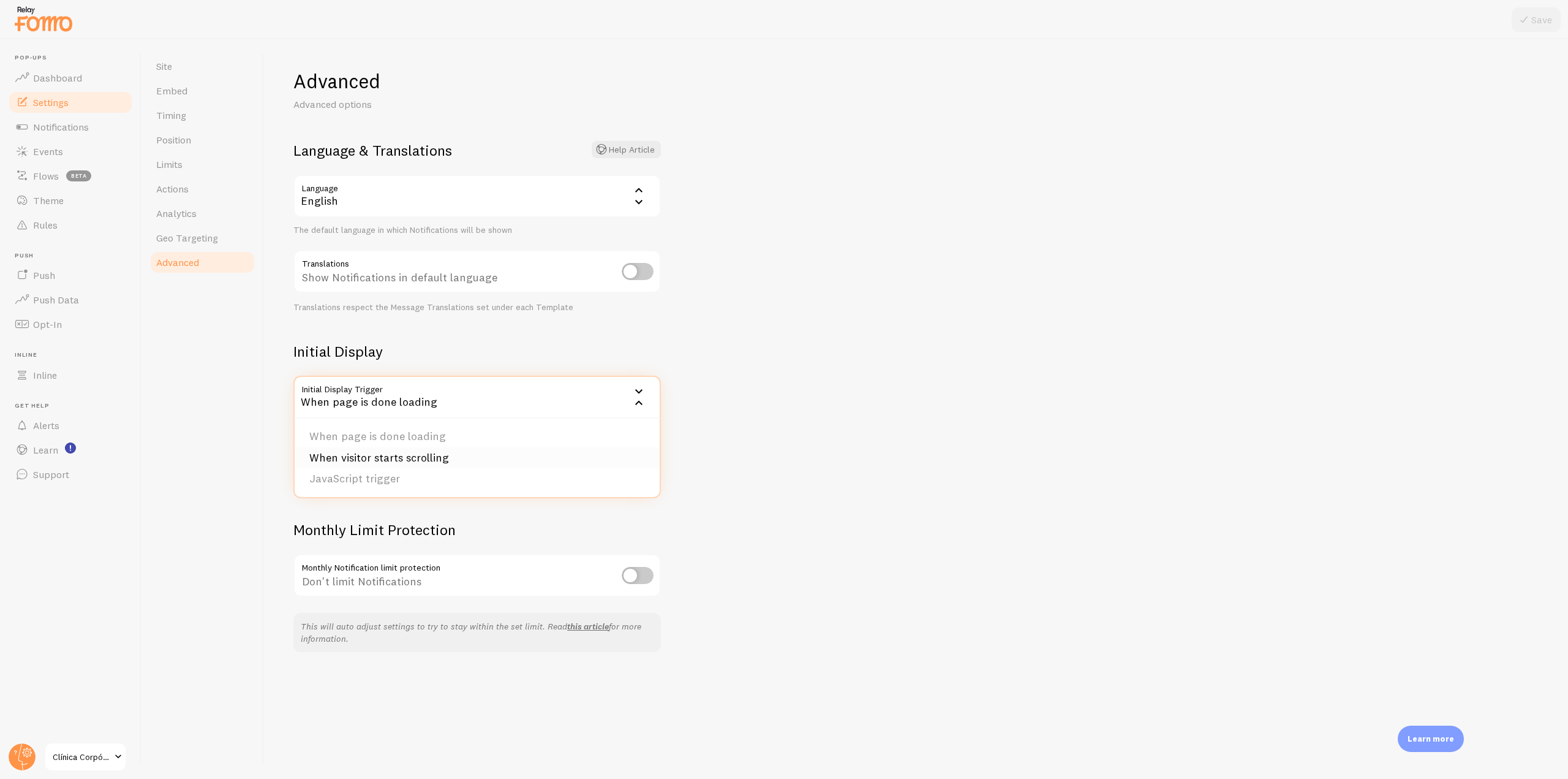
click at [384, 464] on li "When visitor starts scrolling" at bounding box center [477, 458] width 365 height 22
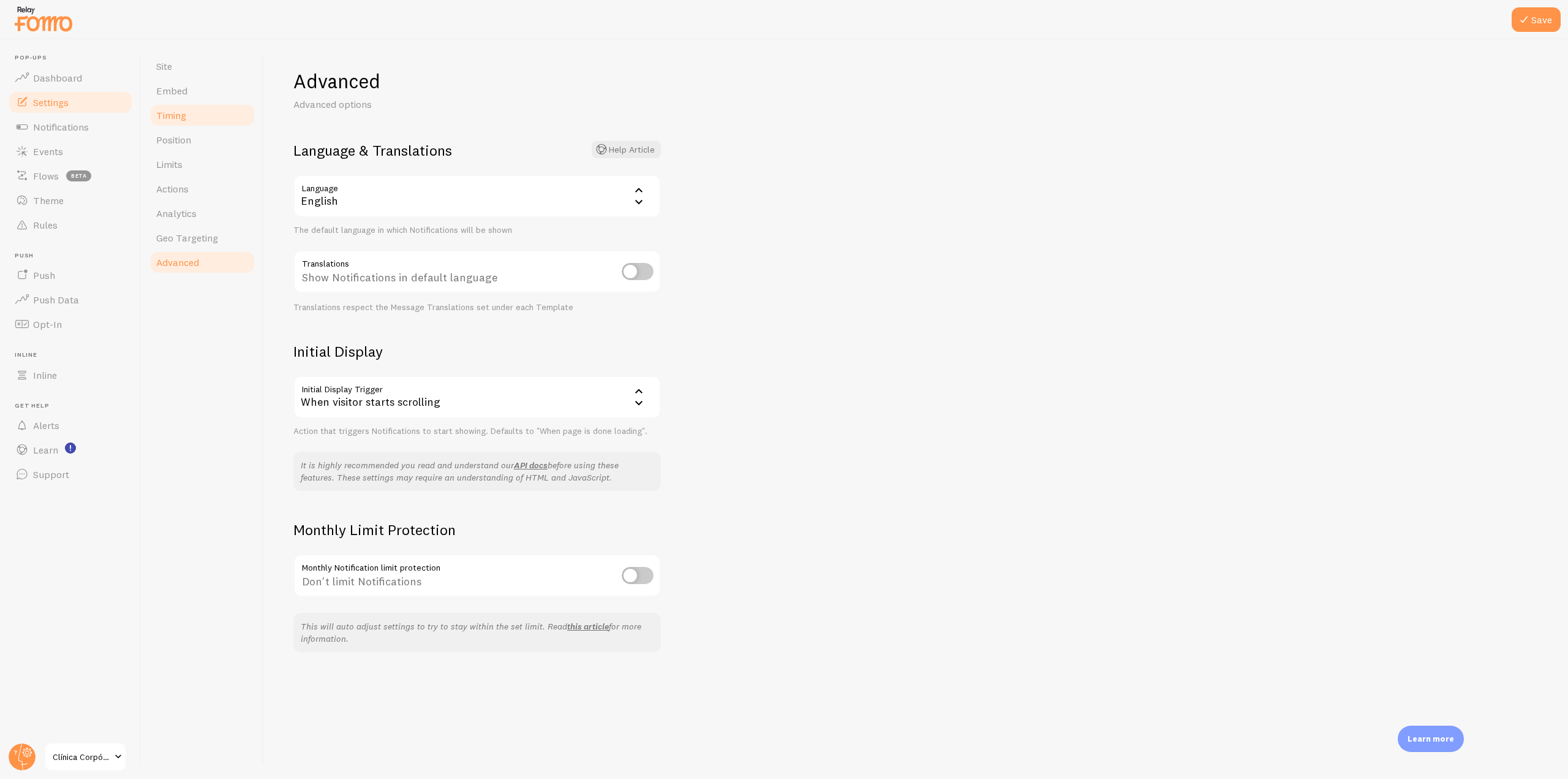
click at [195, 115] on link "Timing" at bounding box center [202, 115] width 107 height 25
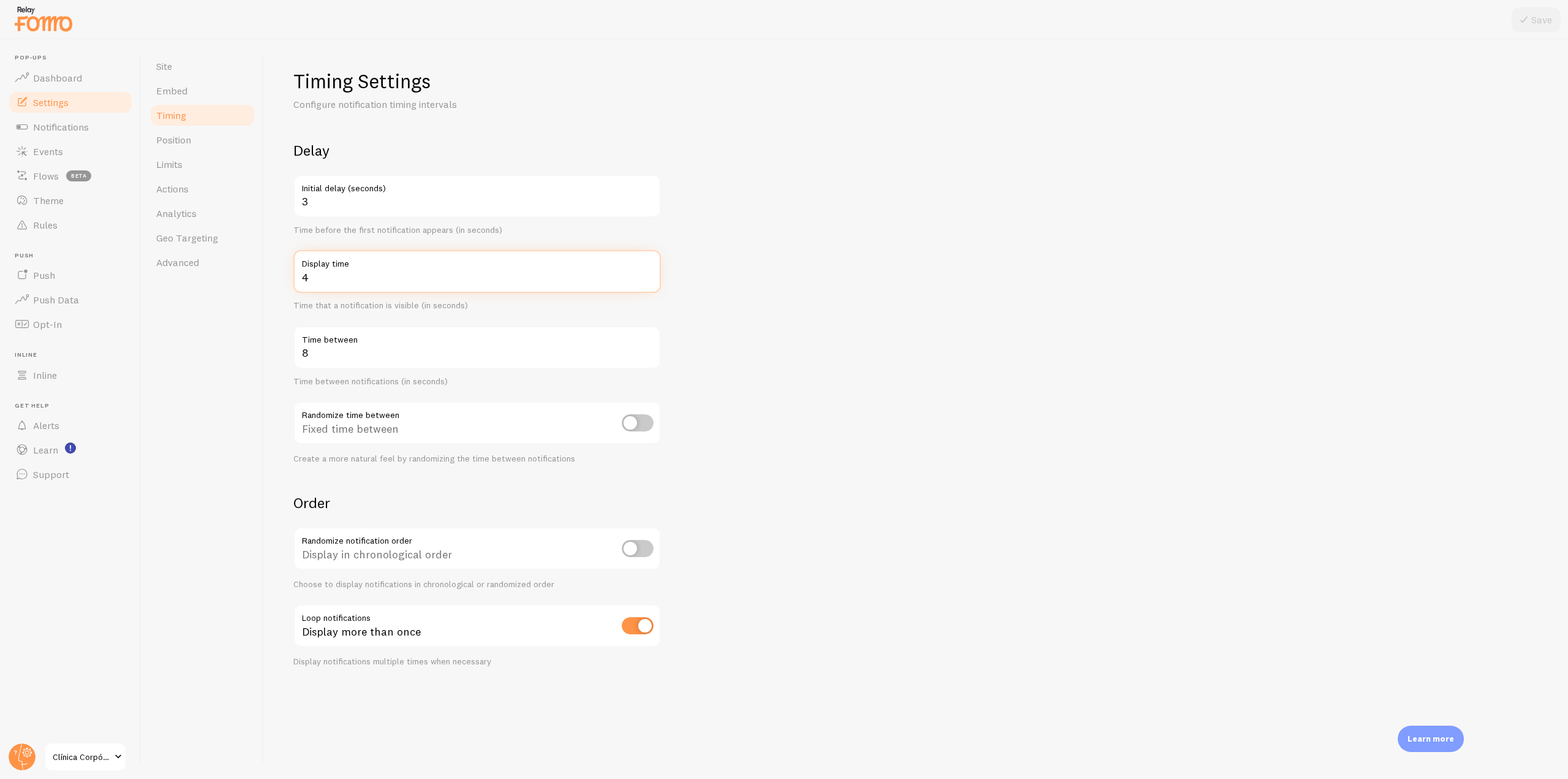
drag, startPoint x: 338, startPoint y: 280, endPoint x: 289, endPoint y: 275, distance: 49.3
click at [289, 275] on div "Timing Settings Configure notification timing intervals Delay 3 Initial delay (…" at bounding box center [916, 409] width 1304 height 740
click at [402, 291] on input "4" at bounding box center [478, 272] width 367 height 43
click at [152, 164] on link "Limits" at bounding box center [202, 164] width 107 height 25
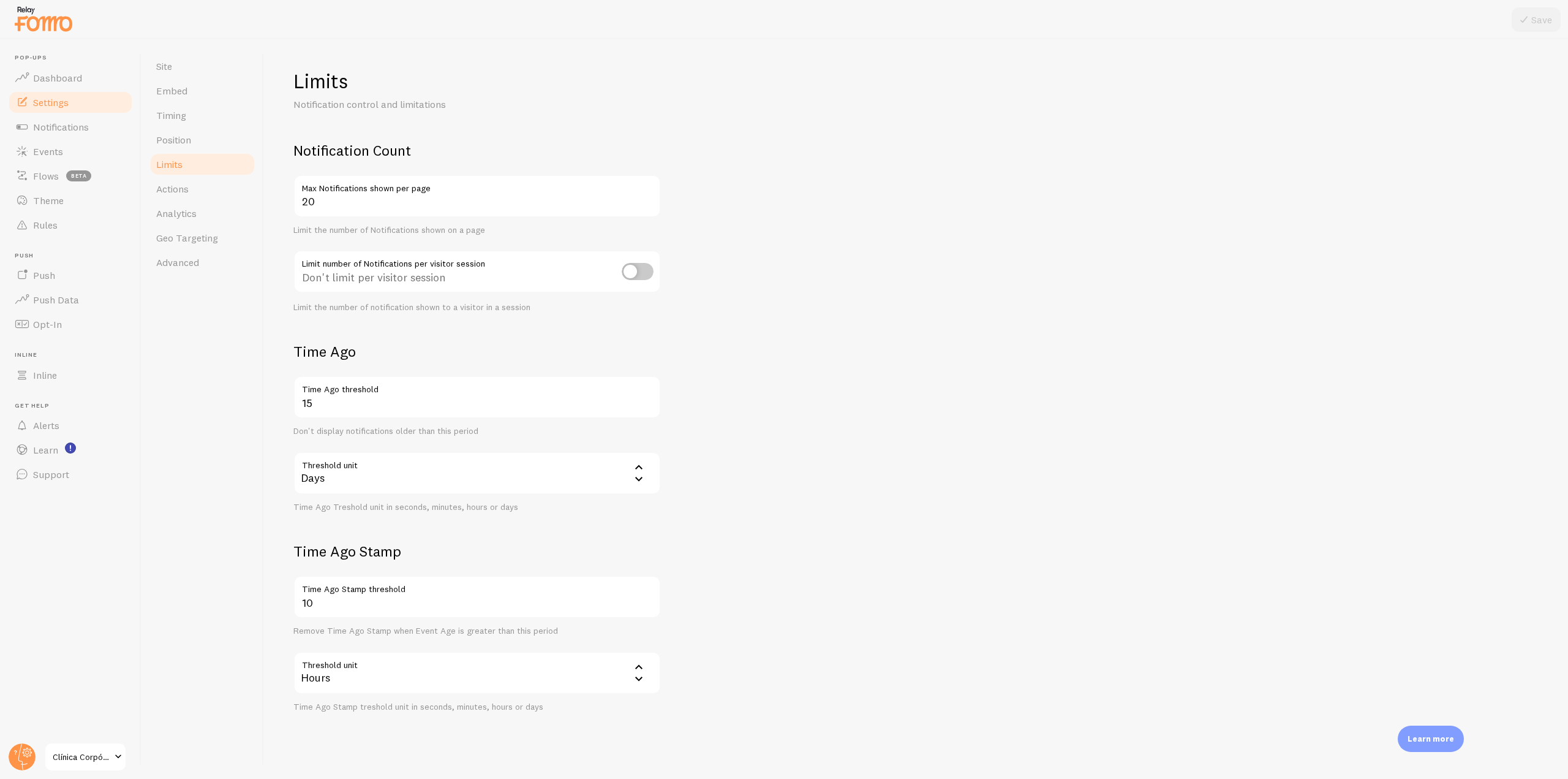
click at [641, 276] on input "checkbox" at bounding box center [637, 271] width 32 height 17
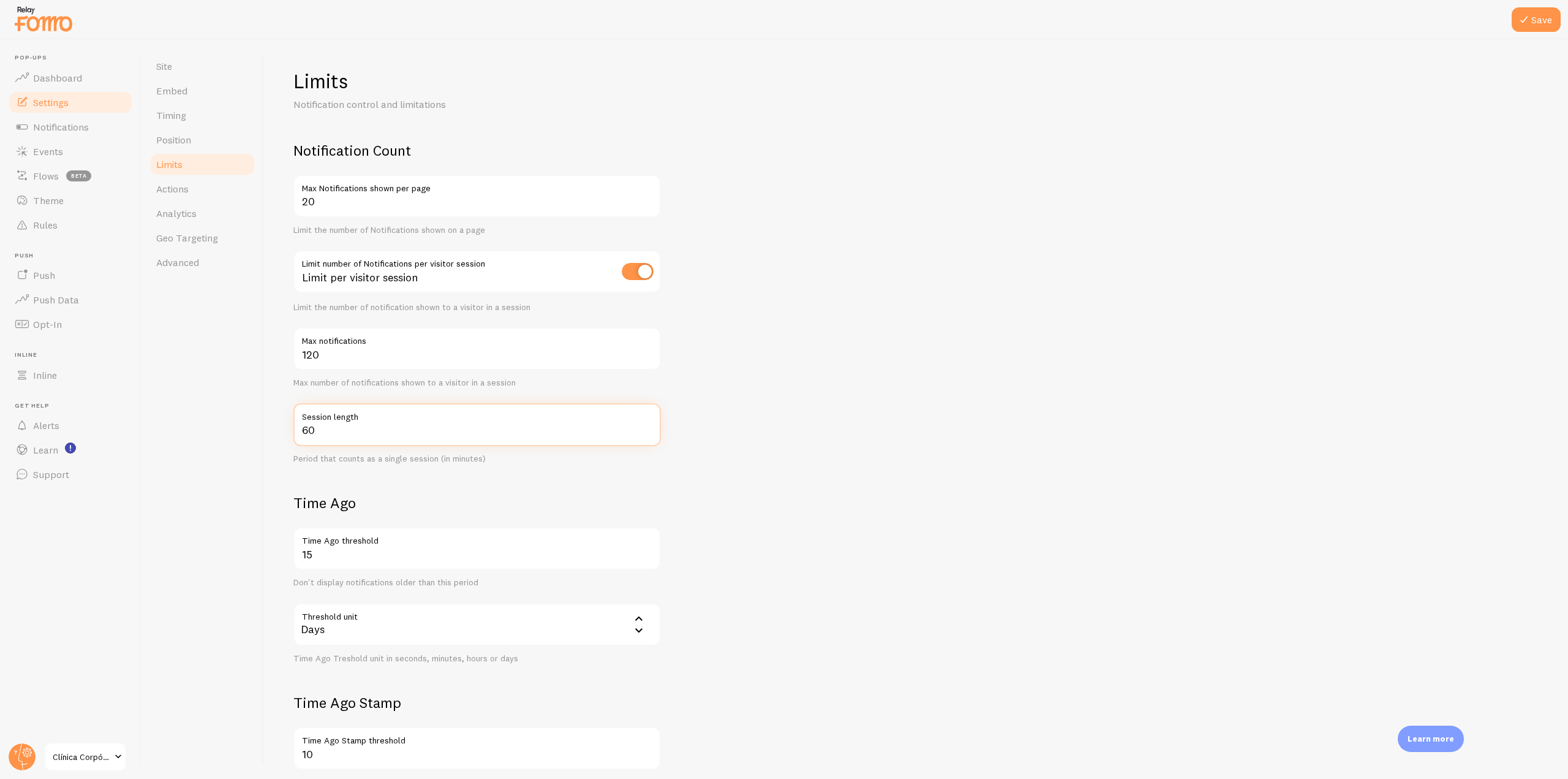
drag, startPoint x: 355, startPoint y: 432, endPoint x: 294, endPoint y: 425, distance: 61.4
click at [294, 425] on input "60" at bounding box center [478, 425] width 367 height 43
click at [334, 438] on input "60" at bounding box center [478, 425] width 367 height 43
drag, startPoint x: 354, startPoint y: 436, endPoint x: 295, endPoint y: 429, distance: 59.4
click at [295, 429] on input "60" at bounding box center [478, 425] width 367 height 43
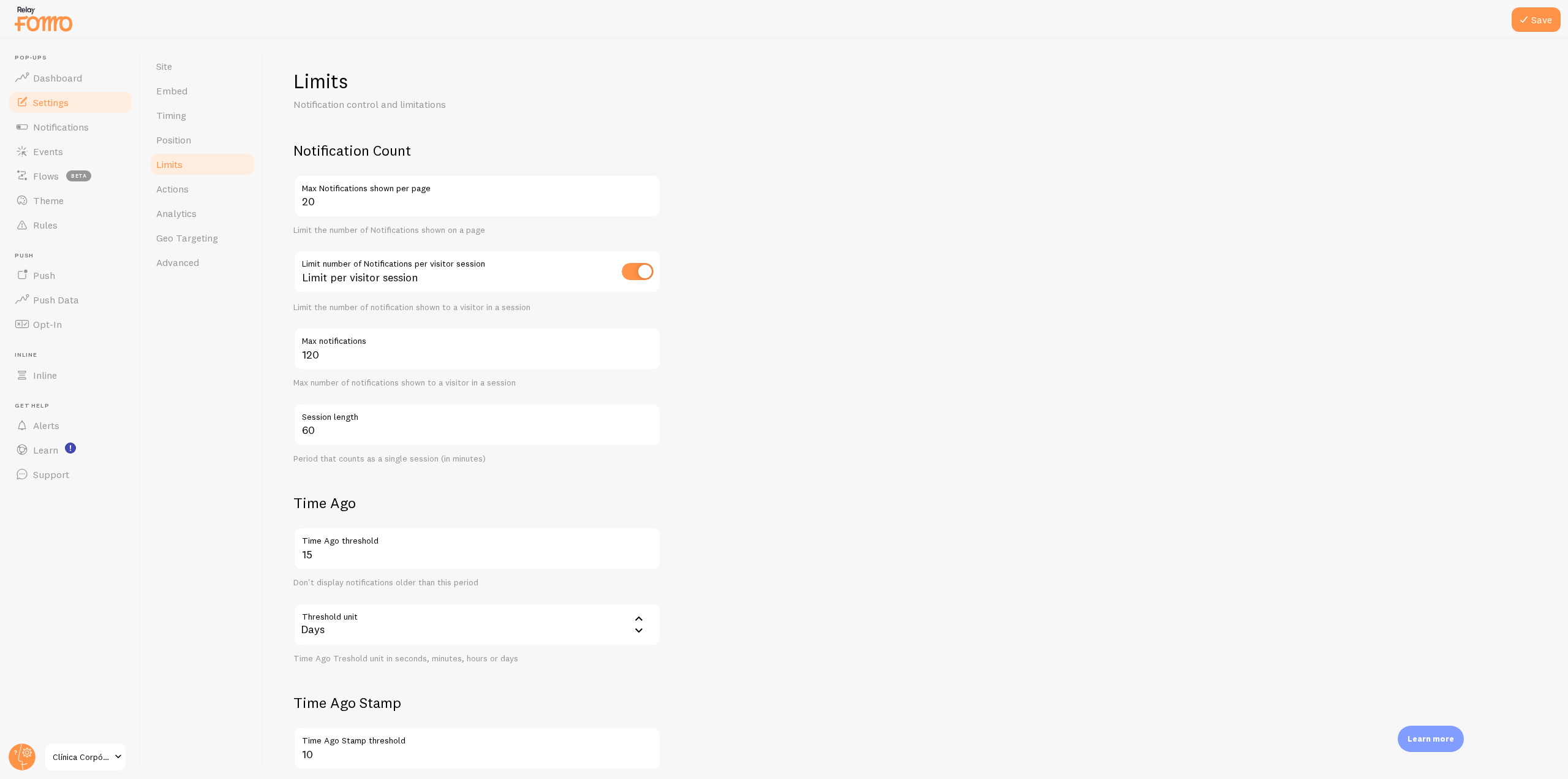
click at [417, 452] on div "60 Session length Period that counts as a single session (in minutes)" at bounding box center [478, 434] width 367 height 61
drag, startPoint x: 353, startPoint y: 349, endPoint x: 275, endPoint y: 349, distance: 78.0
click at [275, 349] on div "Limits Notification control and limitations Notification Count 20 Max Notificat…" at bounding box center [916, 409] width 1304 height 740
click at [641, 269] on input "checkbox" at bounding box center [637, 271] width 32 height 17
checkbox input "false"
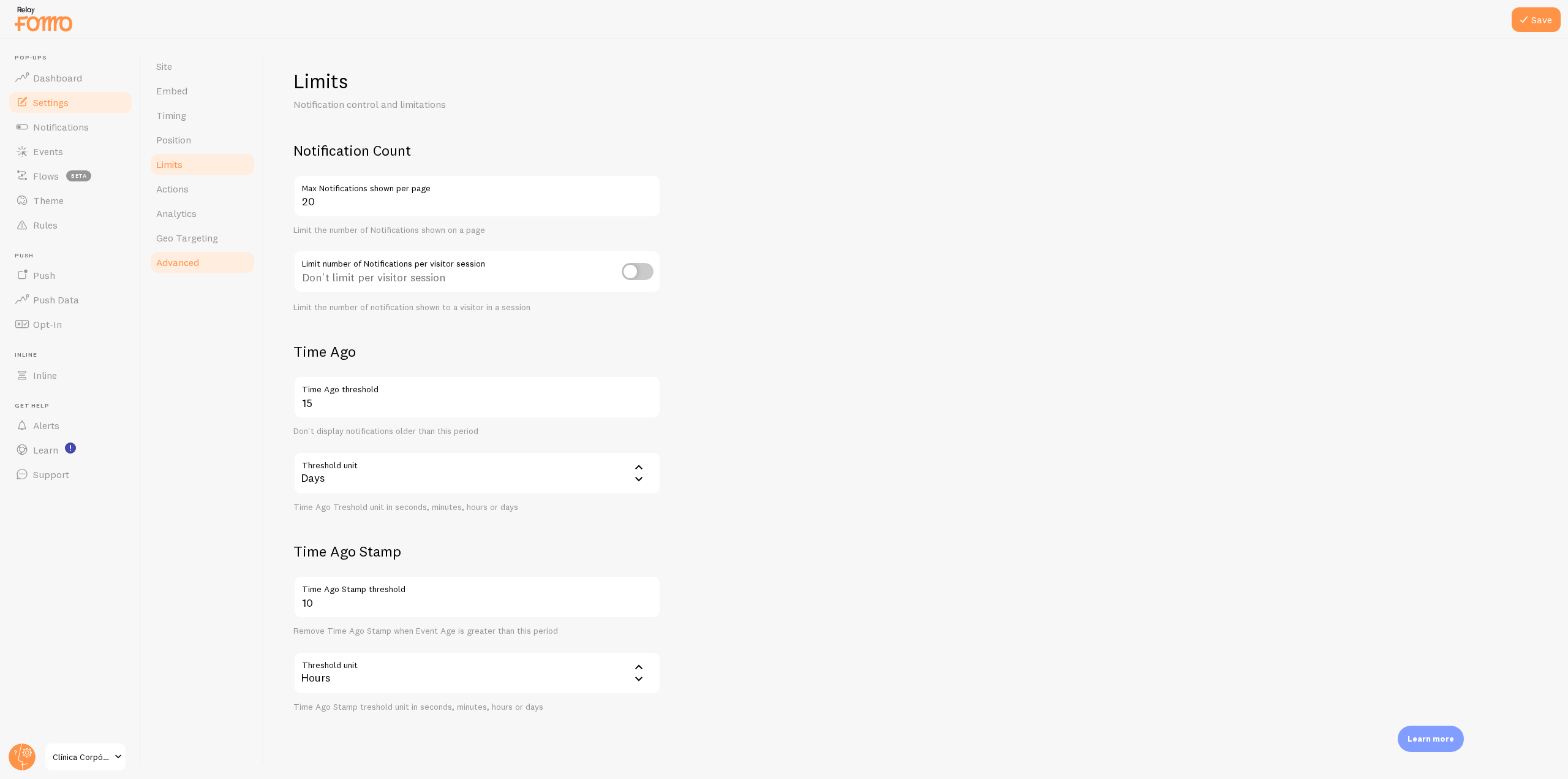
click at [165, 263] on span "Advanced" at bounding box center [178, 262] width 43 height 12
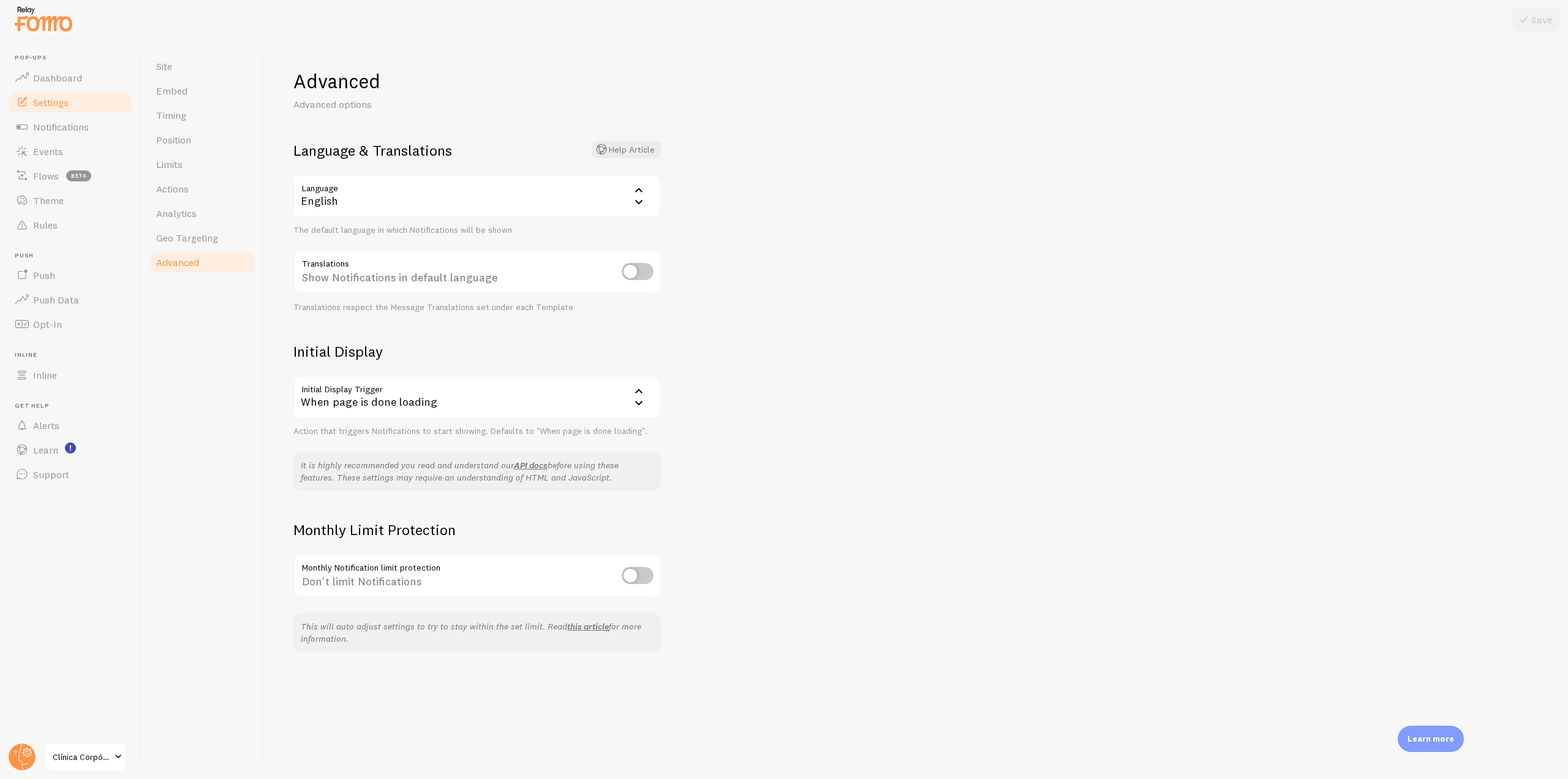
click at [632, 275] on input "checkbox" at bounding box center [637, 271] width 32 height 17
checkbox input "true"
click at [620, 190] on div "English" at bounding box center [478, 196] width 367 height 43
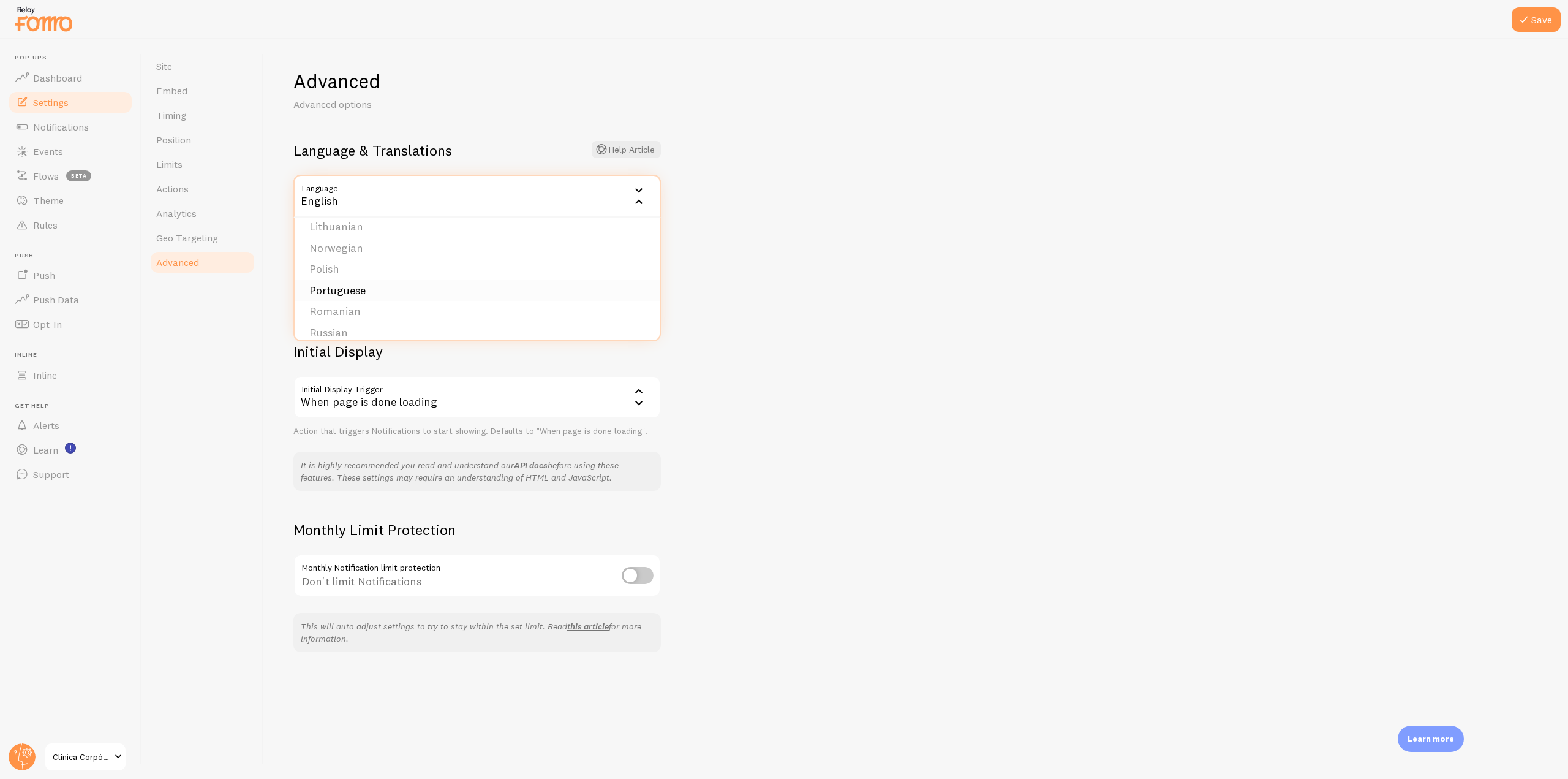
scroll to position [505, 0]
click at [397, 283] on li "Spanish" at bounding box center [477, 280] width 365 height 22
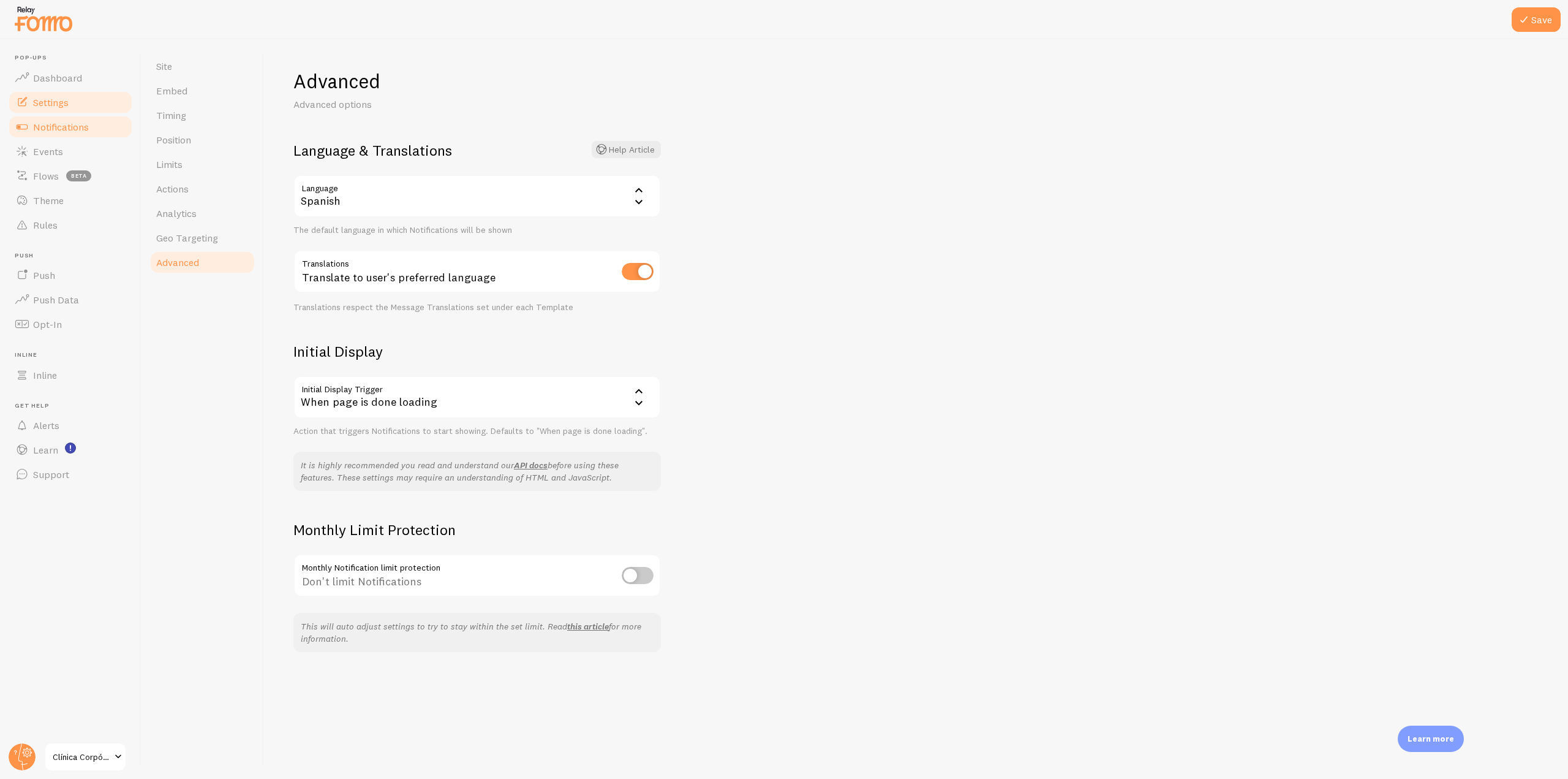
click at [72, 135] on link "Notifications" at bounding box center [71, 126] width 126 height 25
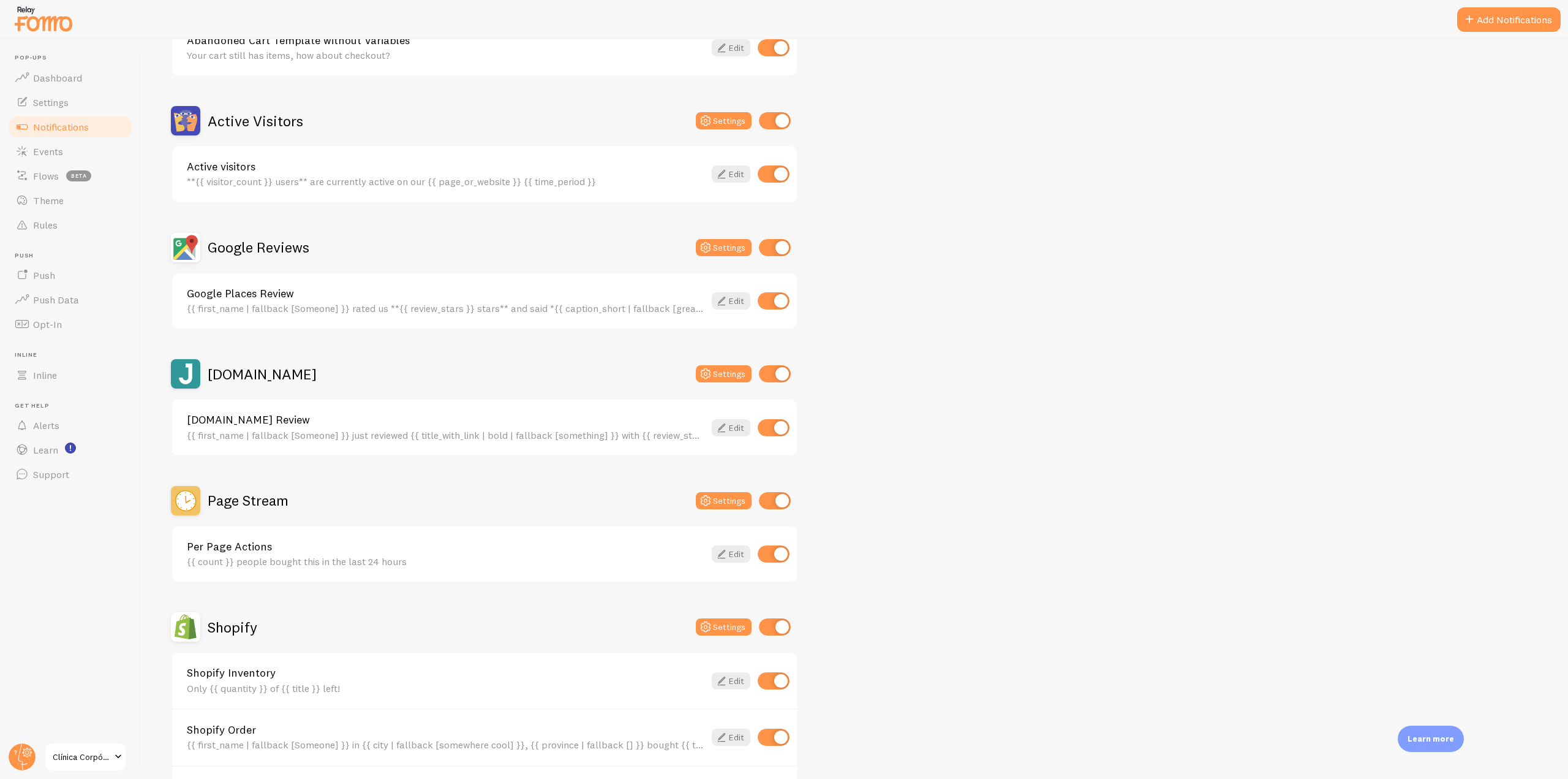
scroll to position [490, 0]
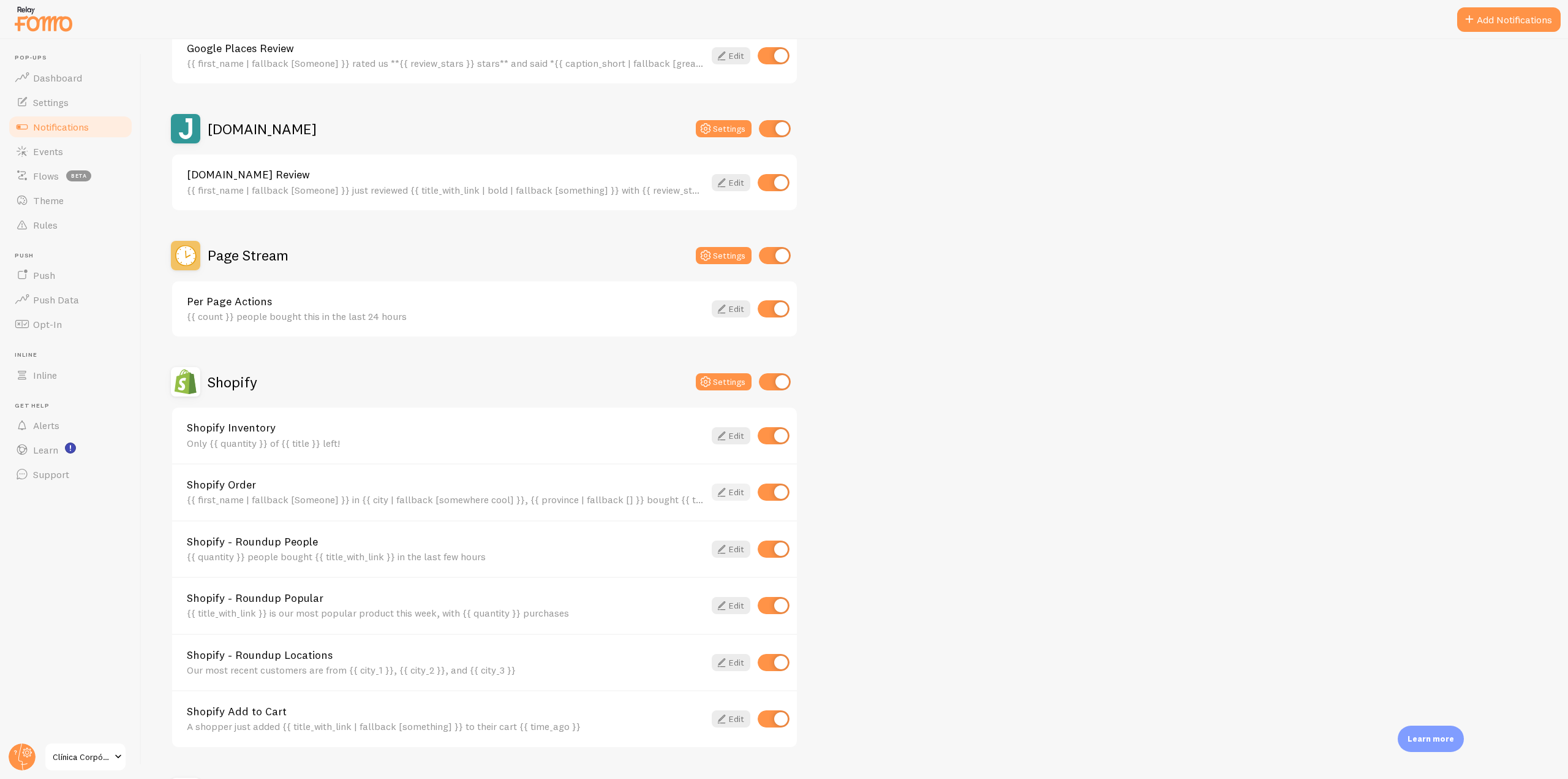
click at [727, 488] on icon at bounding box center [722, 492] width 15 height 15
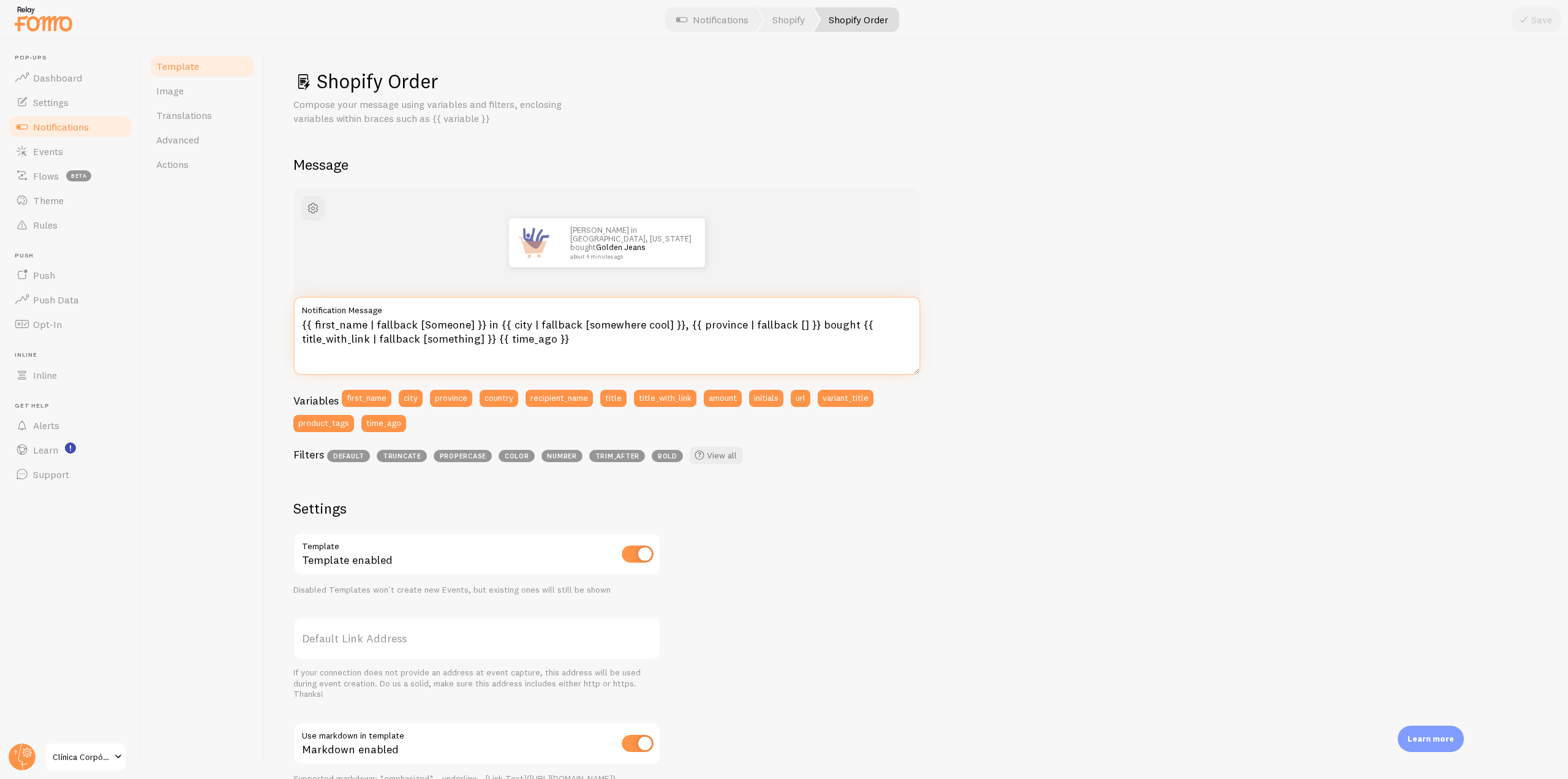
drag, startPoint x: 571, startPoint y: 339, endPoint x: 301, endPoint y: 310, distance: 271.6
click at [301, 310] on div "{{ first_name | fallback [Someone] }} in {{ city | fallback [somewhere cool] }}…" at bounding box center [607, 336] width 627 height 78
click at [629, 360] on textarea "{{ first_name | fallback [Someone] }} in {{ city | fallback [somewhere cool] }}…" at bounding box center [607, 336] width 627 height 78
click at [441, 321] on textarea "{{ first_name | fallback [Someone] }} in {{ city | fallback [somewhere cool] }}…" at bounding box center [607, 336] width 627 height 78
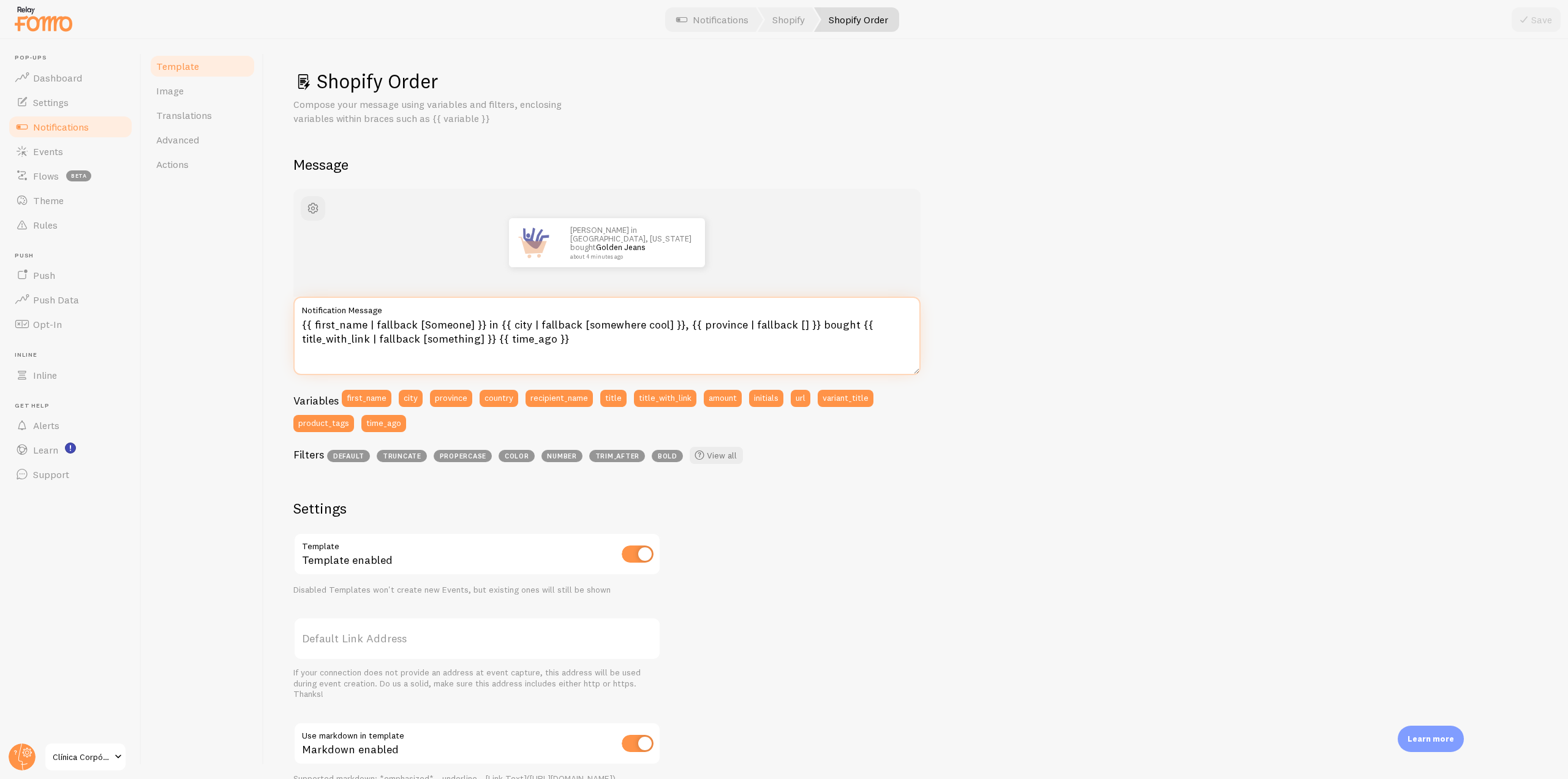
click at [488, 325] on textarea "{{ first_name | fallback [Someone] }} in {{ city | fallback [somewhere cool] }}…" at bounding box center [607, 336] width 627 height 78
click at [556, 339] on textarea "{{ first_name | fallback [Someone] }} in {{ city | fallback [somewhere cool] }}…" at bounding box center [607, 336] width 627 height 78
click at [825, 321] on textarea "{{ first_name | fallback [Someone] }} in {{ city | fallback [somewhere cool] }}…" at bounding box center [607, 336] width 627 height 78
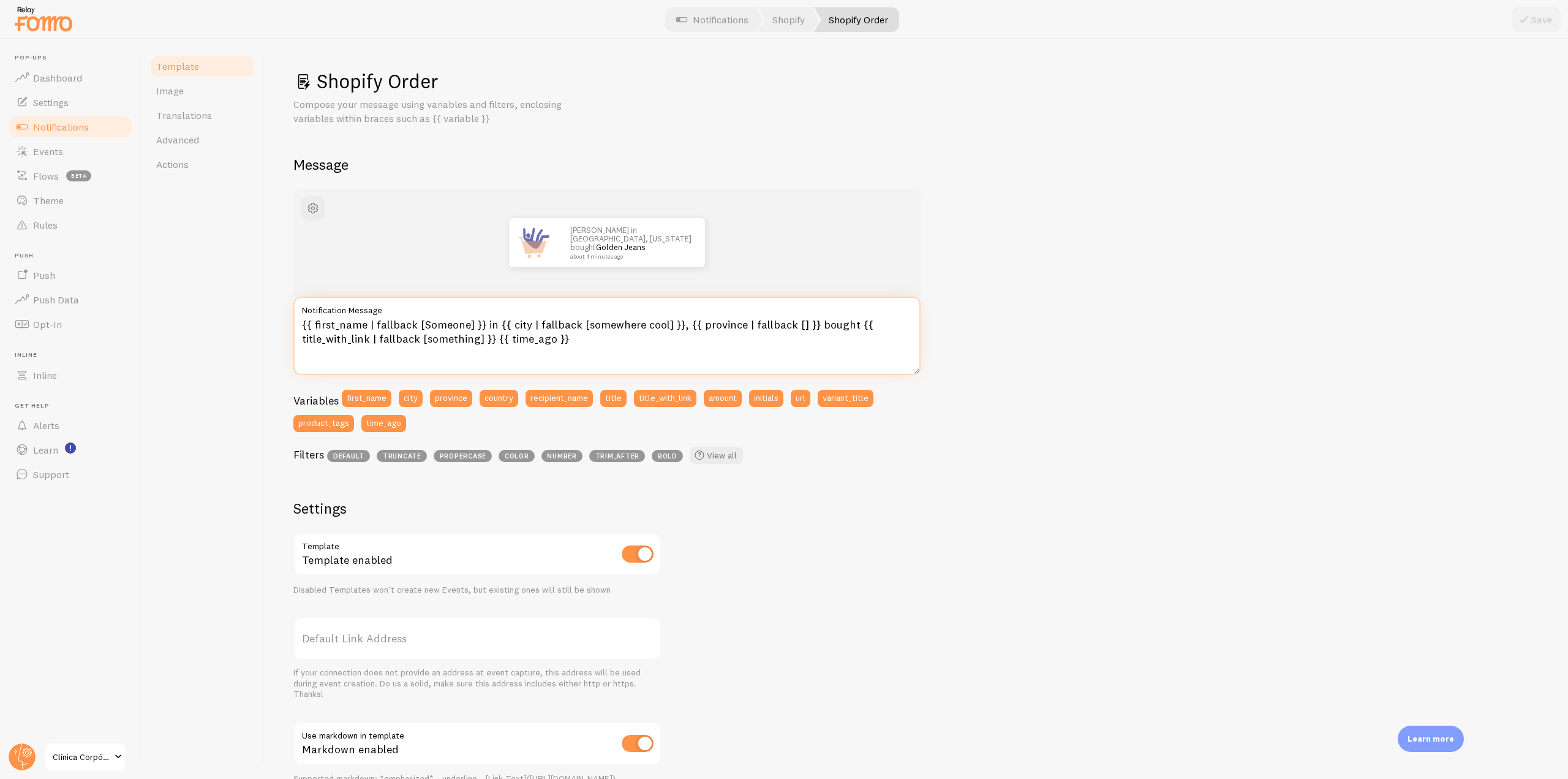
click at [486, 321] on textarea "{{ first_name | fallback [Someone] }} in {{ city | fallback [somewhere cool] }}…" at bounding box center [607, 336] width 627 height 78
click at [55, 137] on link "Notifications" at bounding box center [71, 126] width 126 height 25
